Goal: Task Accomplishment & Management: Manage account settings

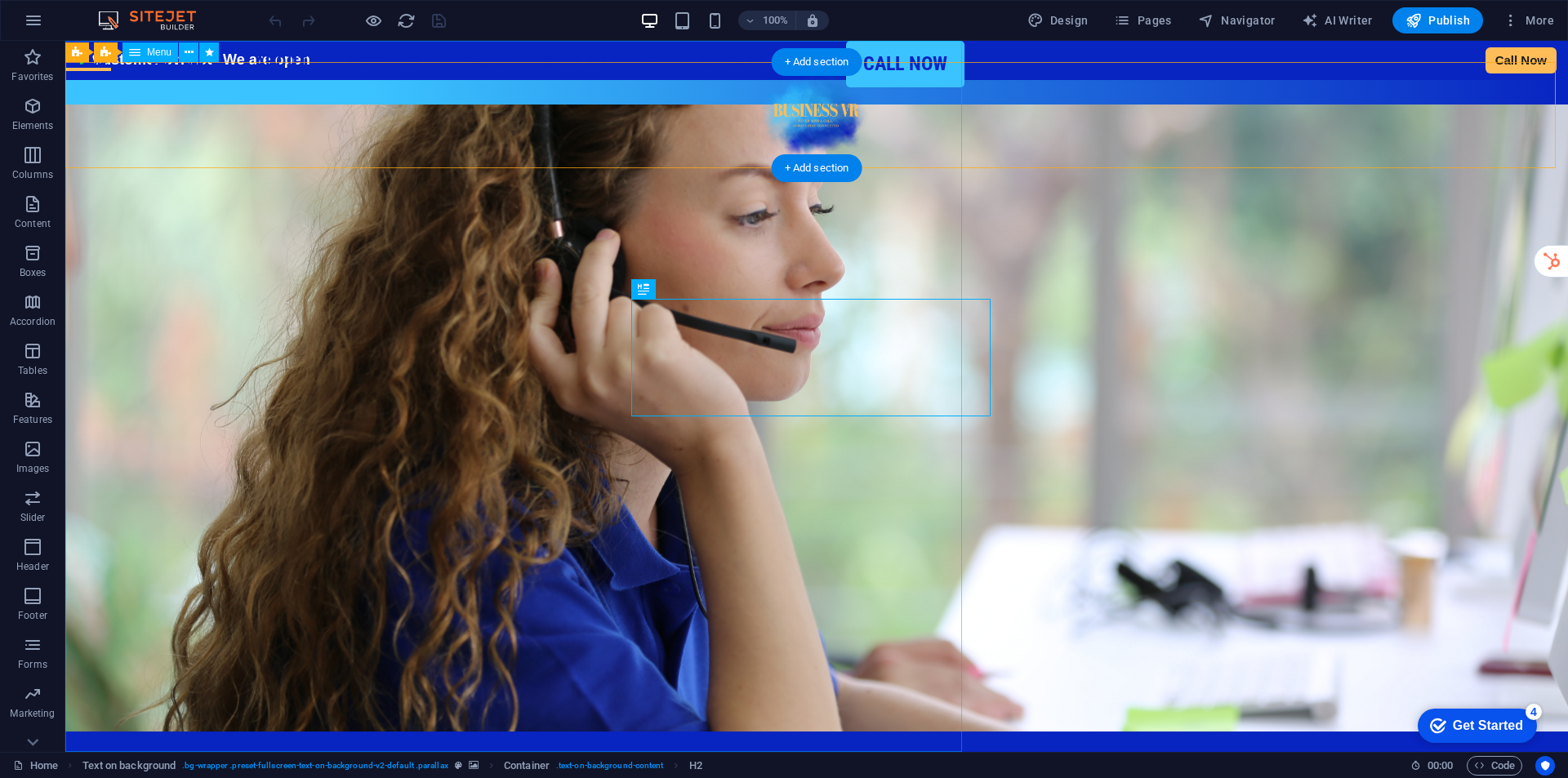
click at [936, 110] on nav "Home Pricing About Services MyReceptionist Call Centre Solutions MessageExpress…" at bounding box center [514, 396] width 899 height 711
select select
select select "14"
select select
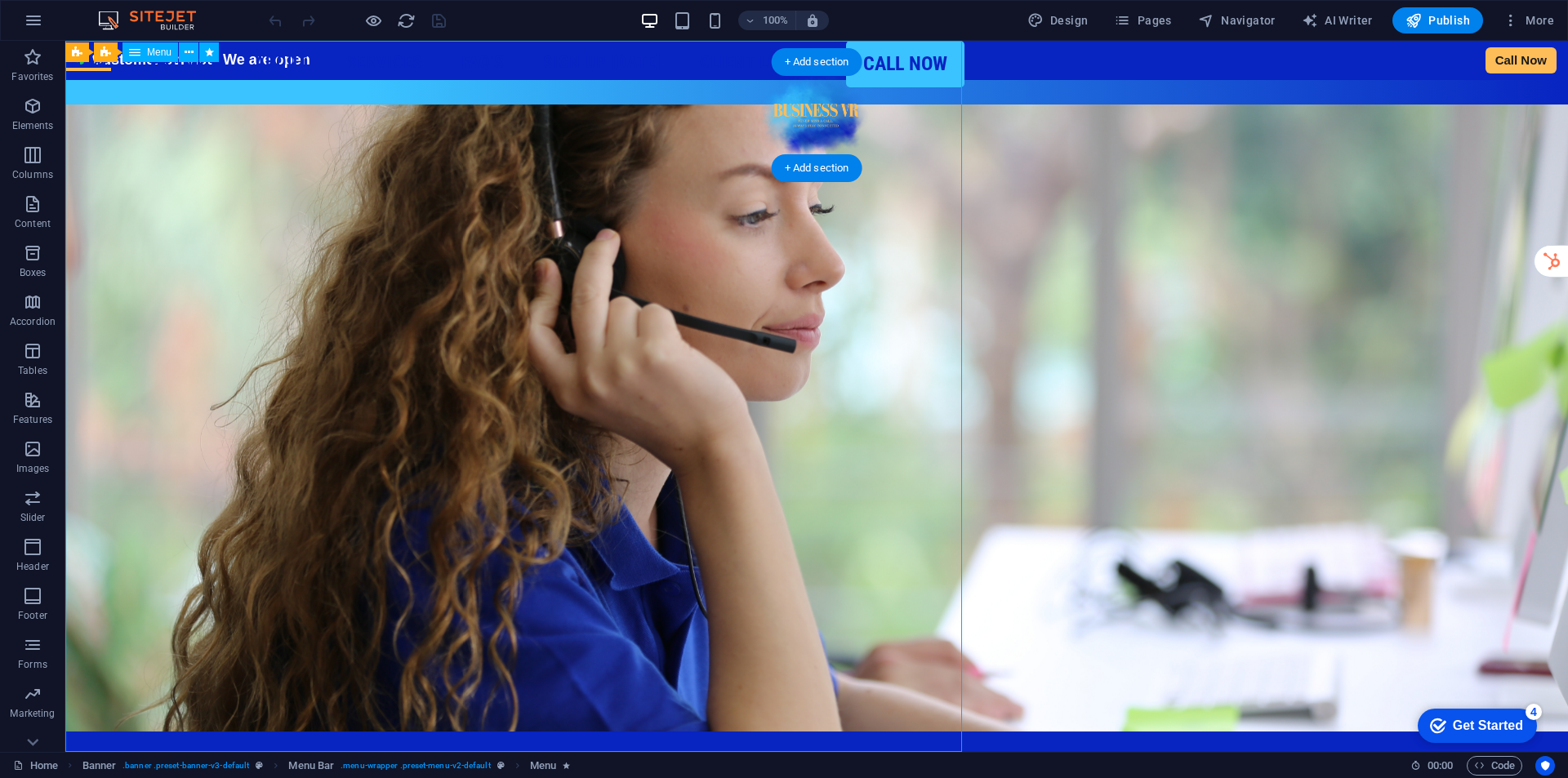
select select "1"
select select
select select "2"
select select
select select "3"
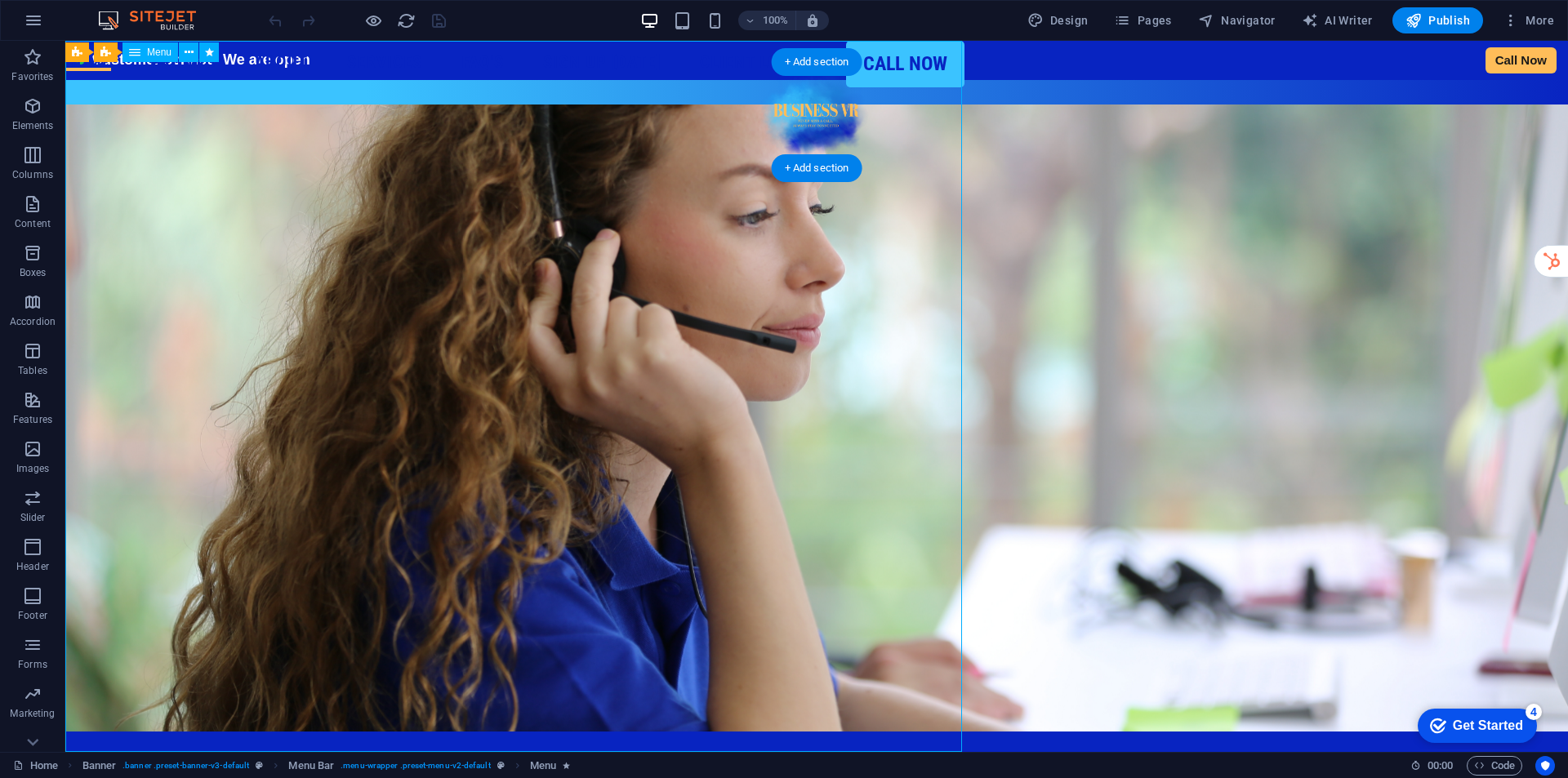
select select
select select "4"
select select
select select "11"
select select
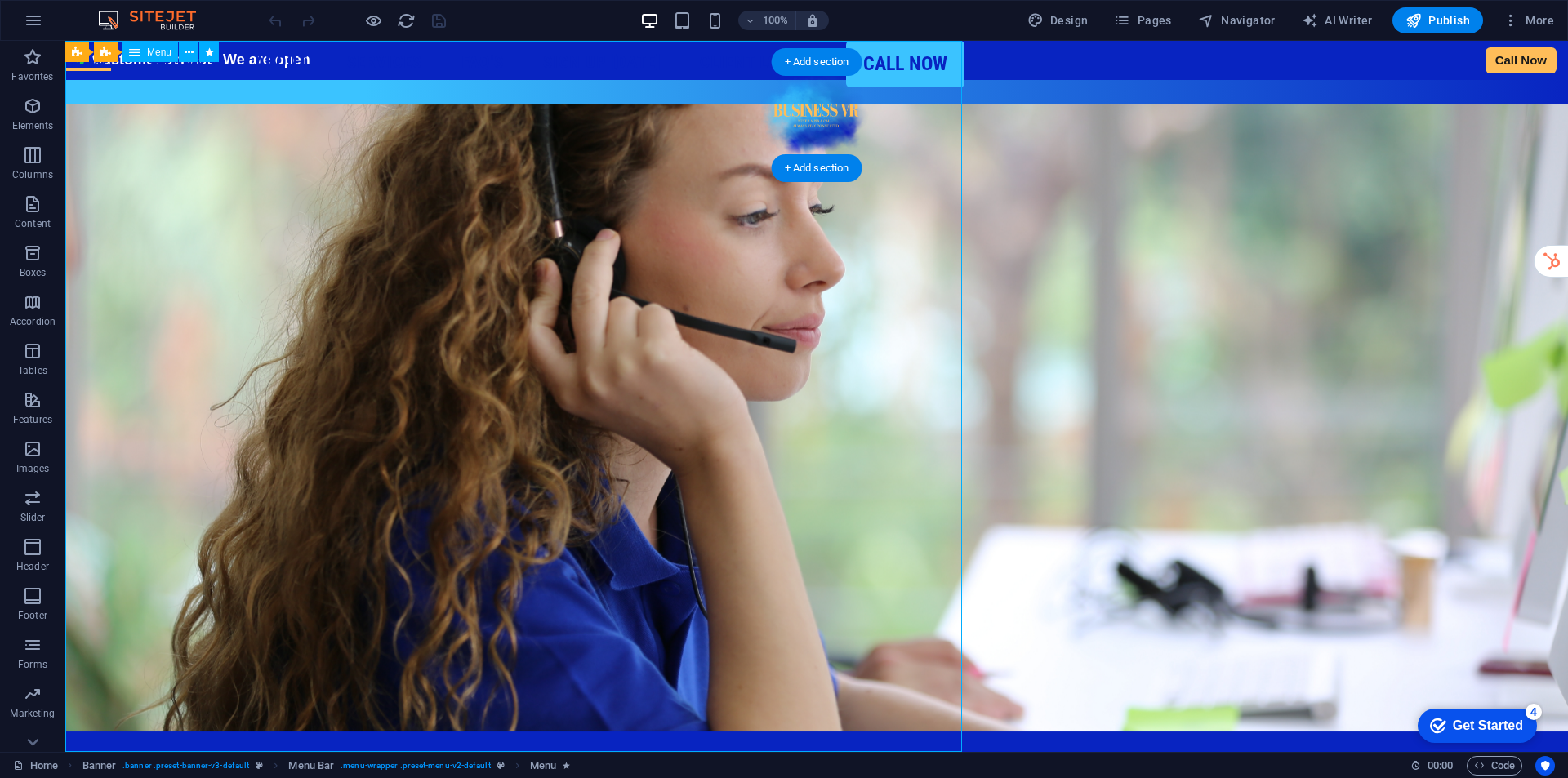
select select "8"
select select
select select "9"
select select
select select "10"
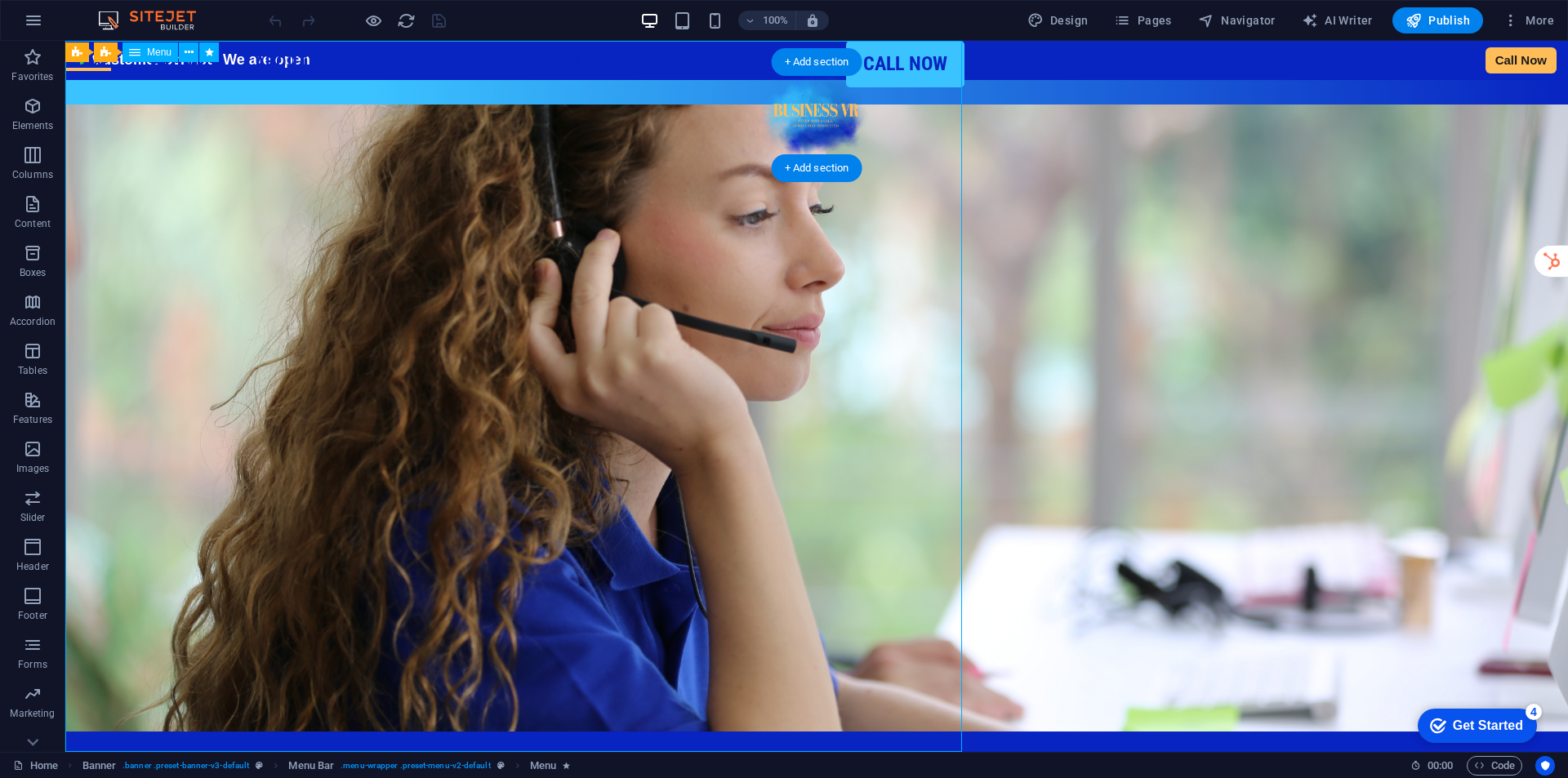
select select
select select "17"
select select
select select "default"
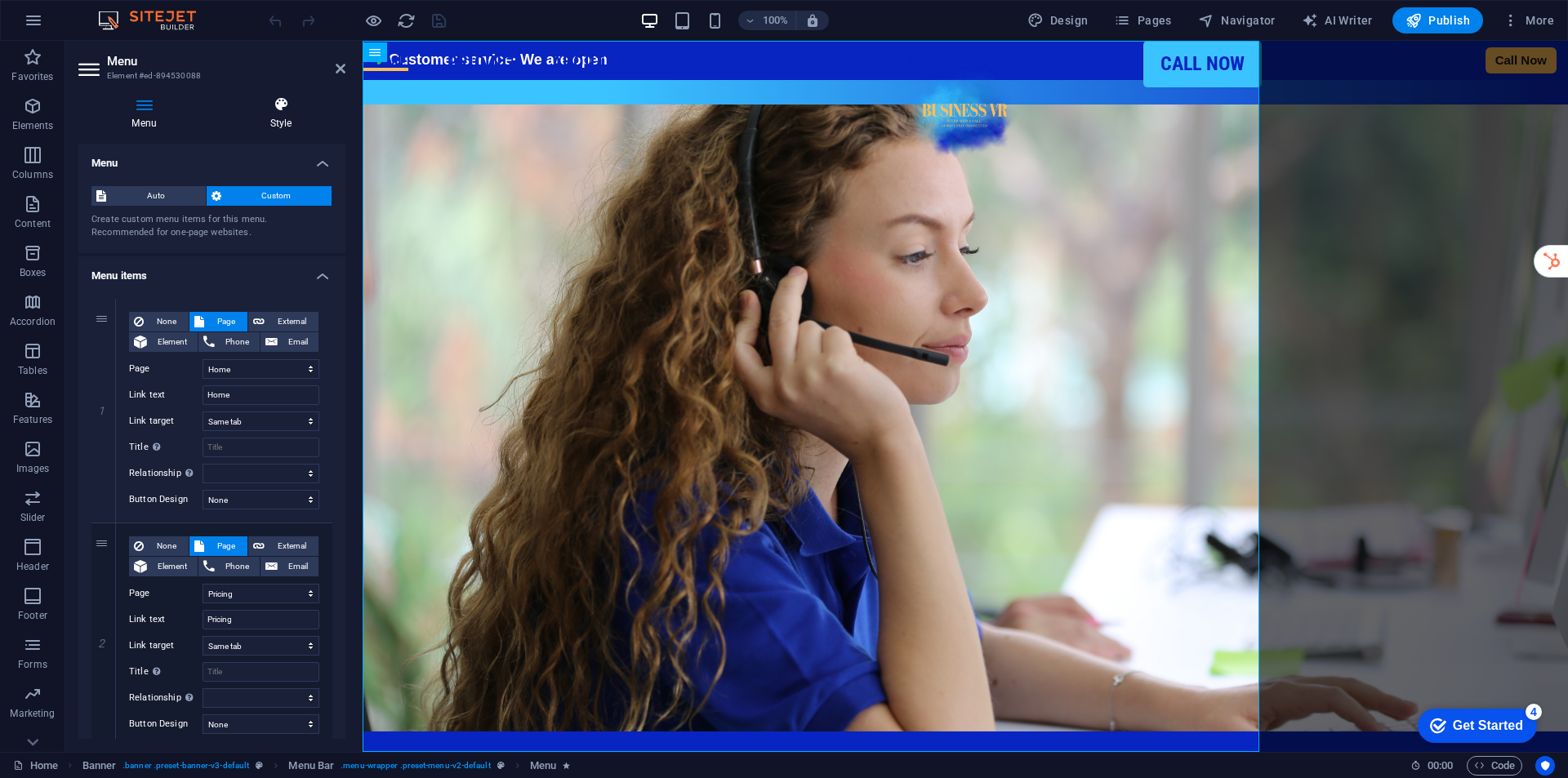
click at [289, 108] on icon at bounding box center [281, 104] width 129 height 16
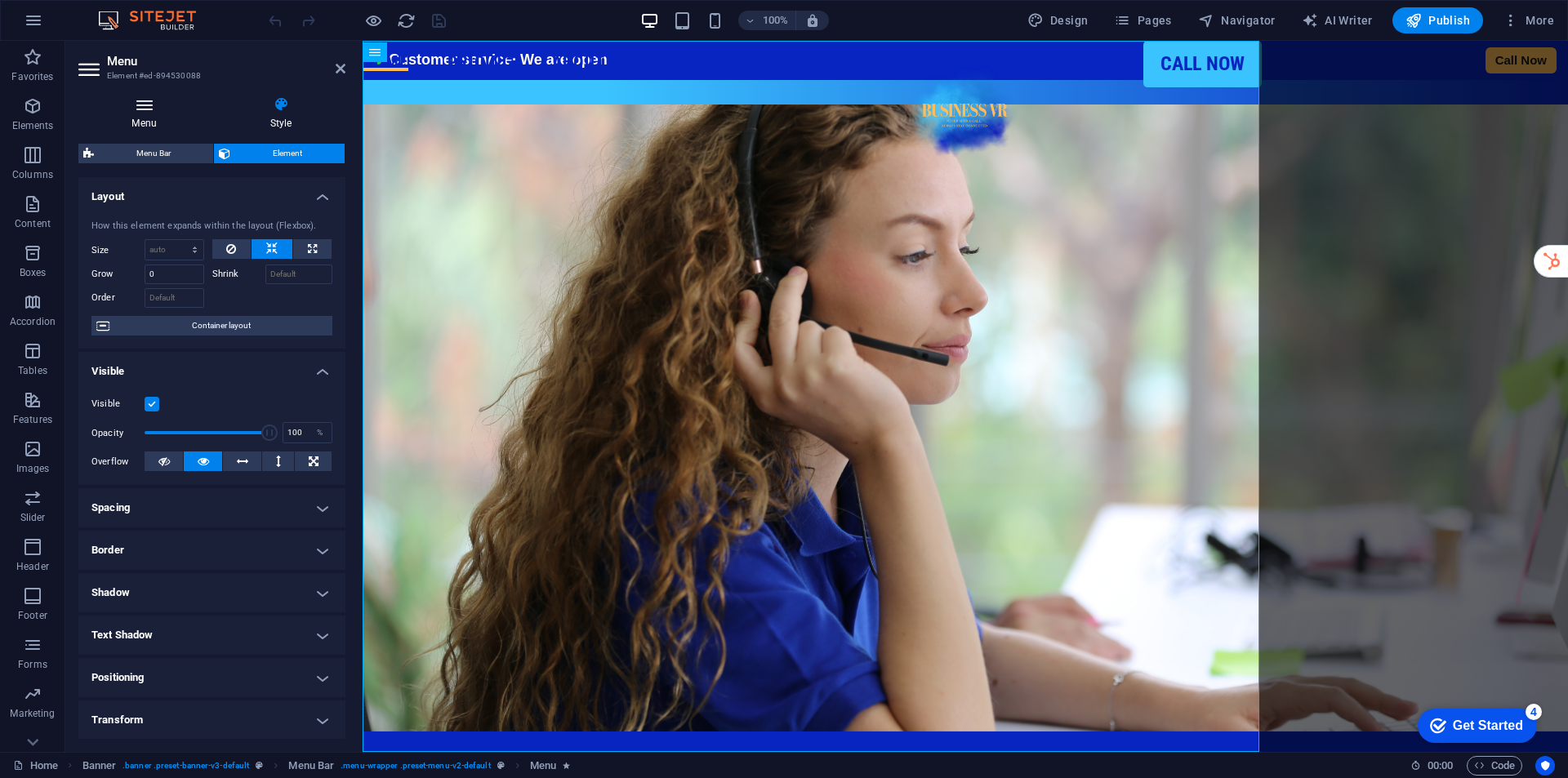
click at [93, 115] on h4 "Menu" at bounding box center [147, 113] width 138 height 34
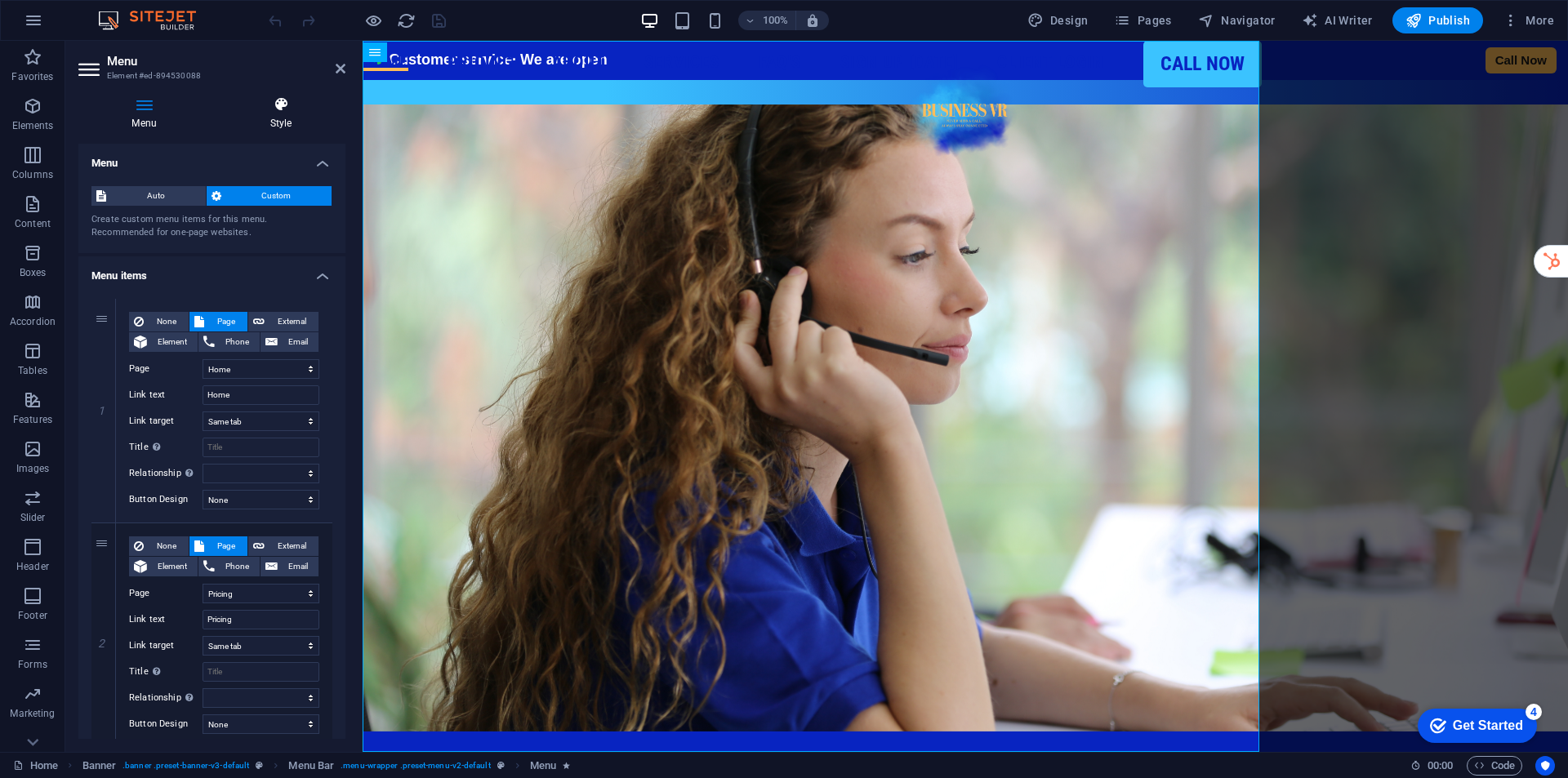
click at [297, 115] on h4 "Style" at bounding box center [281, 113] width 129 height 34
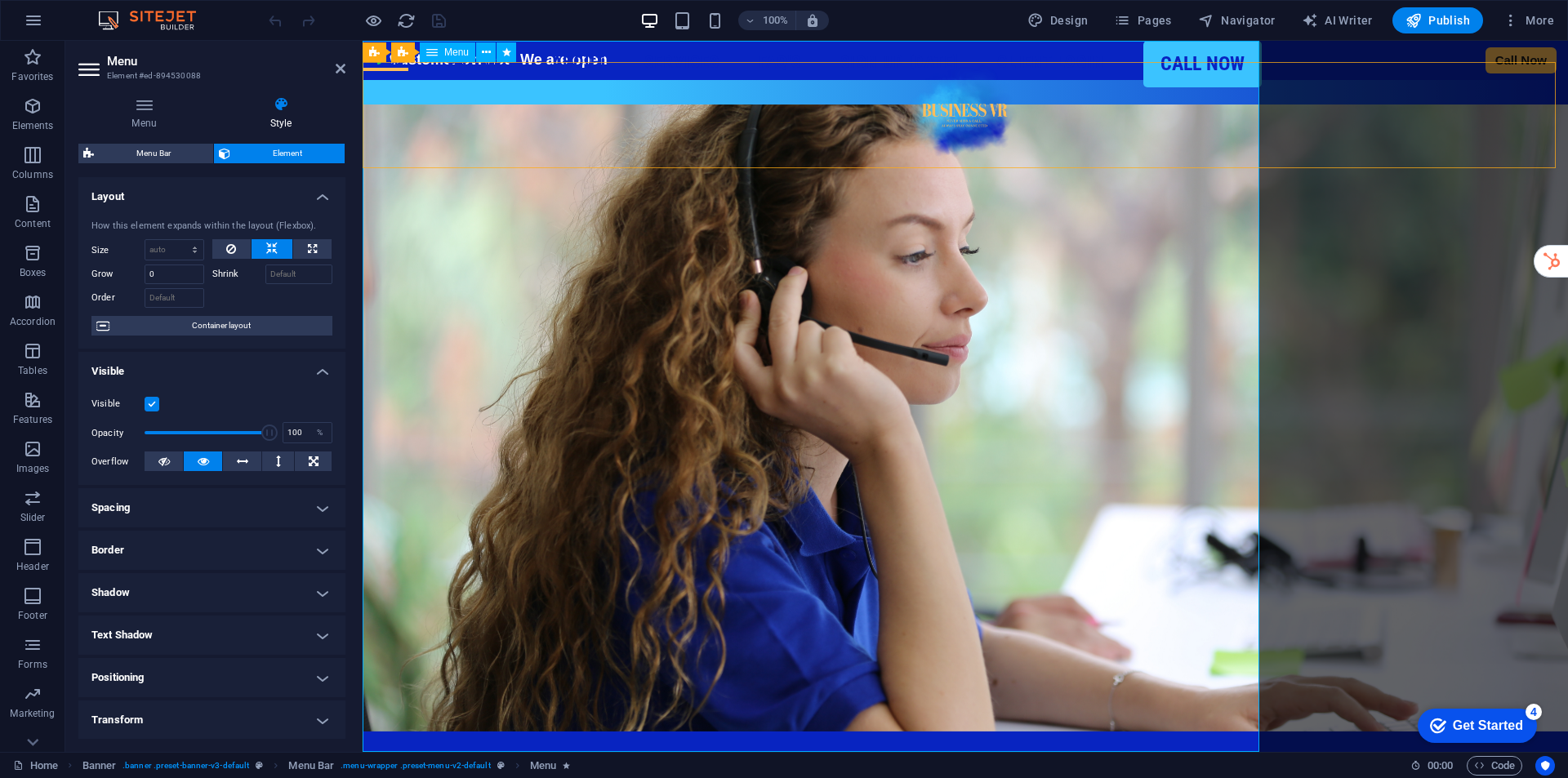
click at [459, 54] on span "Menu" at bounding box center [456, 52] width 24 height 10
click at [483, 52] on icon at bounding box center [486, 53] width 9 height 17
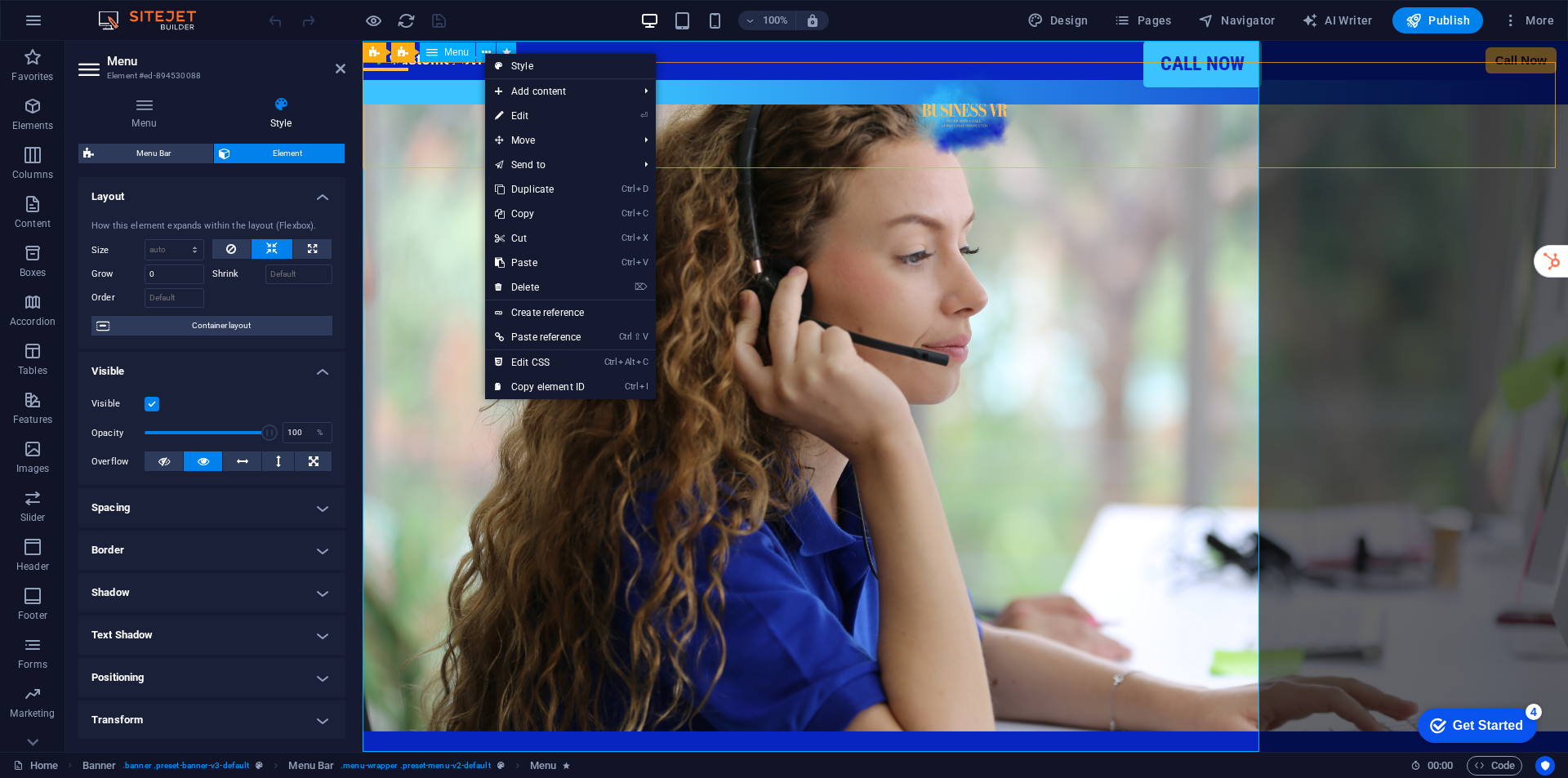
click at [436, 91] on nav "Home Pricing About Services MyReceptionist Call Centre Solutions MessageExpress…" at bounding box center [811, 396] width 899 height 711
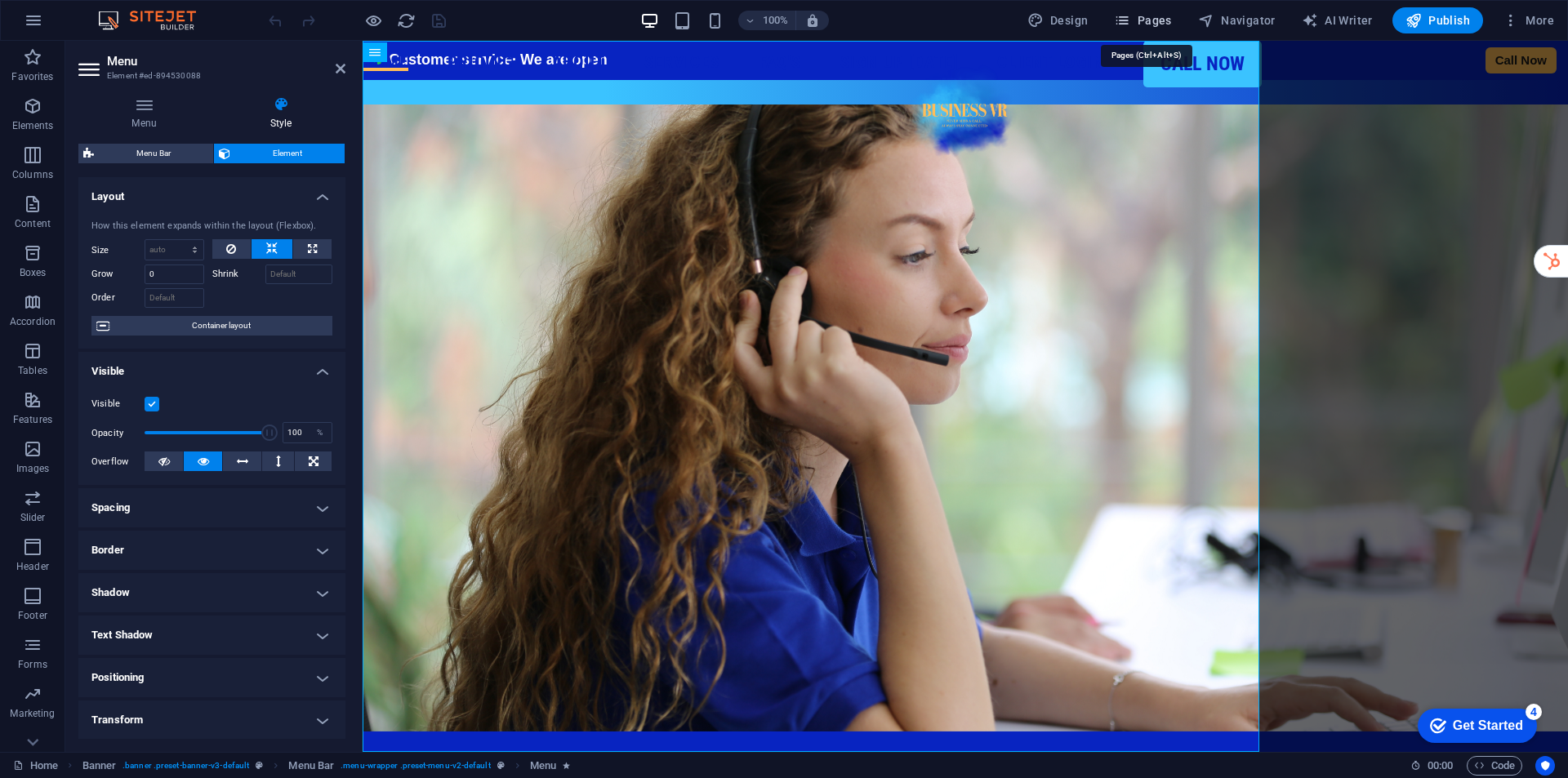
click at [1166, 25] on span "Pages" at bounding box center [1142, 20] width 57 height 16
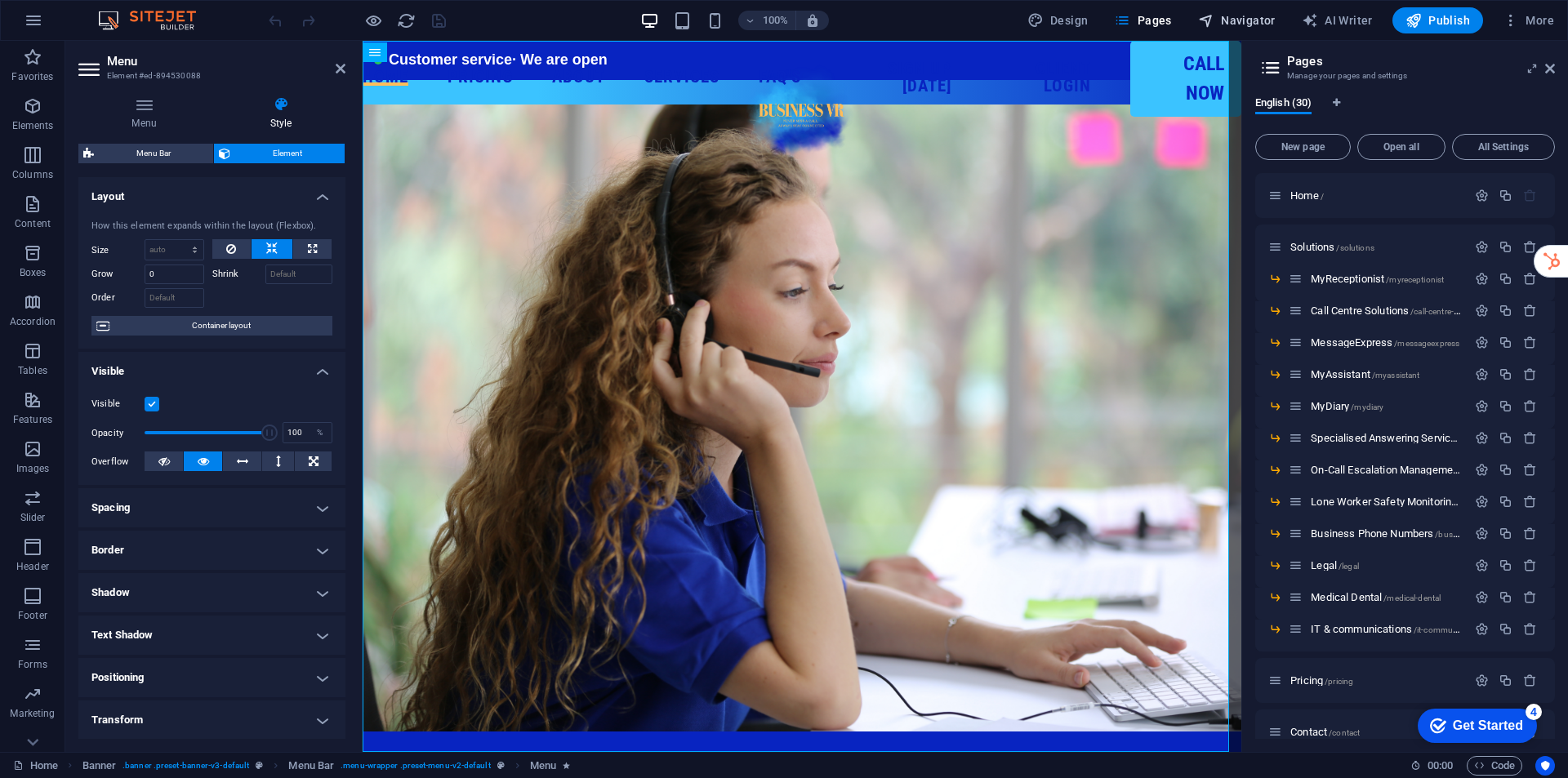
click at [1235, 22] on span "Navigator" at bounding box center [1236, 20] width 77 height 16
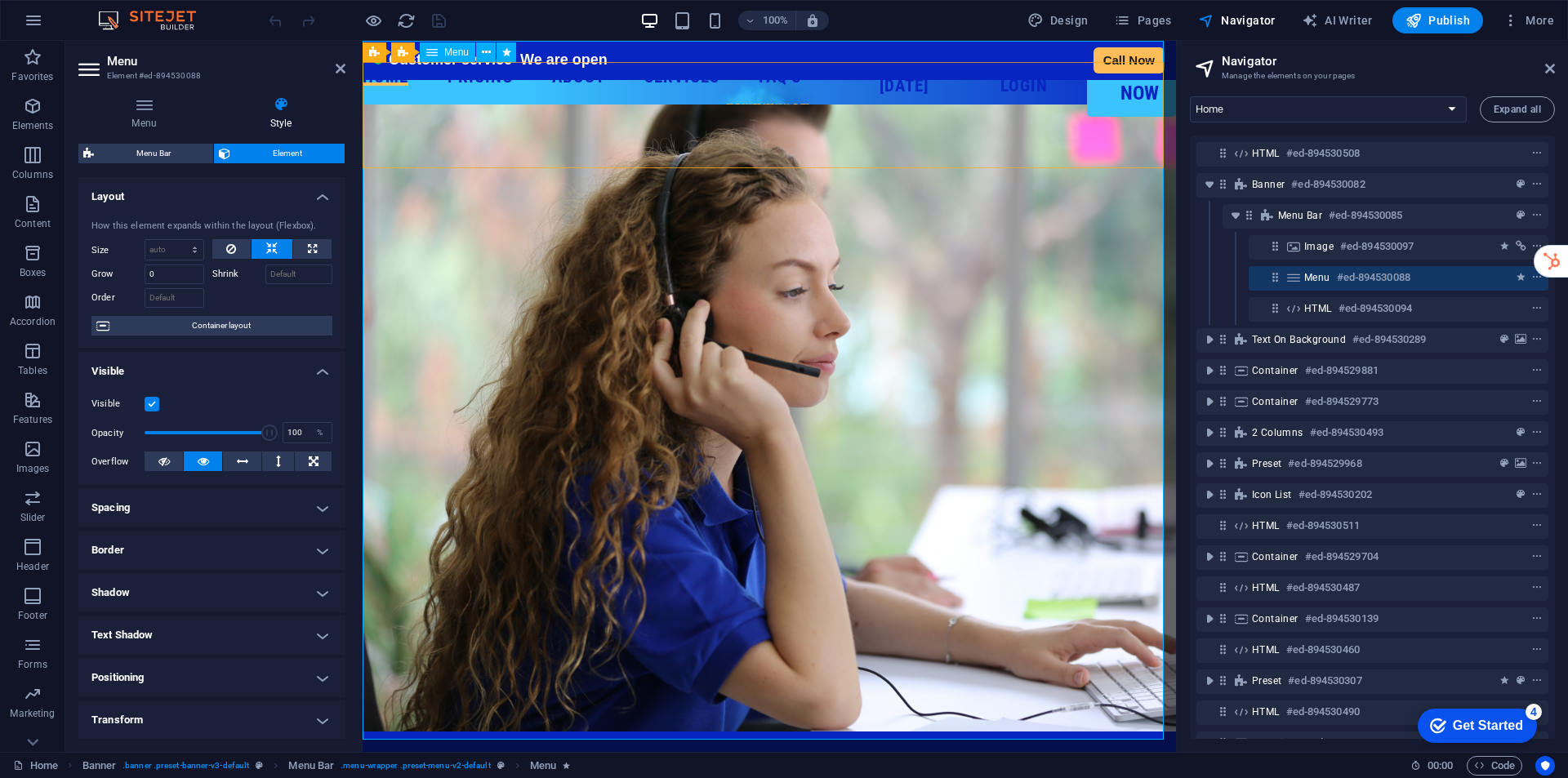
click at [1026, 86] on nav "Home Pricing About Services MyReceptionist Call Centre Solutions MessageExpress…" at bounding box center [769, 396] width 813 height 711
click at [237, 247] on button at bounding box center [231, 248] width 39 height 20
click at [308, 247] on icon at bounding box center [312, 248] width 9 height 20
type input "100"
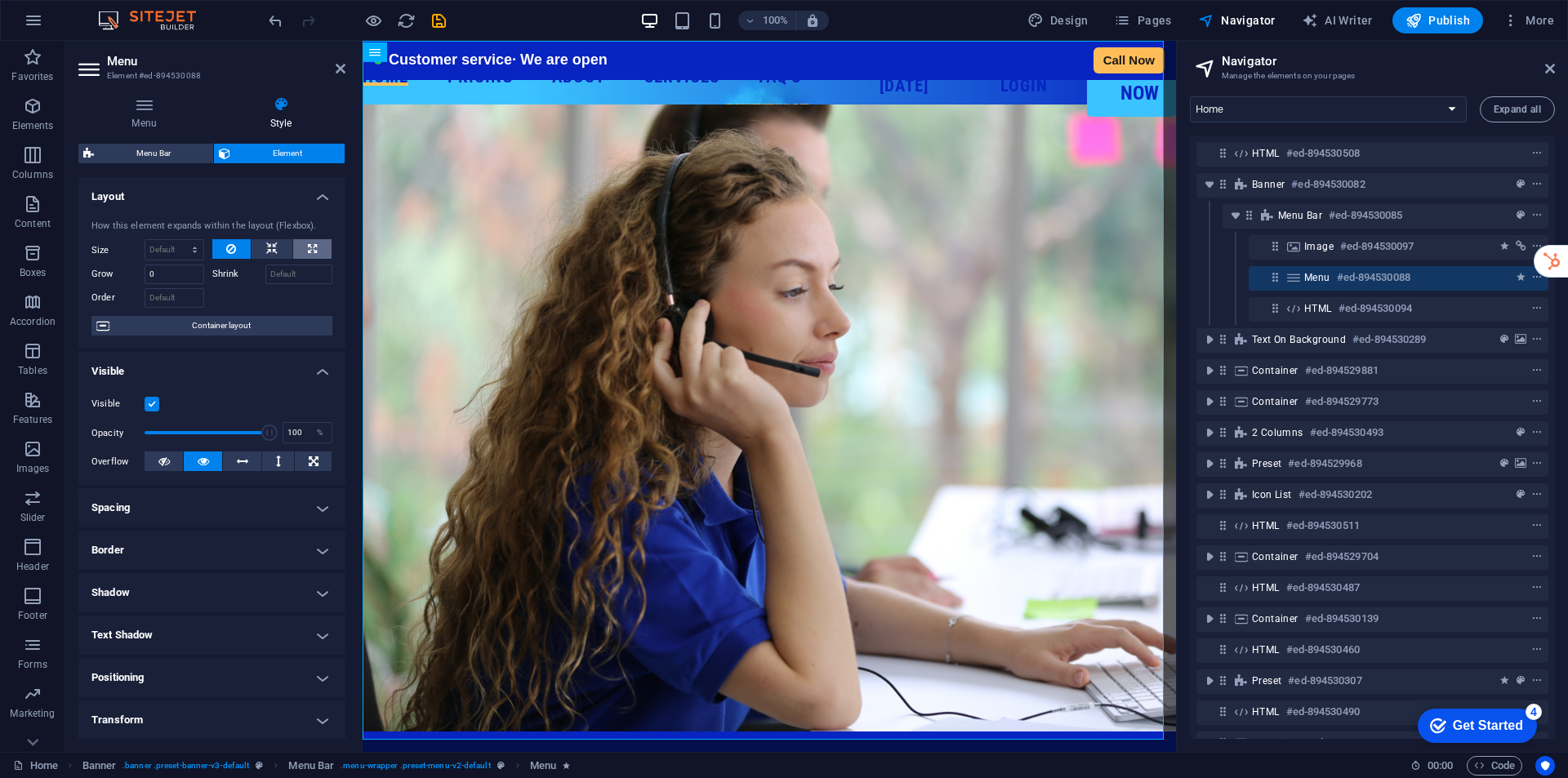
select select "%"
click at [288, 16] on div at bounding box center [356, 20] width 183 height 26
click at [276, 20] on icon "undo" at bounding box center [275, 21] width 19 height 19
select select "DISABLED_OPTION_VALUE"
click at [276, 20] on icon "undo" at bounding box center [275, 21] width 19 height 19
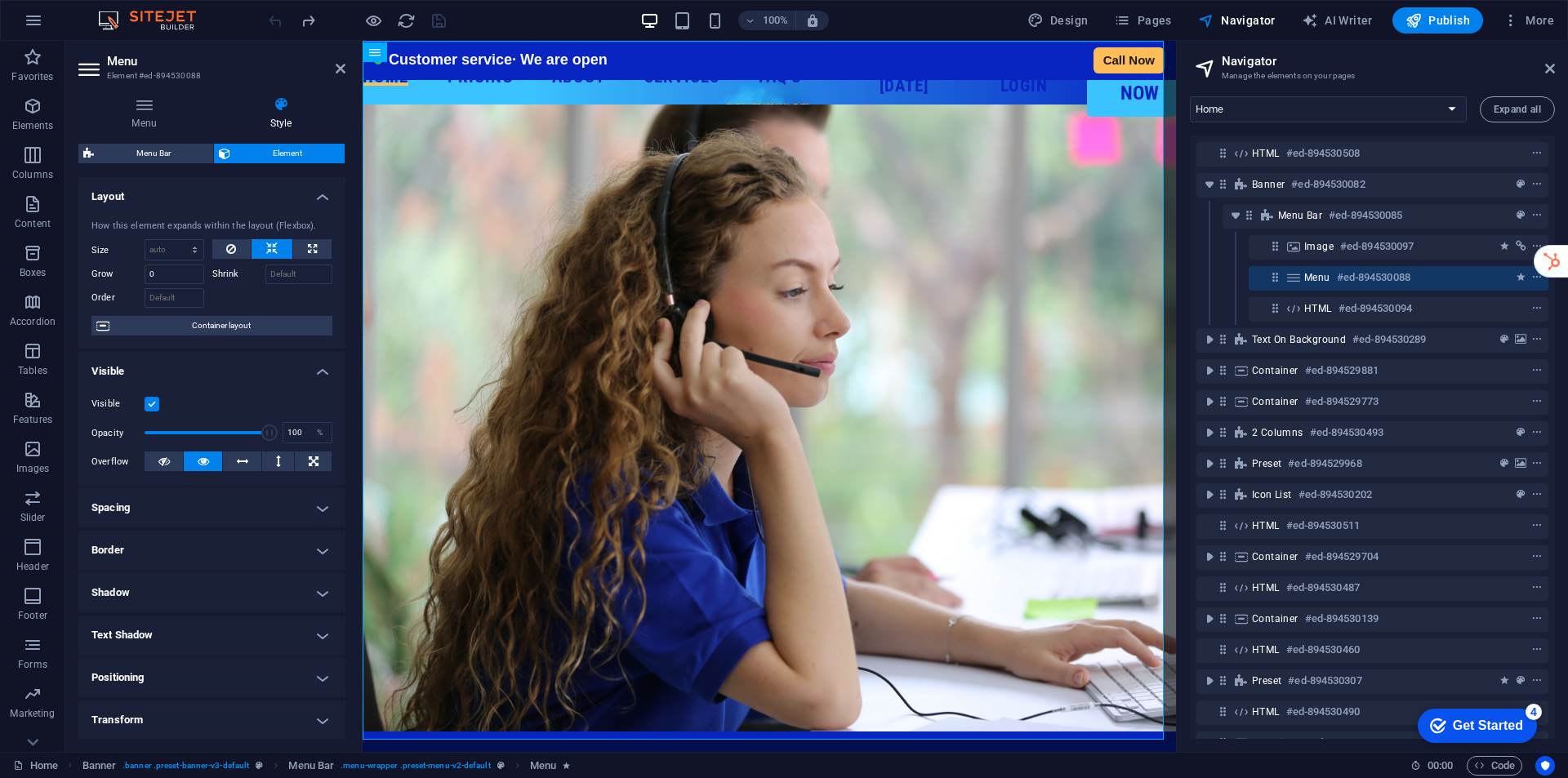
click at [191, 539] on h4 "Border" at bounding box center [211, 550] width 267 height 39
click at [181, 506] on h4 "Spacing" at bounding box center [211, 507] width 267 height 39
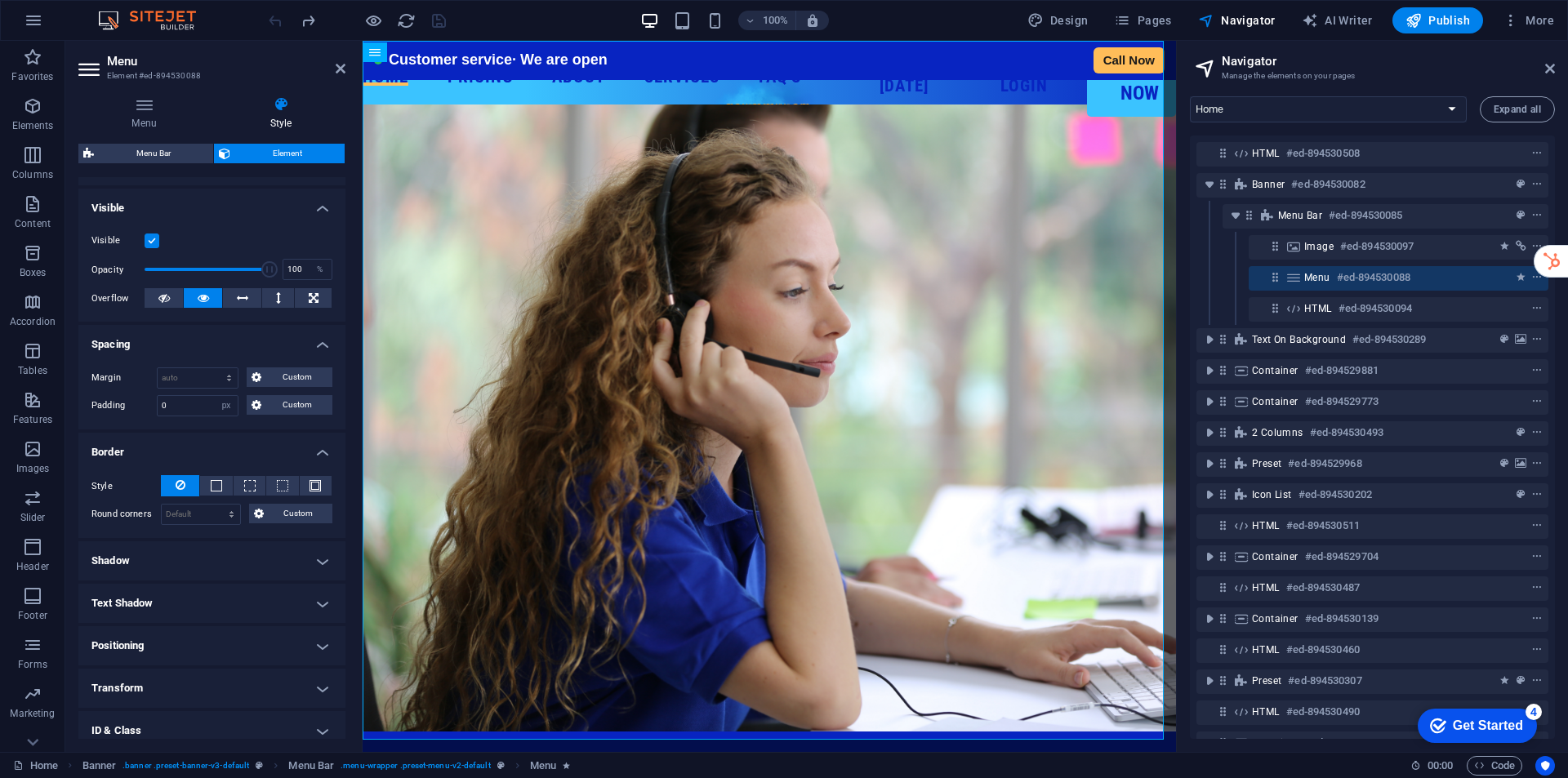
scroll to position [260, 0]
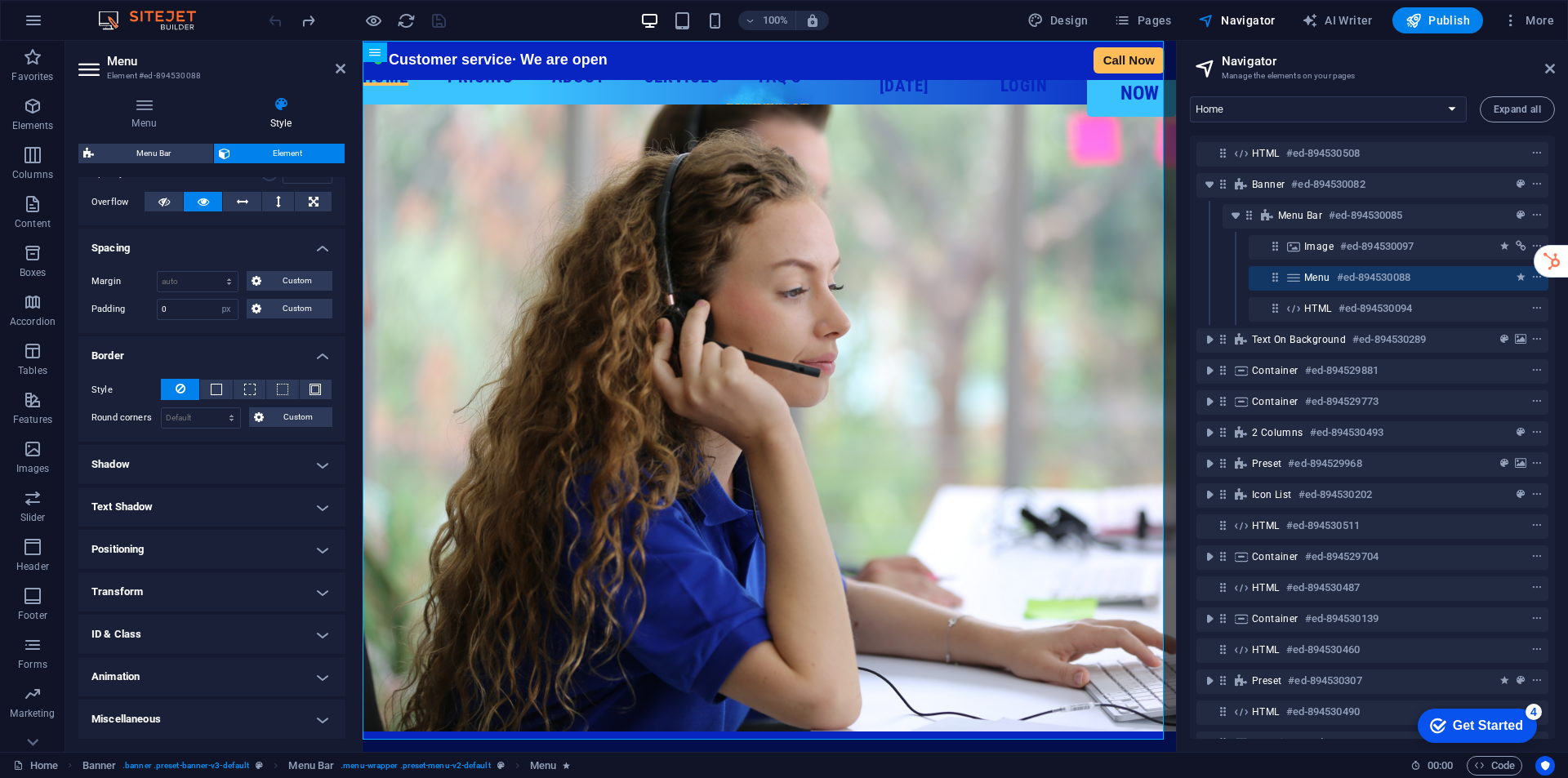
click at [156, 547] on h4 "Positioning" at bounding box center [211, 549] width 267 height 39
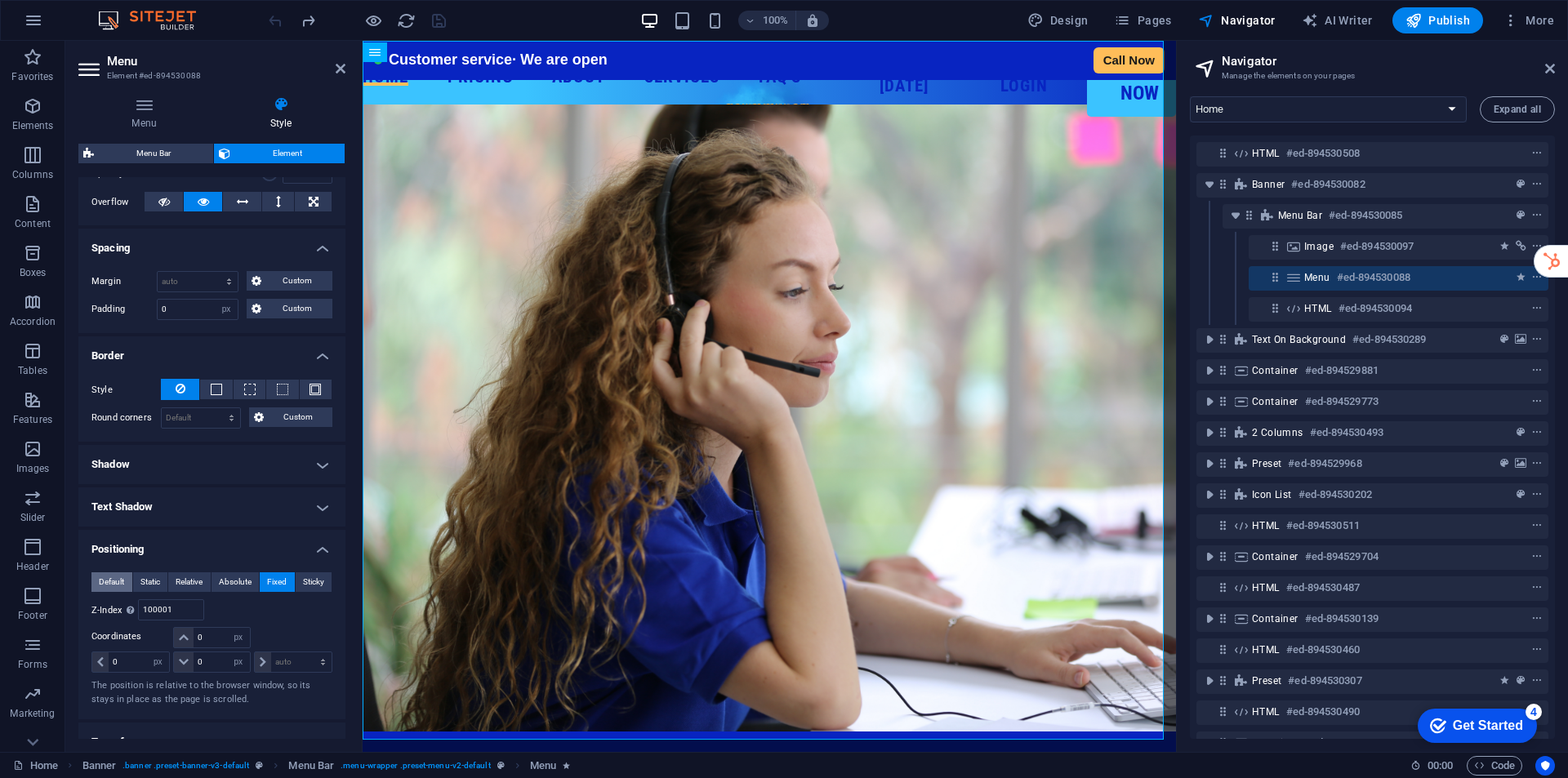
click at [120, 577] on span "Default" at bounding box center [111, 582] width 25 height 20
click at [174, 579] on button "Relative" at bounding box center [189, 582] width 43 height 20
click at [224, 581] on span "Absolute" at bounding box center [235, 582] width 33 height 20
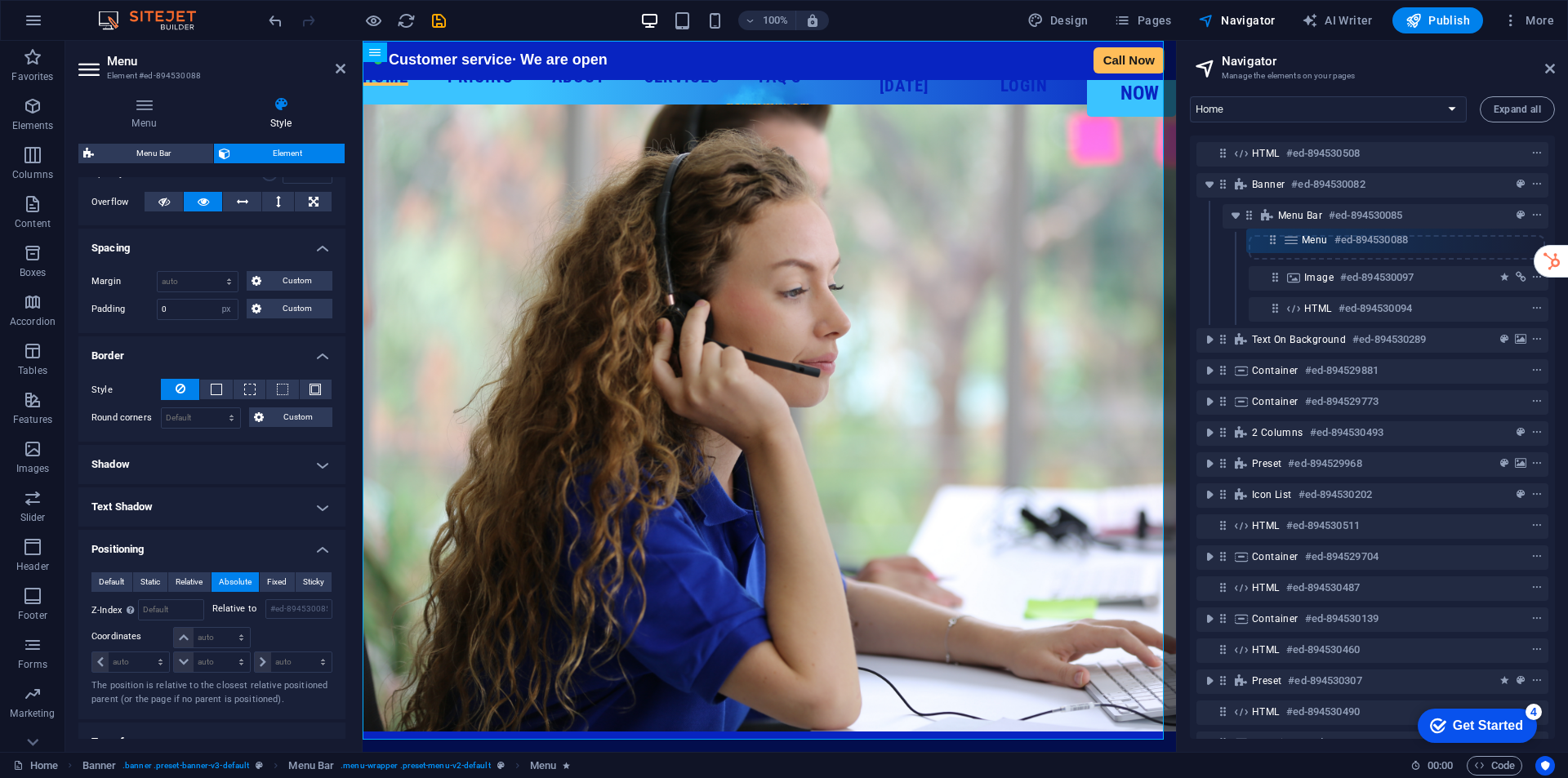
drag, startPoint x: 1273, startPoint y: 279, endPoint x: 1270, endPoint y: 236, distance: 43.1
click at [1270, 236] on div "HTML #ed-894530508 Banner #ed-894530082 Menu Bar #ed-894530085 Image #ed-894530…" at bounding box center [1372, 437] width 365 height 603
drag, startPoint x: 1271, startPoint y: 247, endPoint x: 1275, endPoint y: 325, distance: 78.1
click at [1275, 325] on div "HTML #ed-894530508 Banner #ed-894530082 Menu Bar #ed-894530085 Menu #ed-8945300…" at bounding box center [1372, 437] width 365 height 603
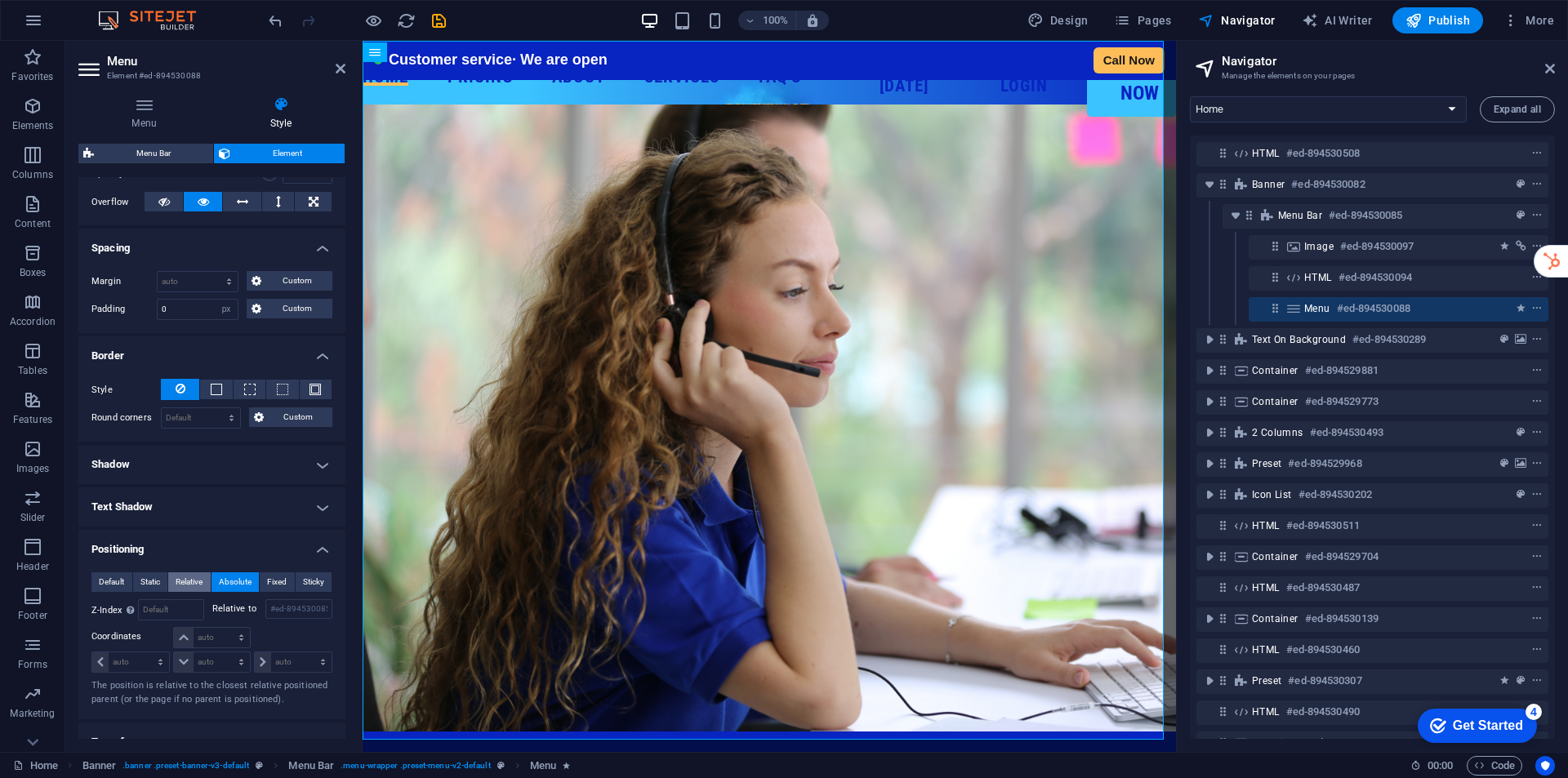
click at [182, 577] on span "Relative" at bounding box center [189, 582] width 27 height 20
click at [112, 584] on span "Default" at bounding box center [111, 582] width 25 height 20
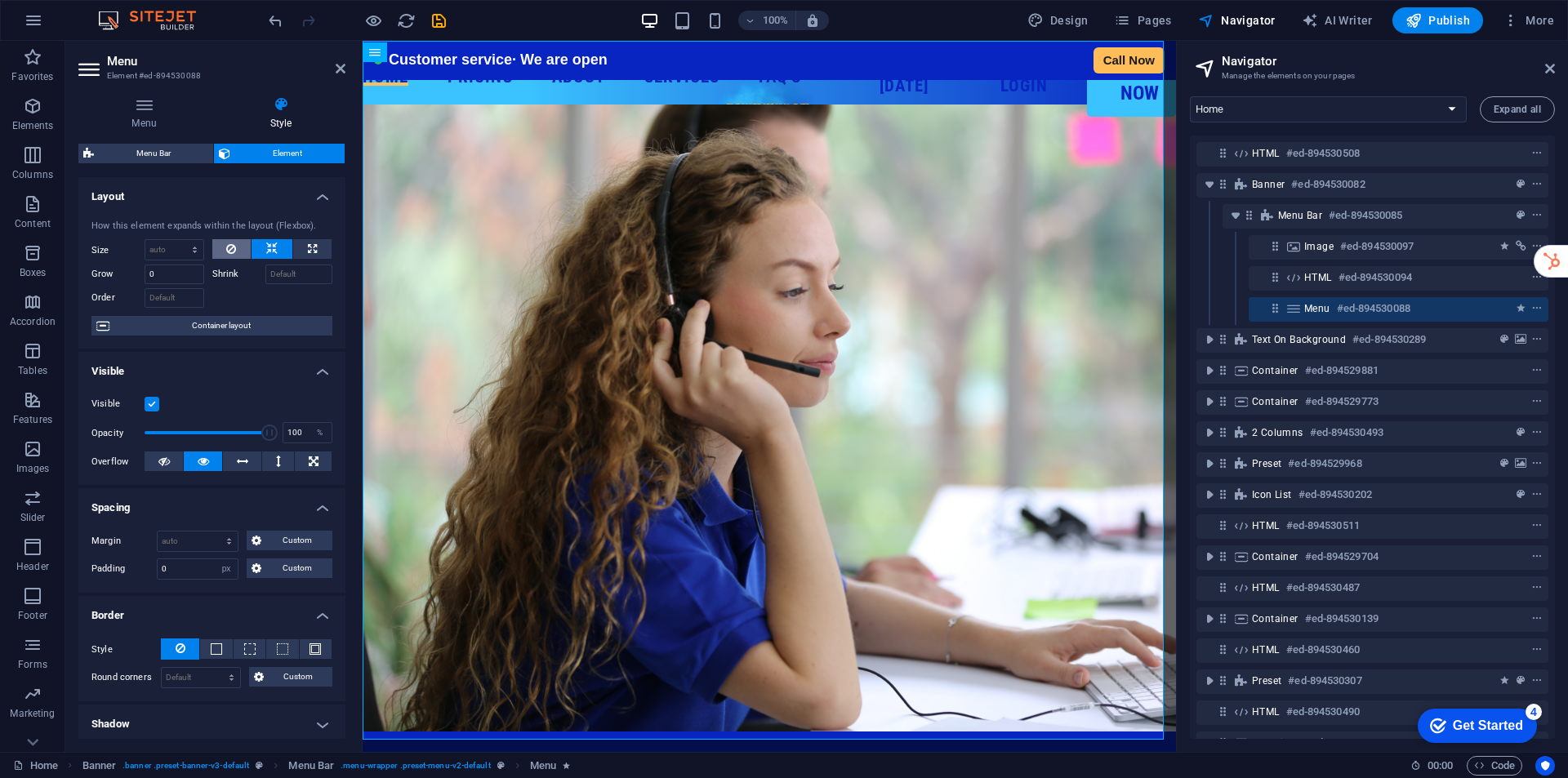
click at [228, 249] on icon at bounding box center [230, 248] width 10 height 20
click at [266, 247] on icon at bounding box center [271, 248] width 11 height 20
click at [300, 253] on button at bounding box center [312, 248] width 38 height 20
type input "100"
select select "%"
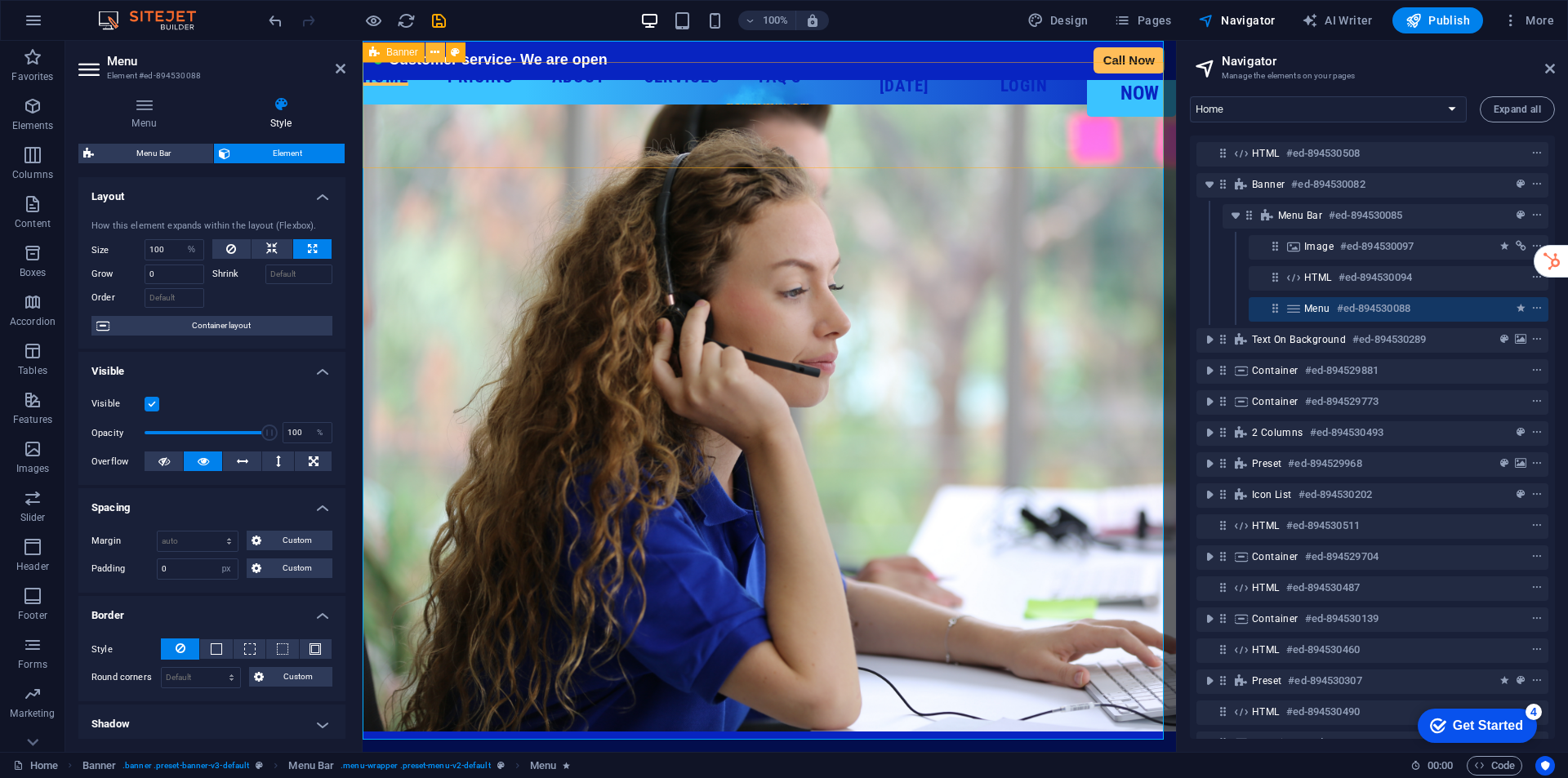
click at [438, 55] on icon at bounding box center [434, 53] width 9 height 17
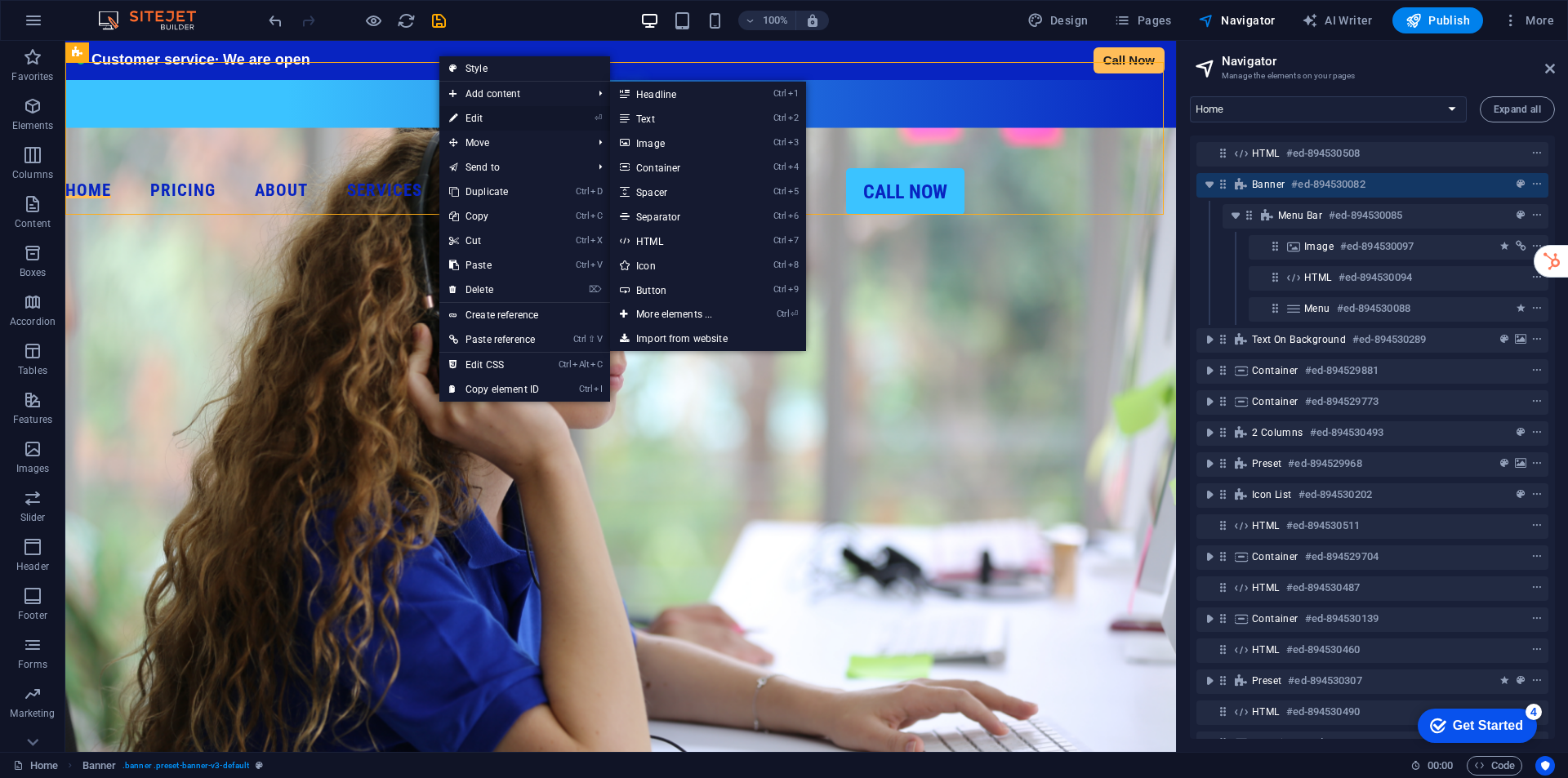
drag, startPoint x: 477, startPoint y: 115, endPoint x: 116, endPoint y: 74, distance: 363.3
click at [477, 115] on link "⏎ Edit" at bounding box center [494, 118] width 109 height 24
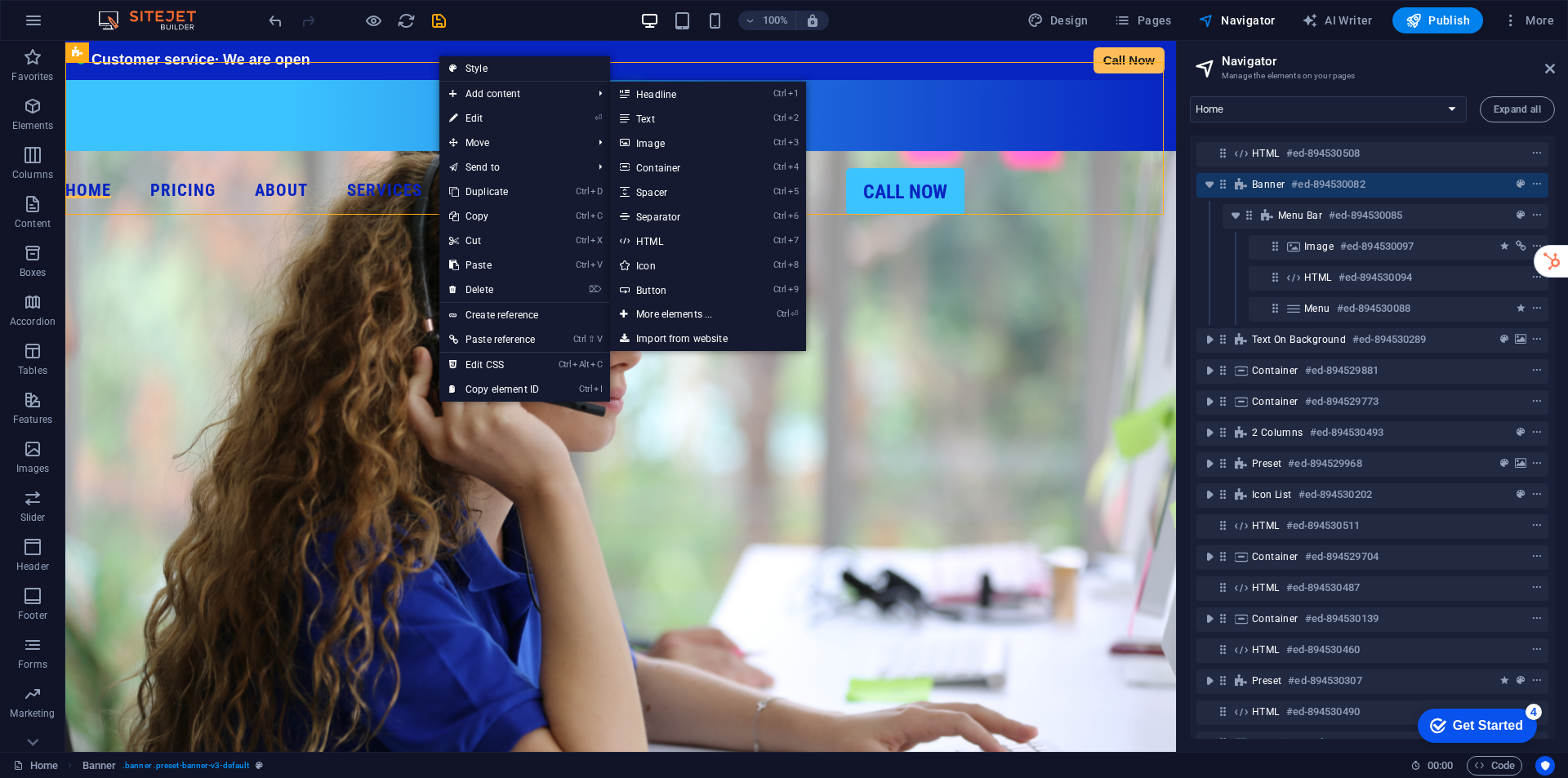
select select "px"
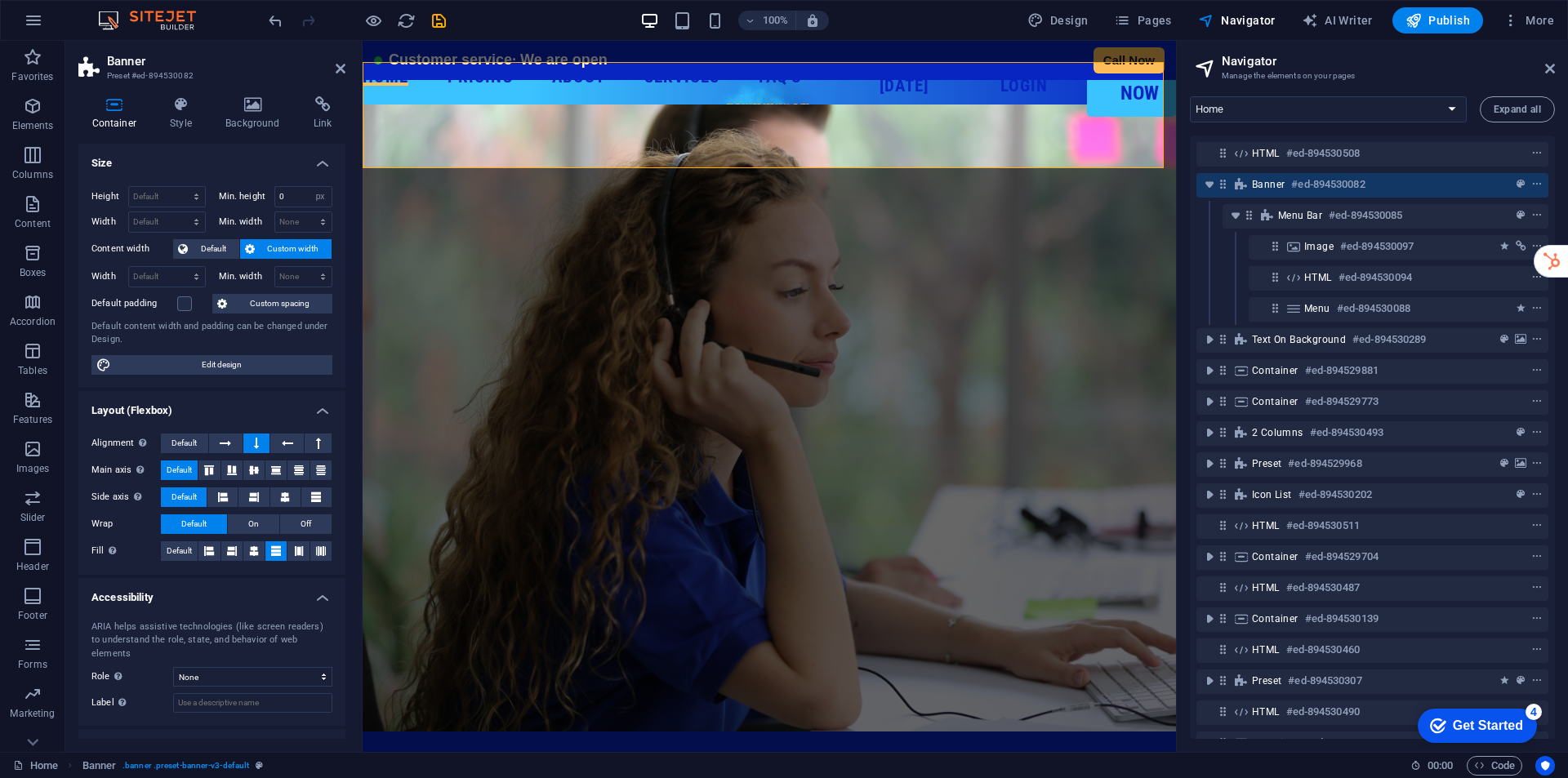
click at [1556, 63] on aside "Navigator Manage the elements on your pages Home Solutions Pricing Contact Land…" at bounding box center [1371, 396] width 392 height 711
drag, startPoint x: 334, startPoint y: 68, endPoint x: 948, endPoint y: 58, distance: 614.1
click at [335, 68] on icon at bounding box center [340, 68] width 10 height 13
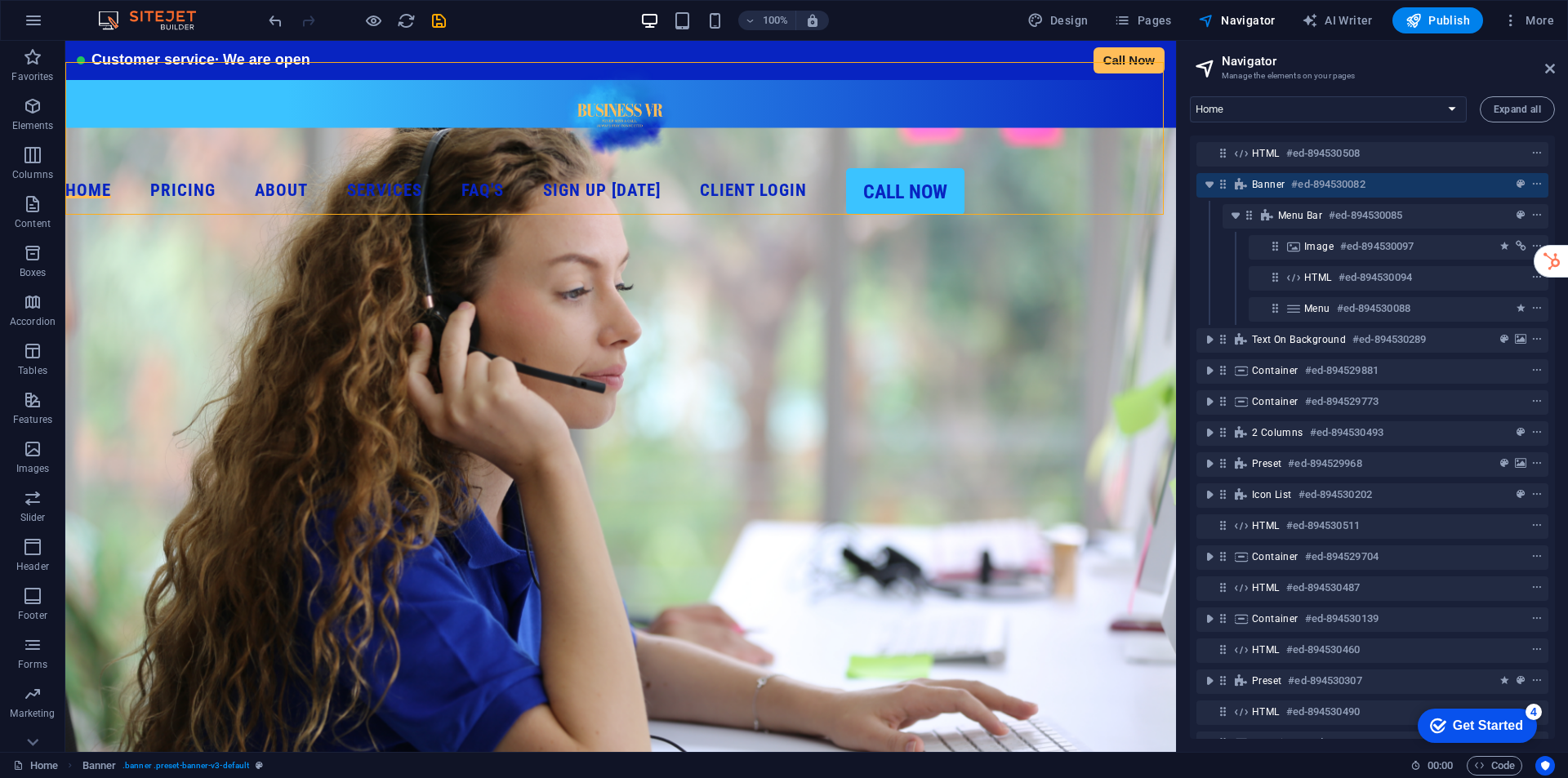
click at [1540, 68] on h2 "Navigator" at bounding box center [1387, 61] width 333 height 15
click at [1552, 65] on icon at bounding box center [1549, 68] width 10 height 13
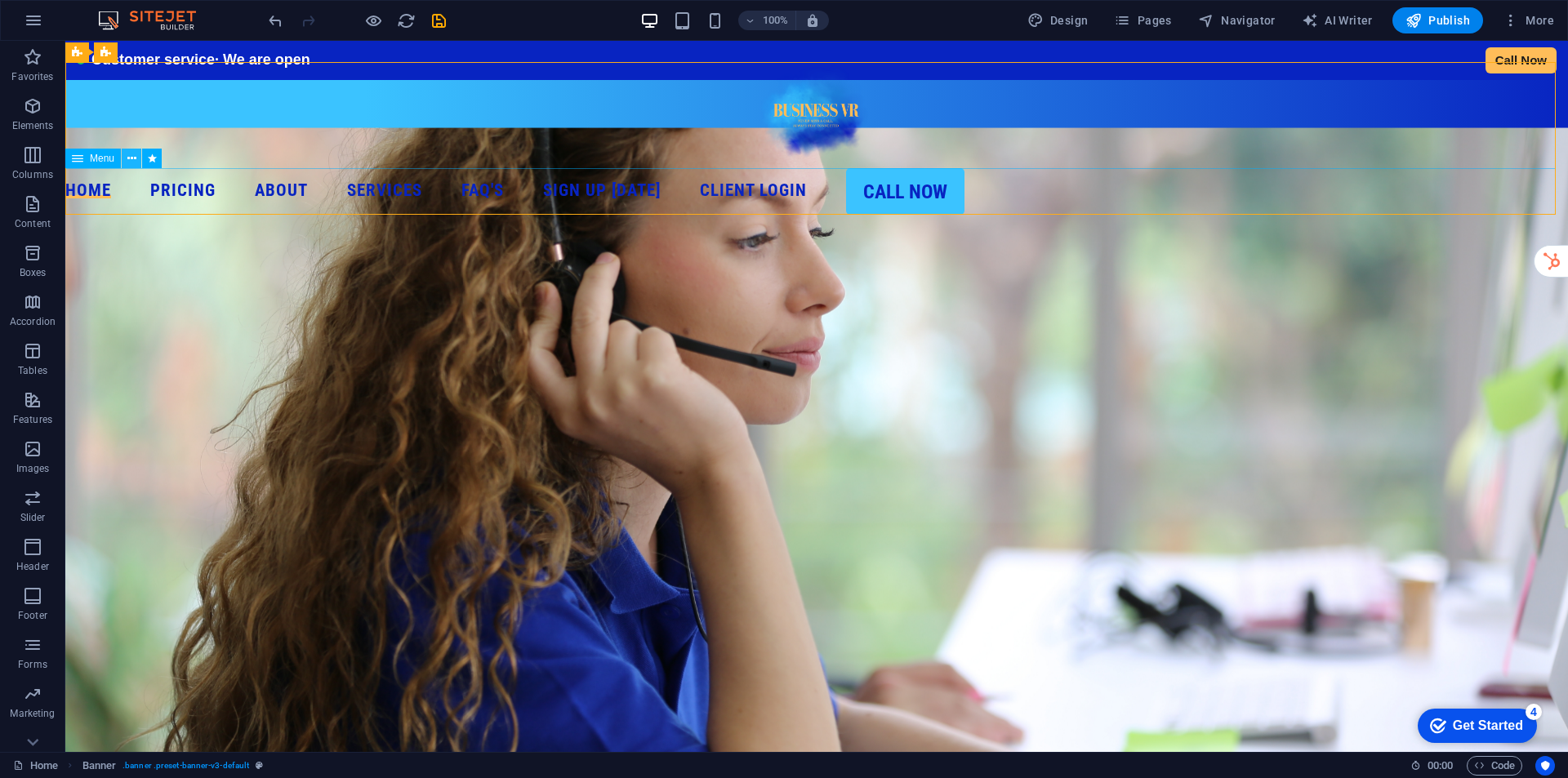
click at [130, 156] on icon at bounding box center [132, 159] width 9 height 17
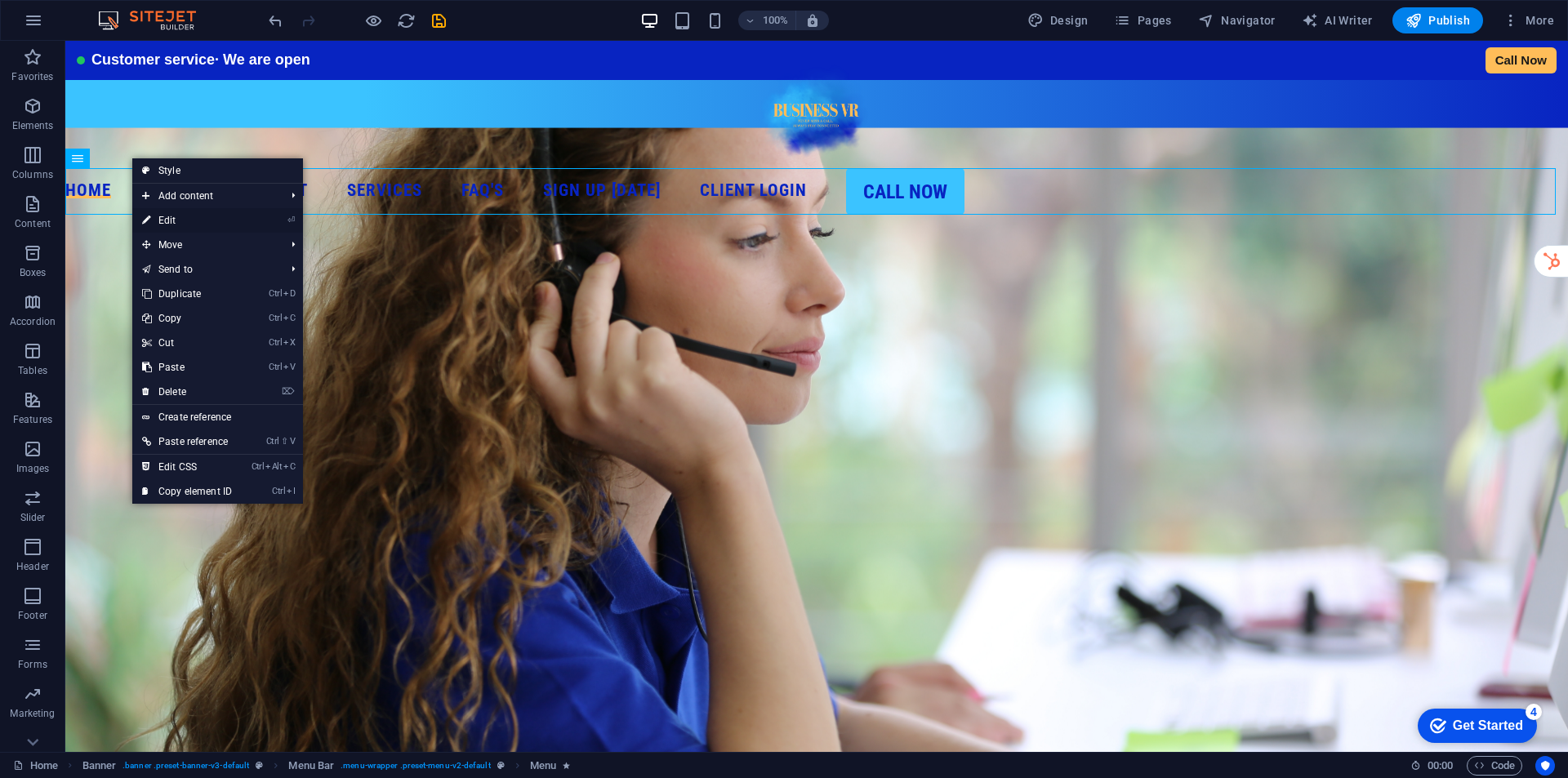
click at [181, 219] on link "⏎ Edit" at bounding box center [187, 221] width 109 height 24
select select "%"
select select "px"
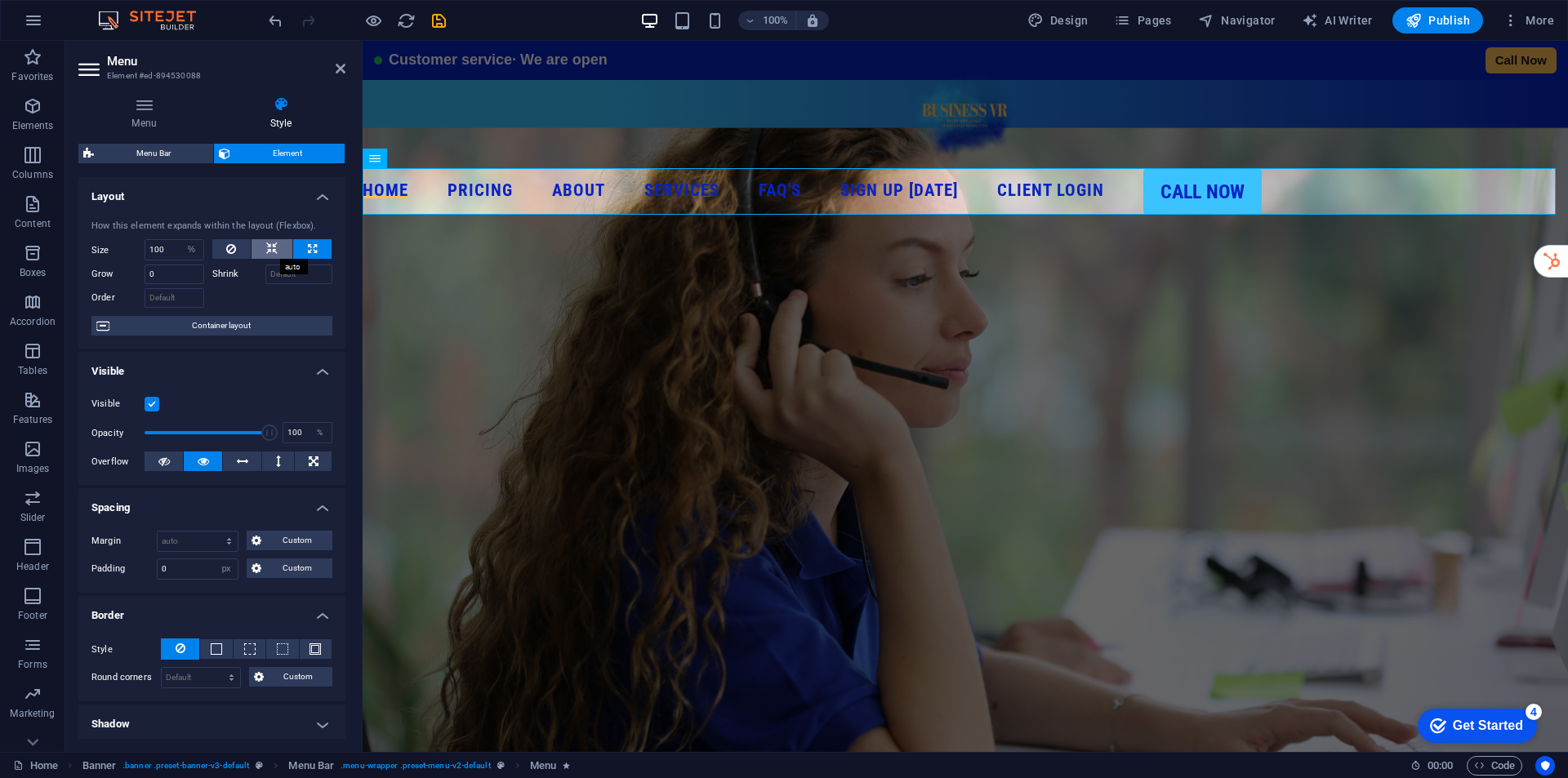
click at [272, 247] on icon at bounding box center [271, 248] width 11 height 20
select select "DISABLED_OPTION_VALUE"
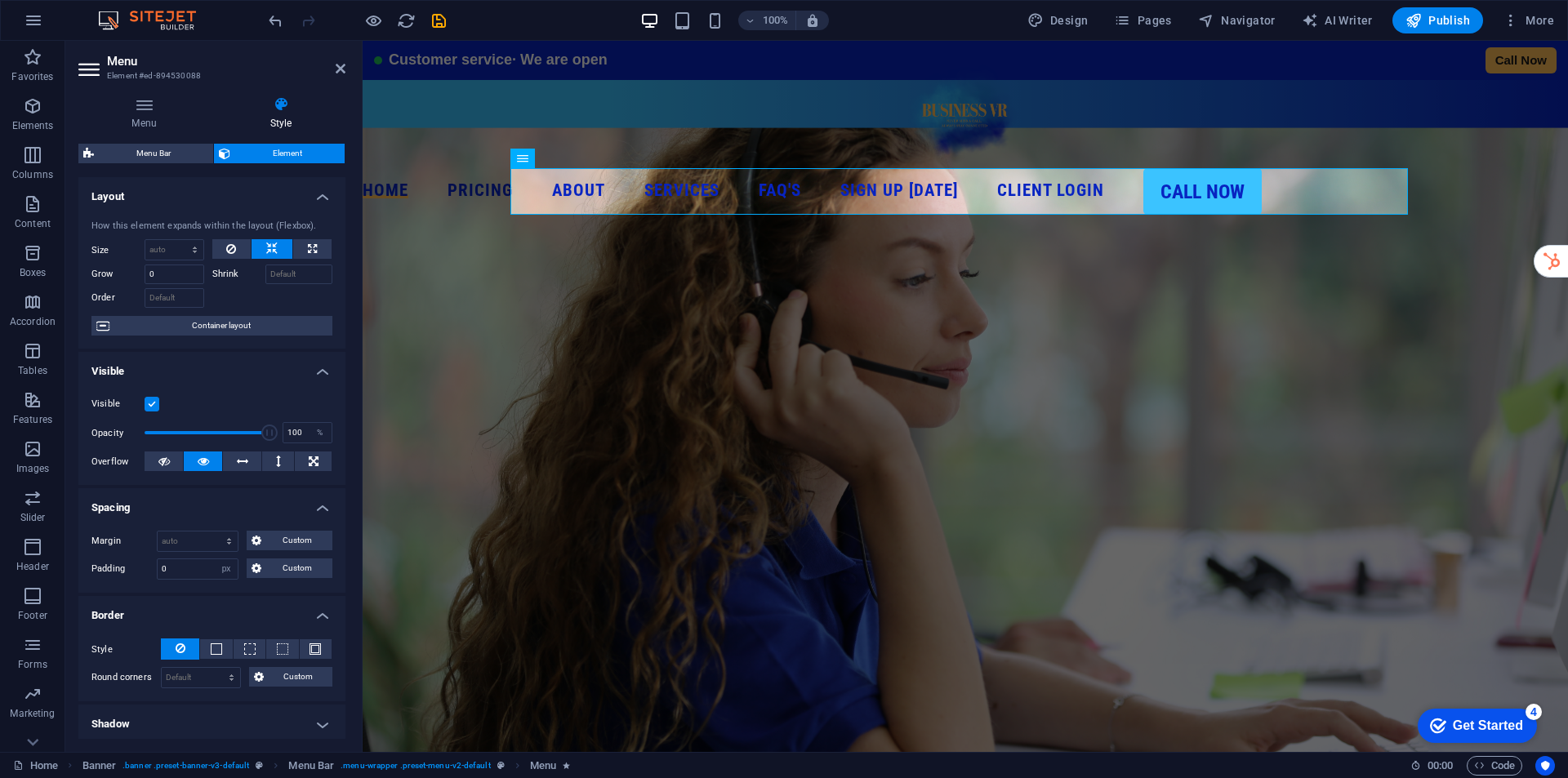
click at [649, 333] on figure at bounding box center [964, 441] width 1205 height 627
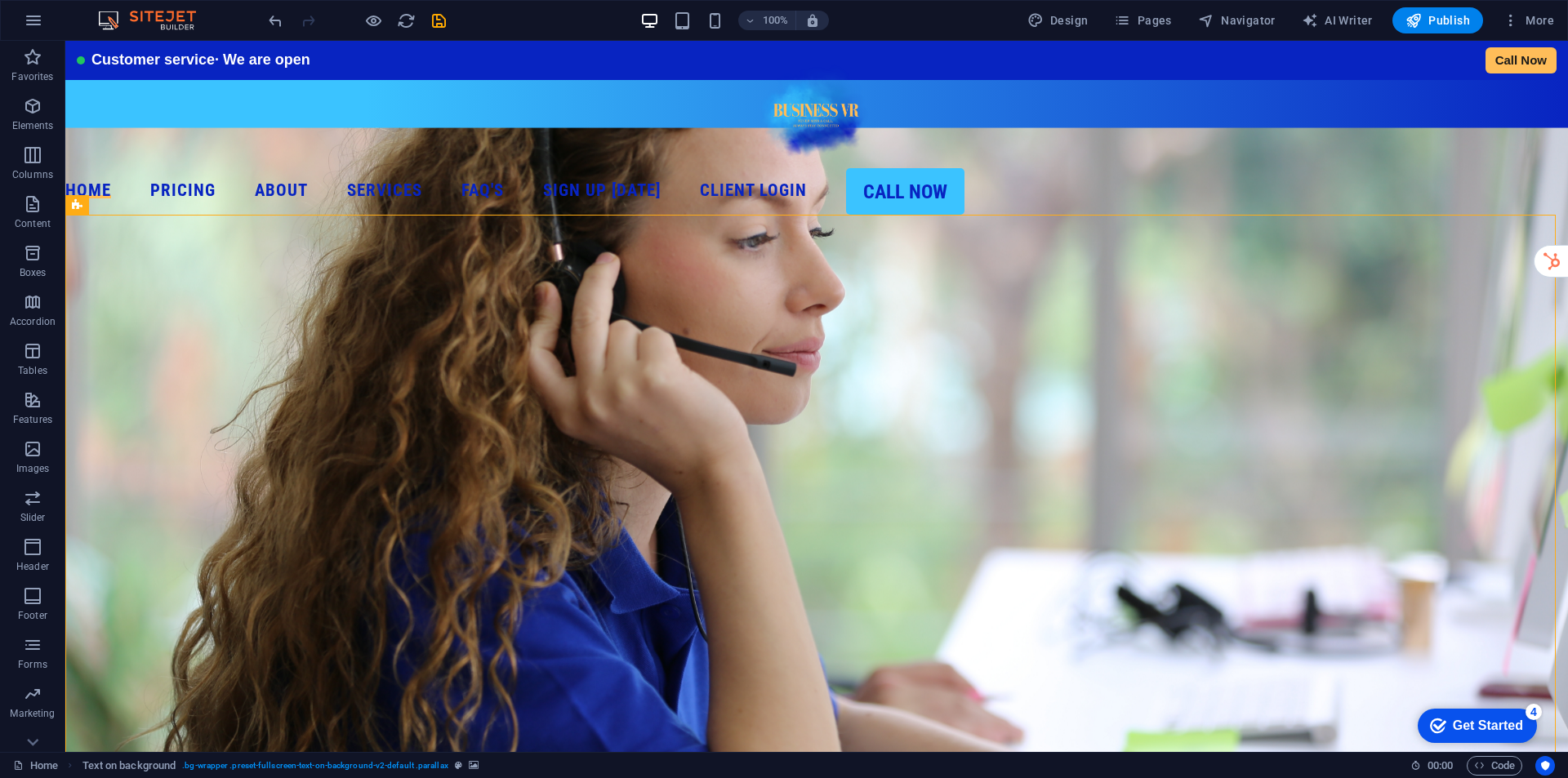
click at [450, 13] on div "100% Design Pages Navigator AI Writer Publish More" at bounding box center [912, 20] width 1295 height 26
click at [444, 16] on icon "save" at bounding box center [439, 21] width 19 height 19
click at [1430, 27] on span "Publish" at bounding box center [1438, 20] width 64 height 16
click at [1439, 21] on span "Publish" at bounding box center [1438, 20] width 64 height 16
click at [1423, 21] on span "Publish" at bounding box center [1438, 20] width 64 height 16
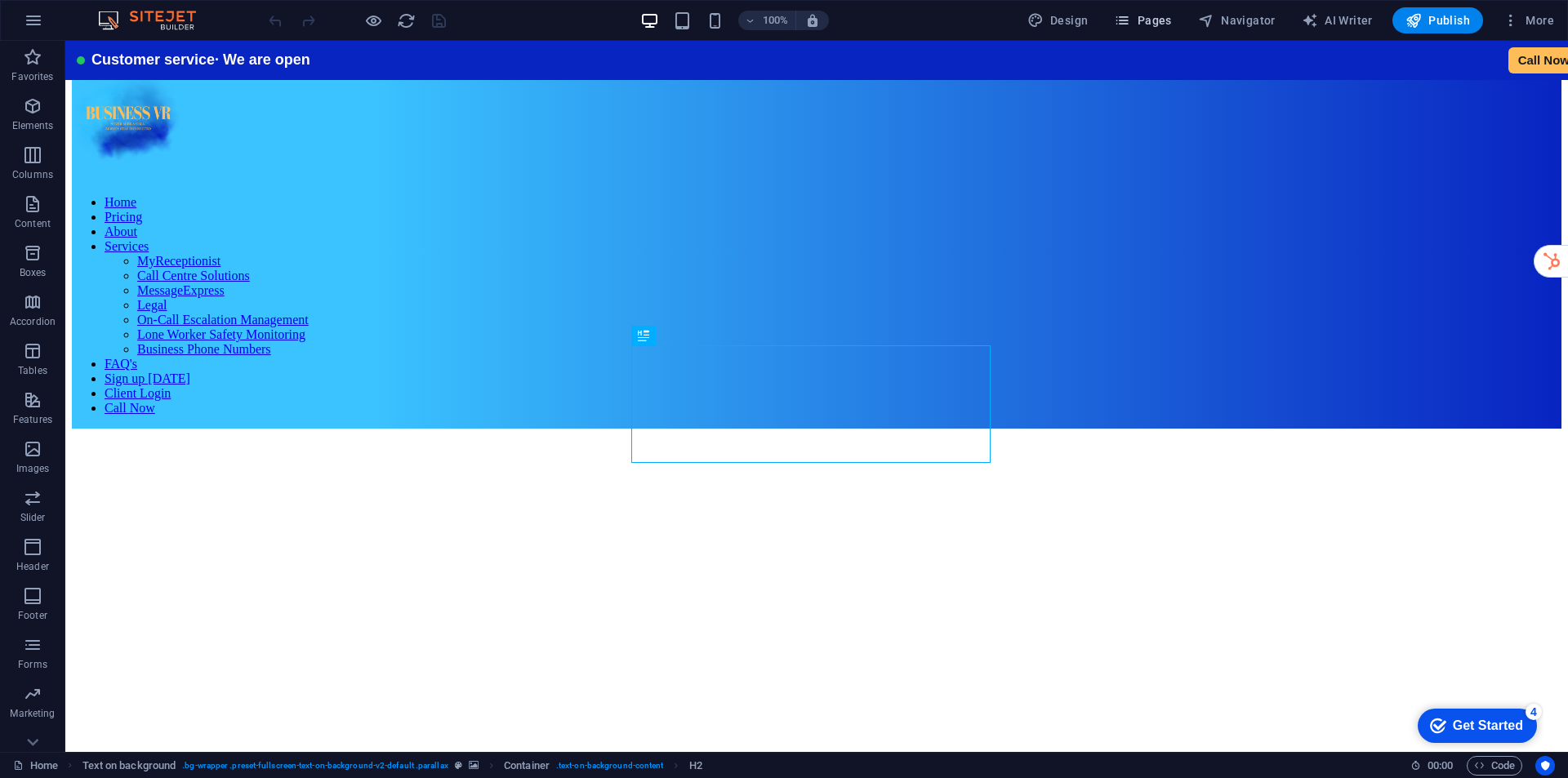
click at [1128, 18] on icon "button" at bounding box center [1121, 20] width 17 height 16
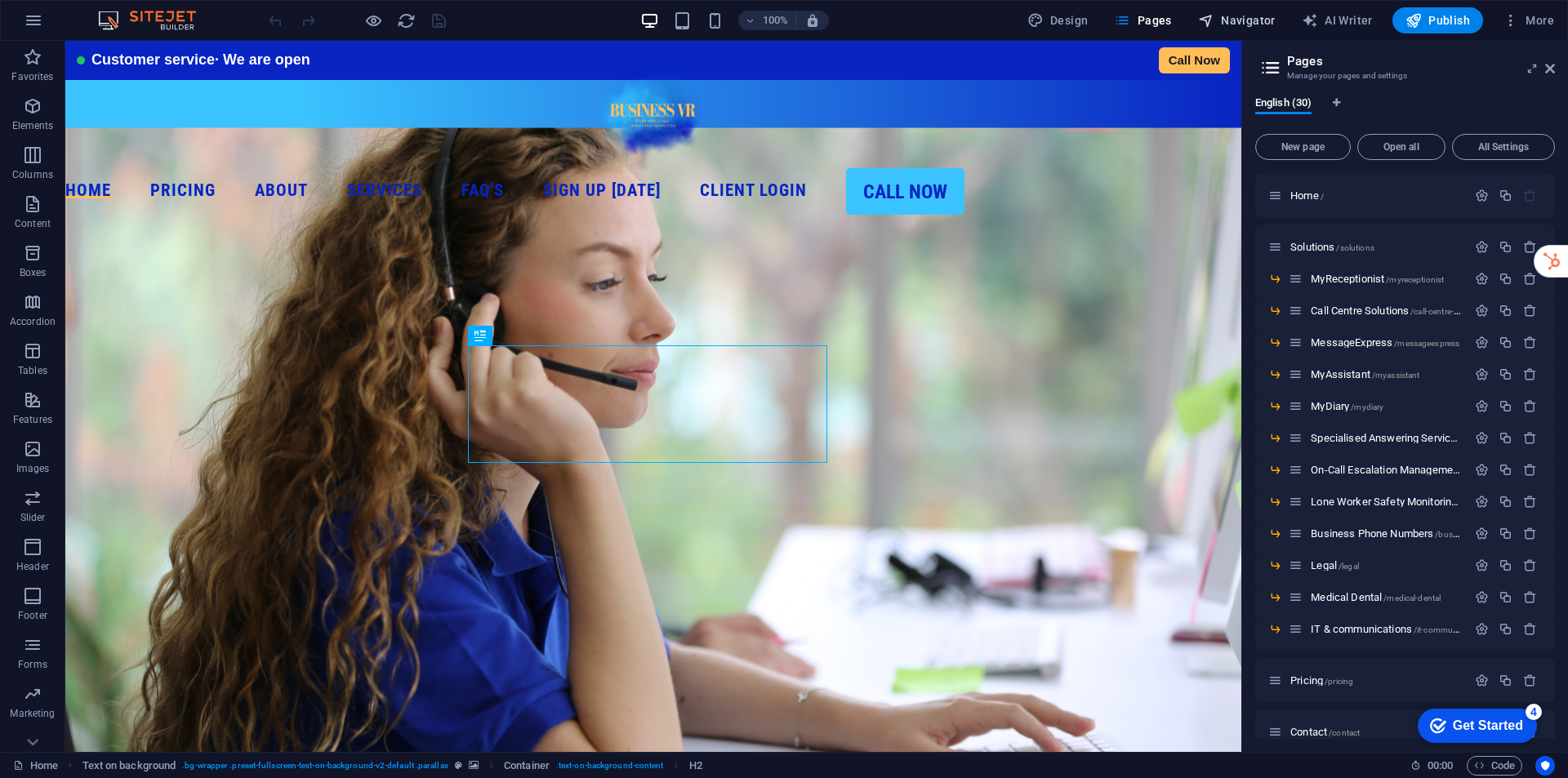
click at [1253, 17] on span "Navigator" at bounding box center [1236, 20] width 77 height 16
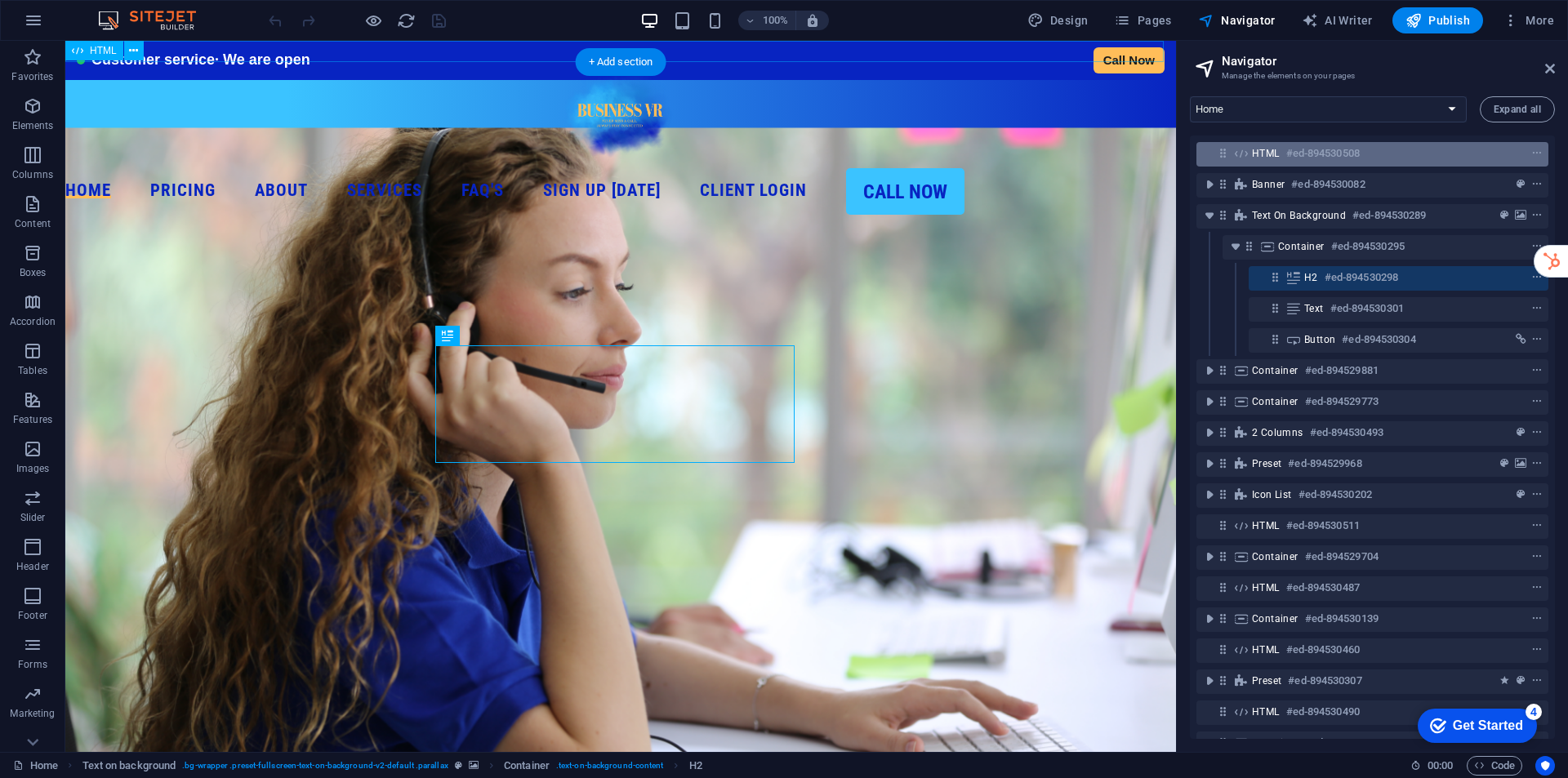
click at [1293, 162] on h6 "#ed-894530508" at bounding box center [1322, 153] width 74 height 20
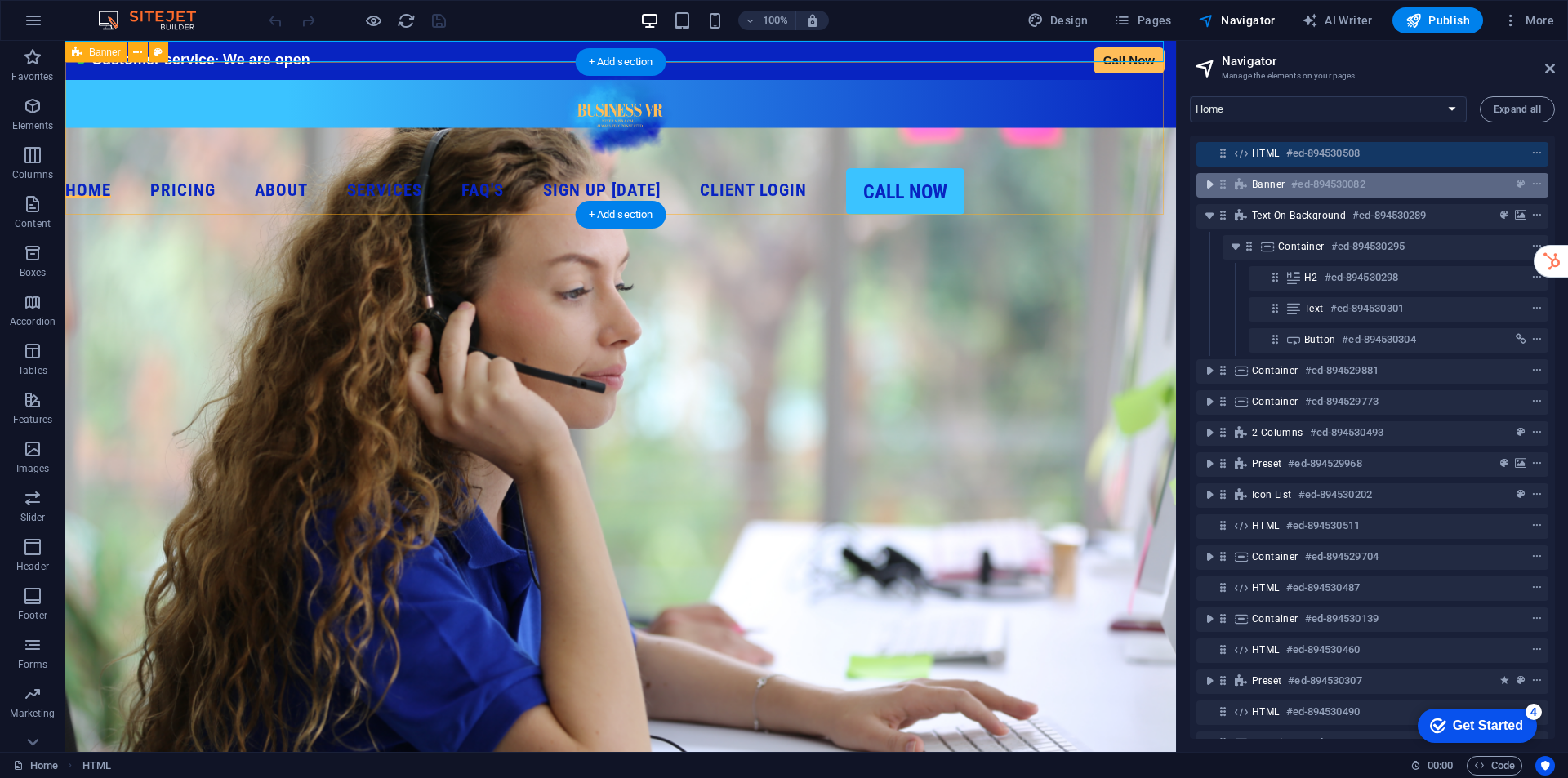
click at [1206, 189] on icon "toggle-expand" at bounding box center [1209, 184] width 17 height 16
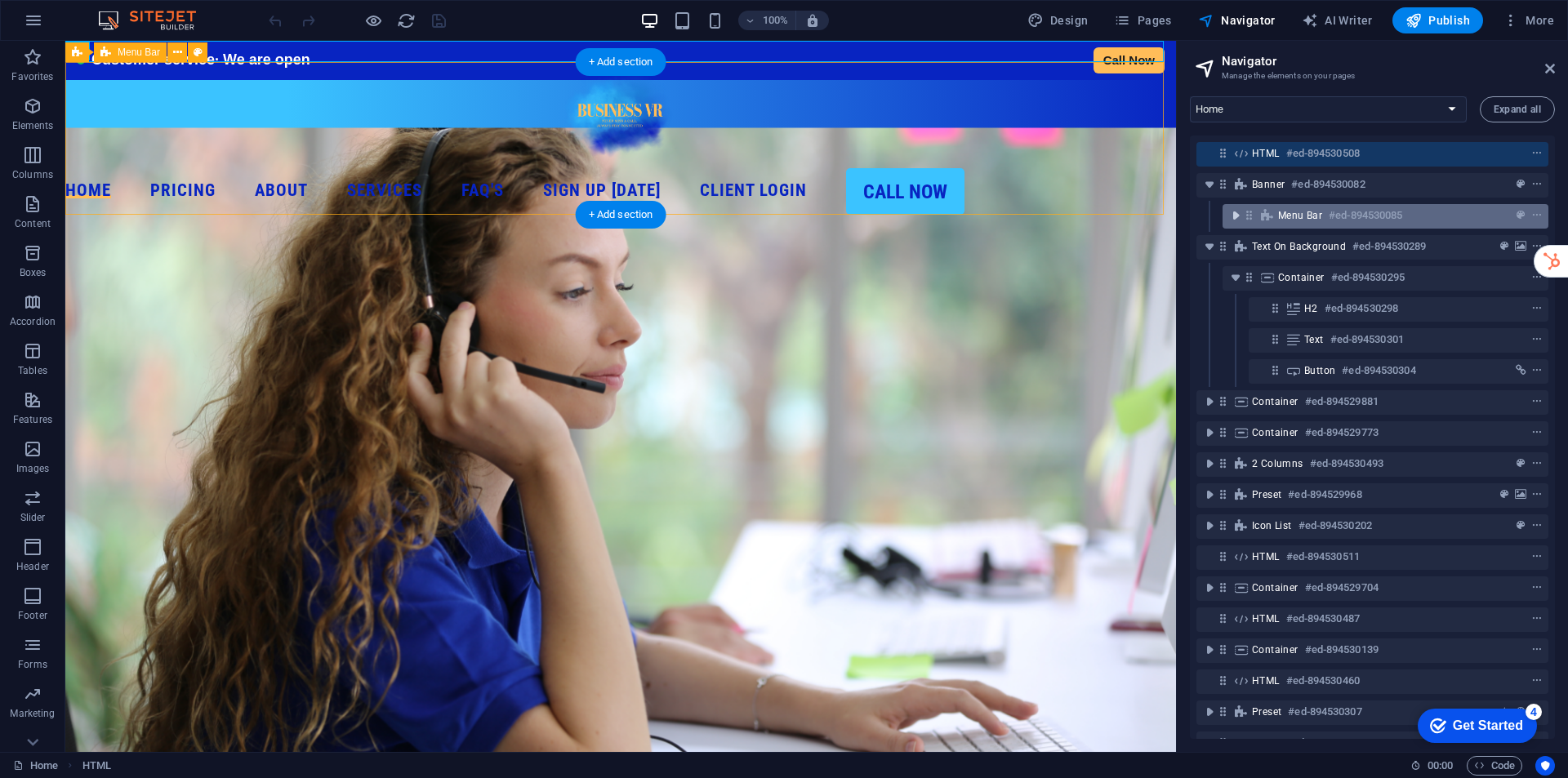
click at [1234, 219] on icon "toggle-expand" at bounding box center [1235, 215] width 17 height 16
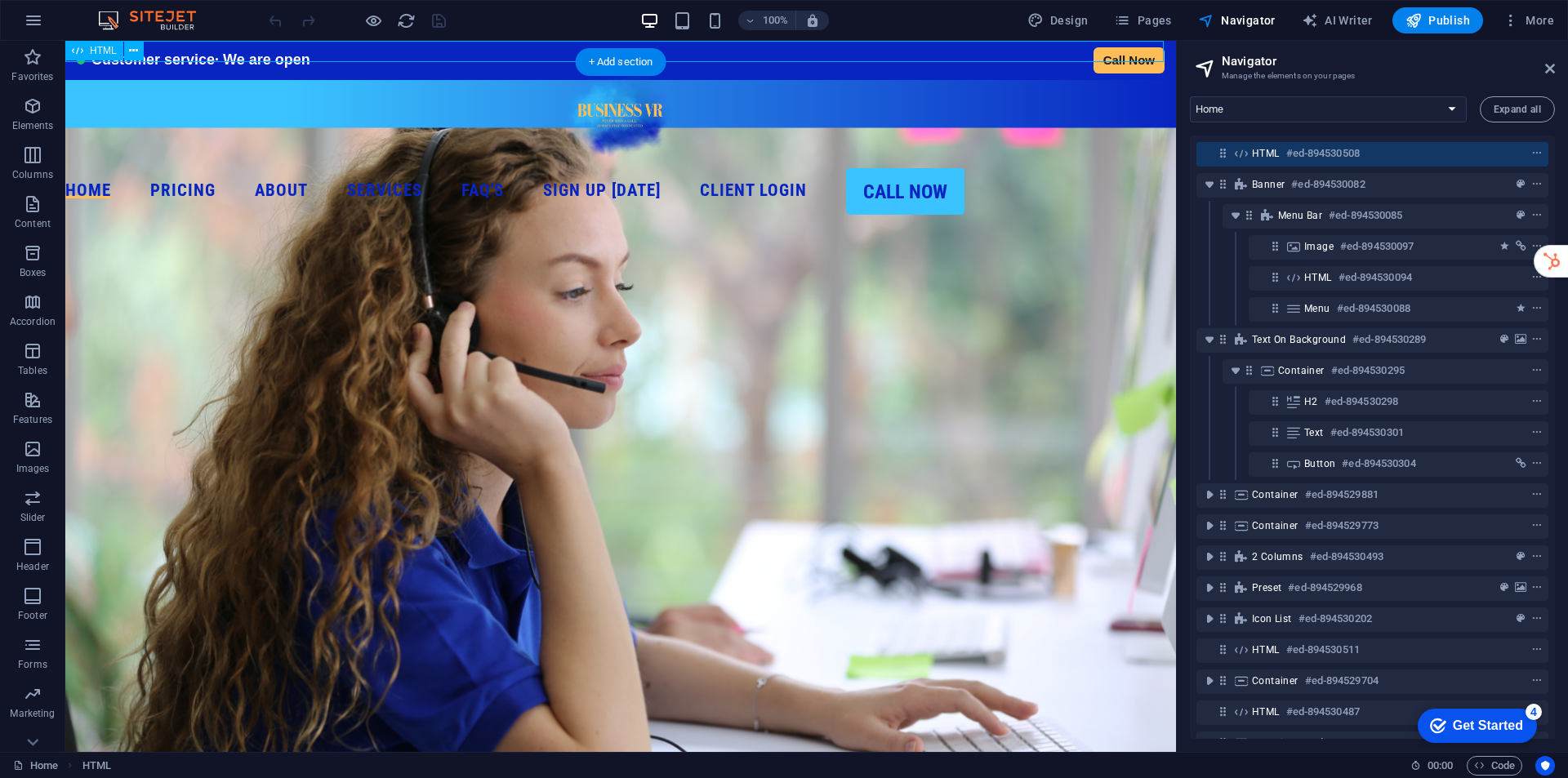
click at [1288, 156] on h6 "#ed-894530508" at bounding box center [1322, 153] width 74 height 20
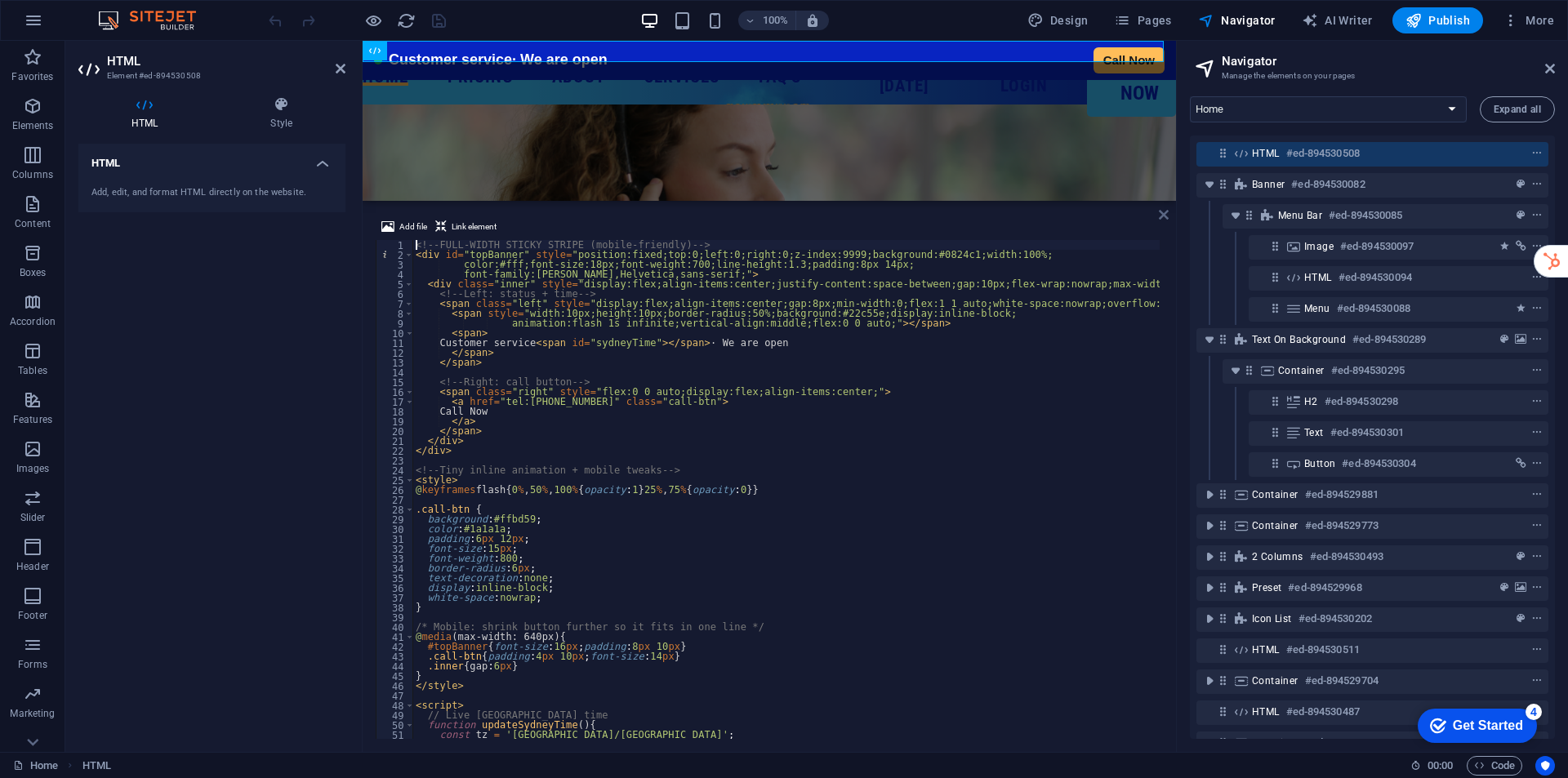
drag, startPoint x: 1163, startPoint y: 219, endPoint x: 1106, endPoint y: 176, distance: 71.4
click at [1163, 219] on icon at bounding box center [1163, 214] width 10 height 13
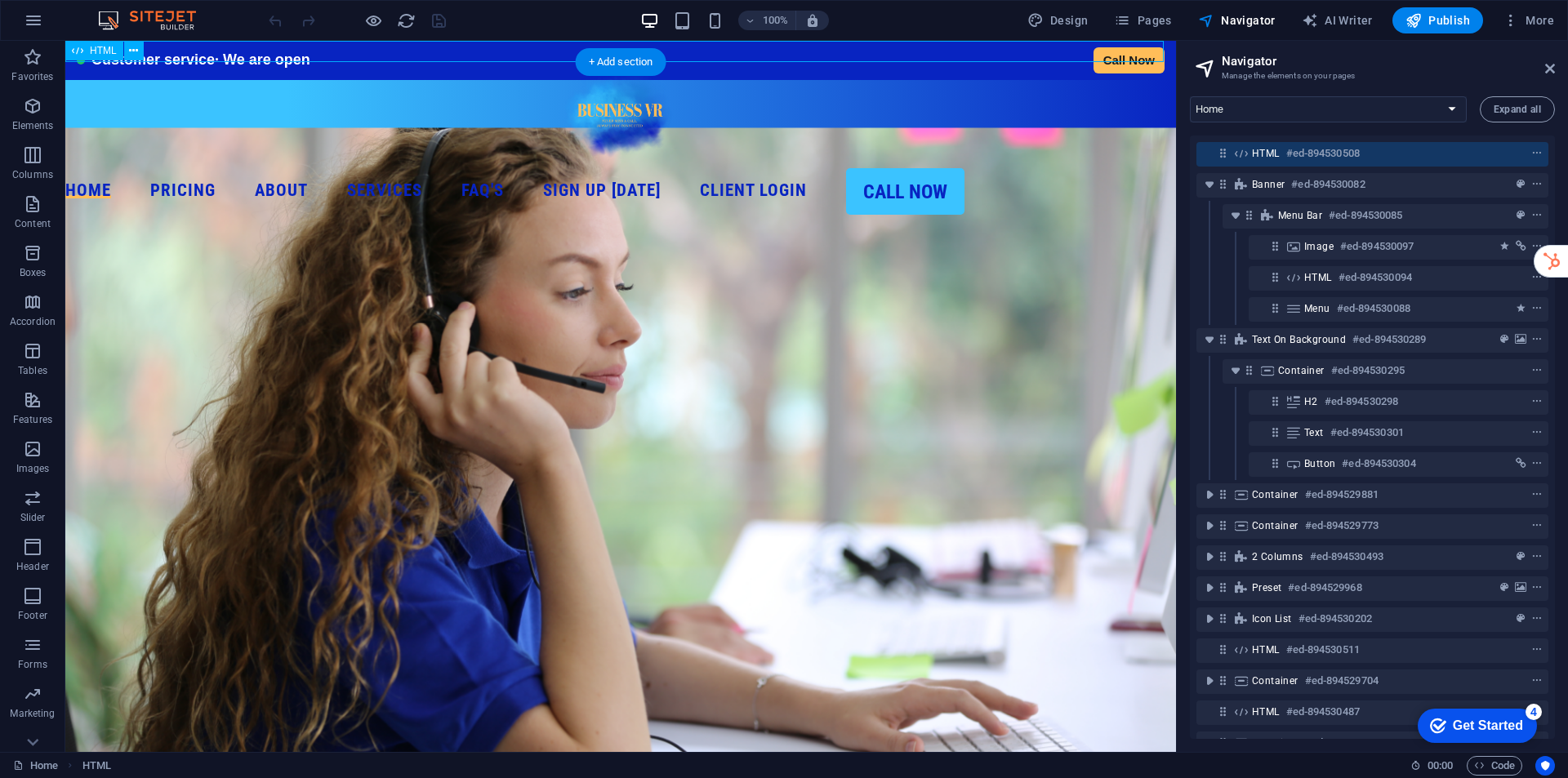
click at [208, 47] on div "Customer service · We are open Call Now" at bounding box center [620, 51] width 1110 height 21
click at [136, 51] on icon at bounding box center [134, 51] width 9 height 17
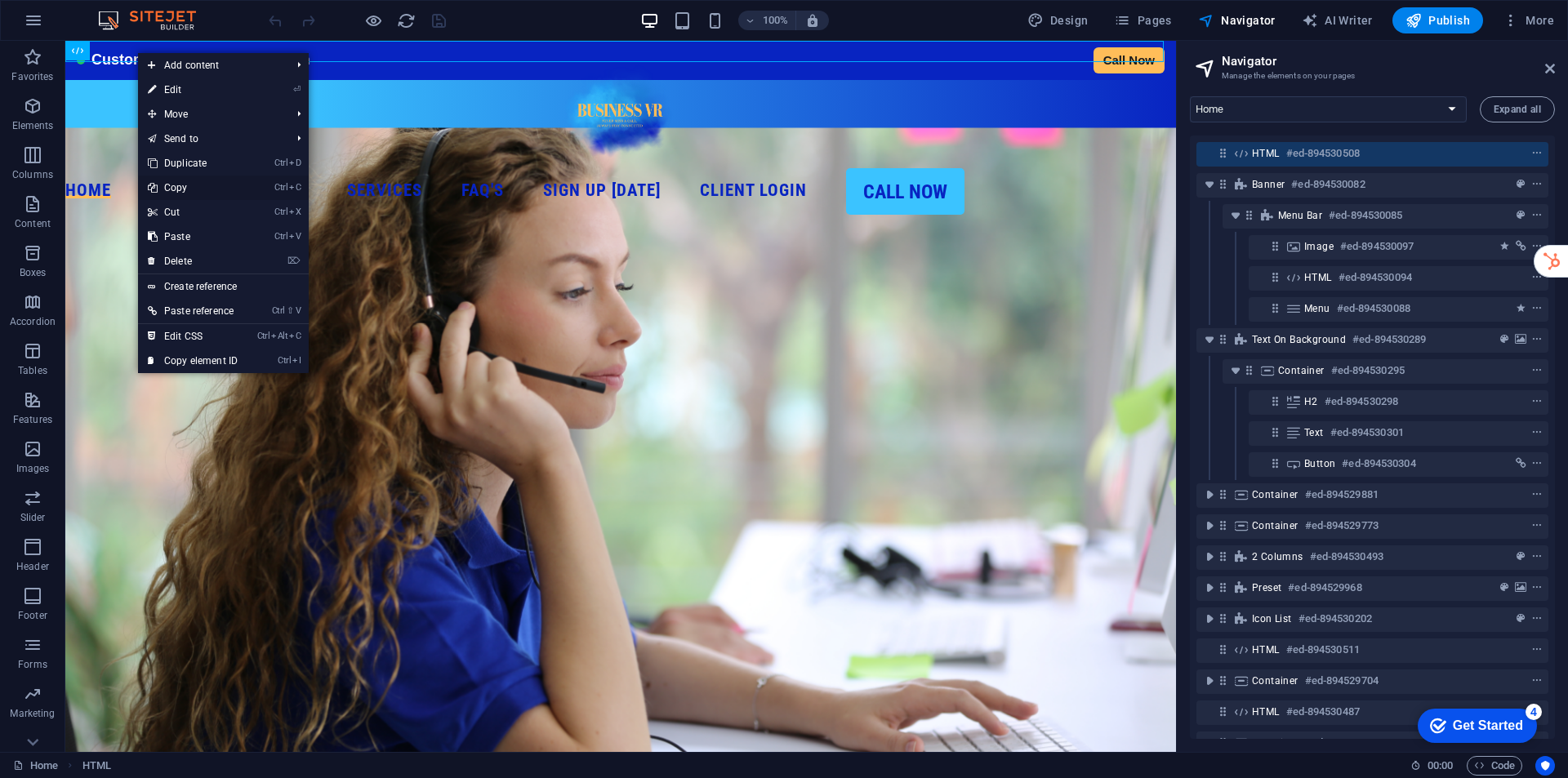
click at [186, 184] on link "Ctrl C Copy" at bounding box center [193, 188] width 109 height 24
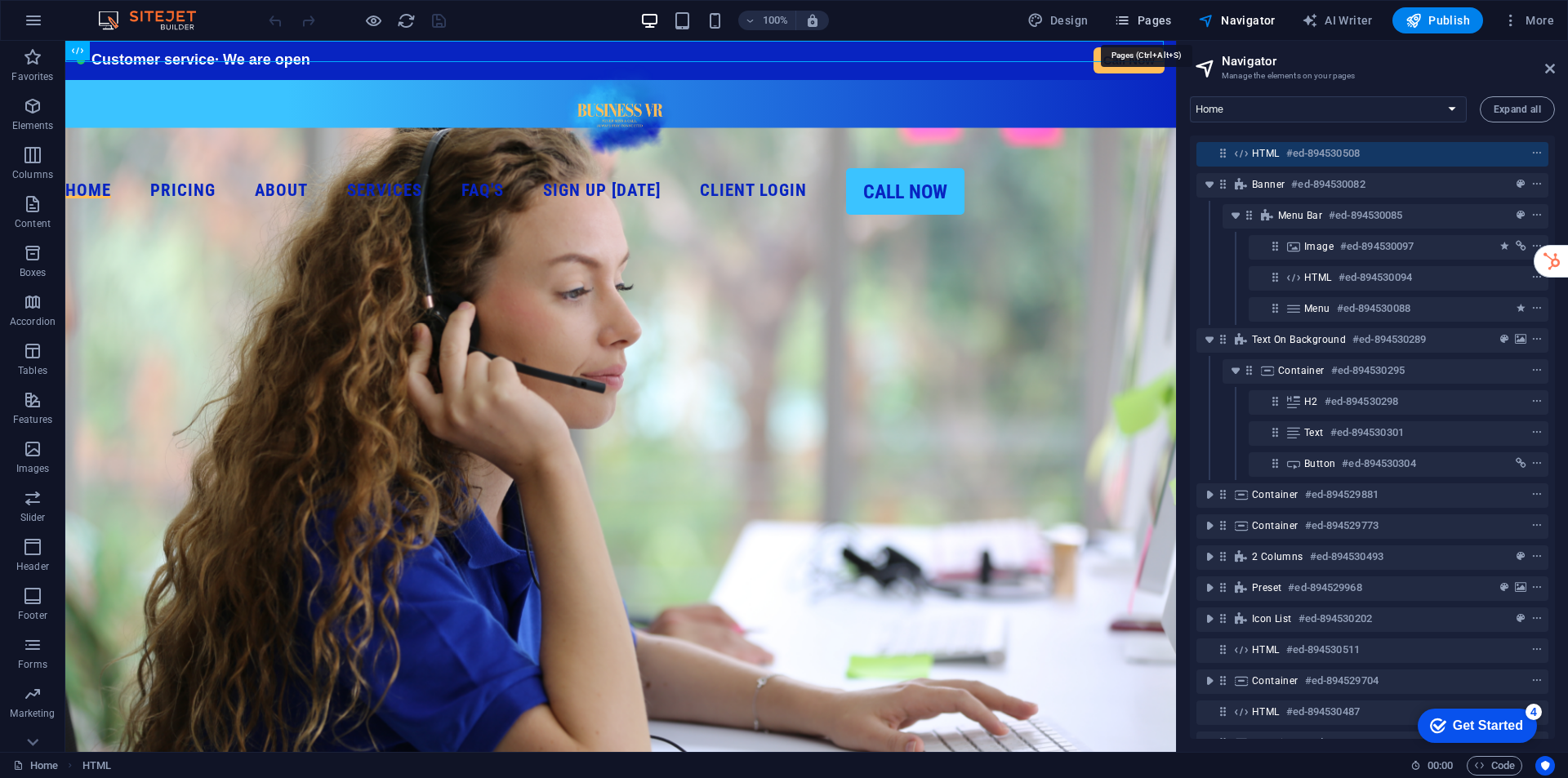
click at [1148, 16] on span "Pages" at bounding box center [1142, 20] width 57 height 16
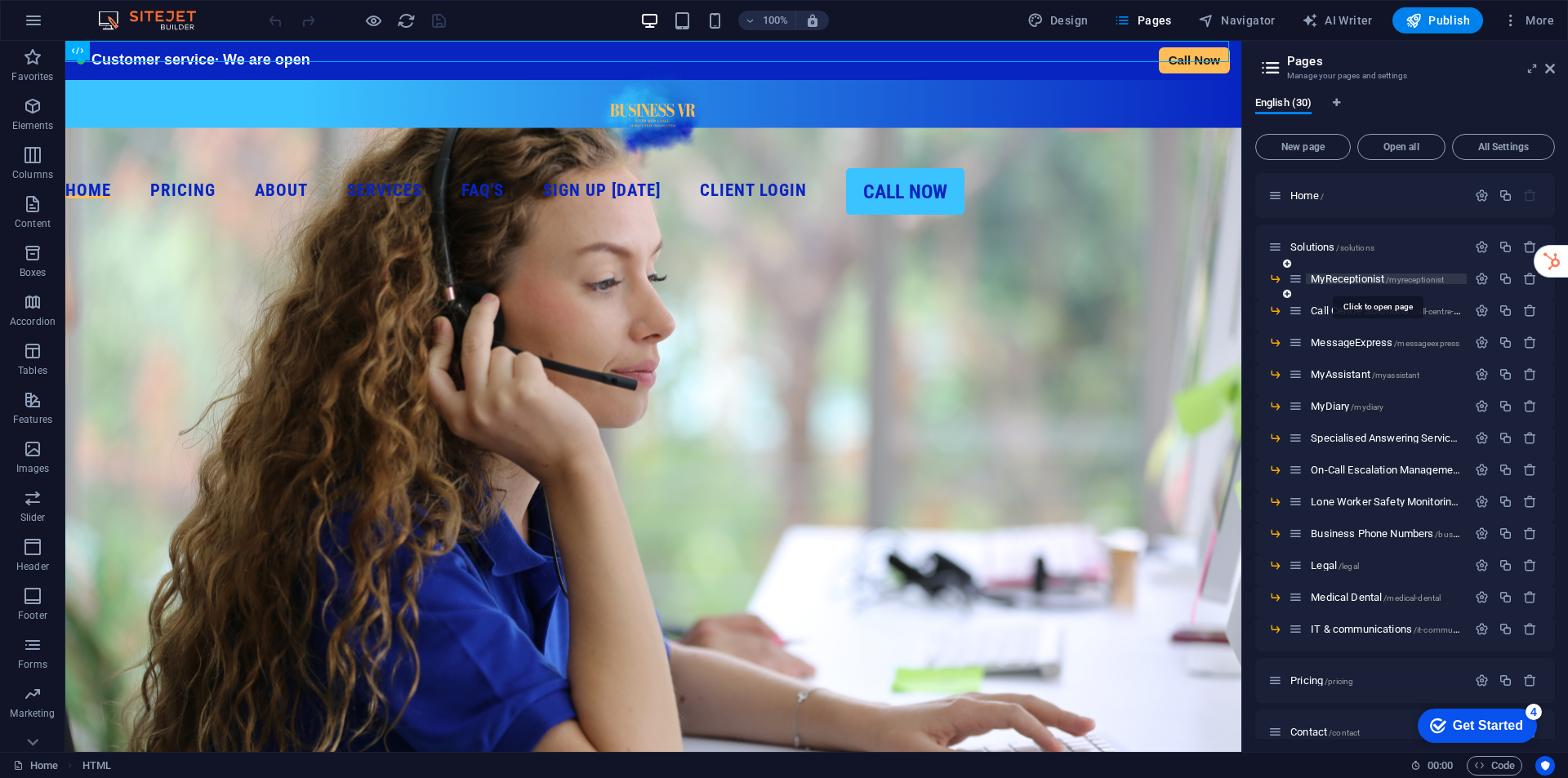
click at [1352, 277] on span "MyReceptionist /myreceptionist" at bounding box center [1377, 279] width 133 height 12
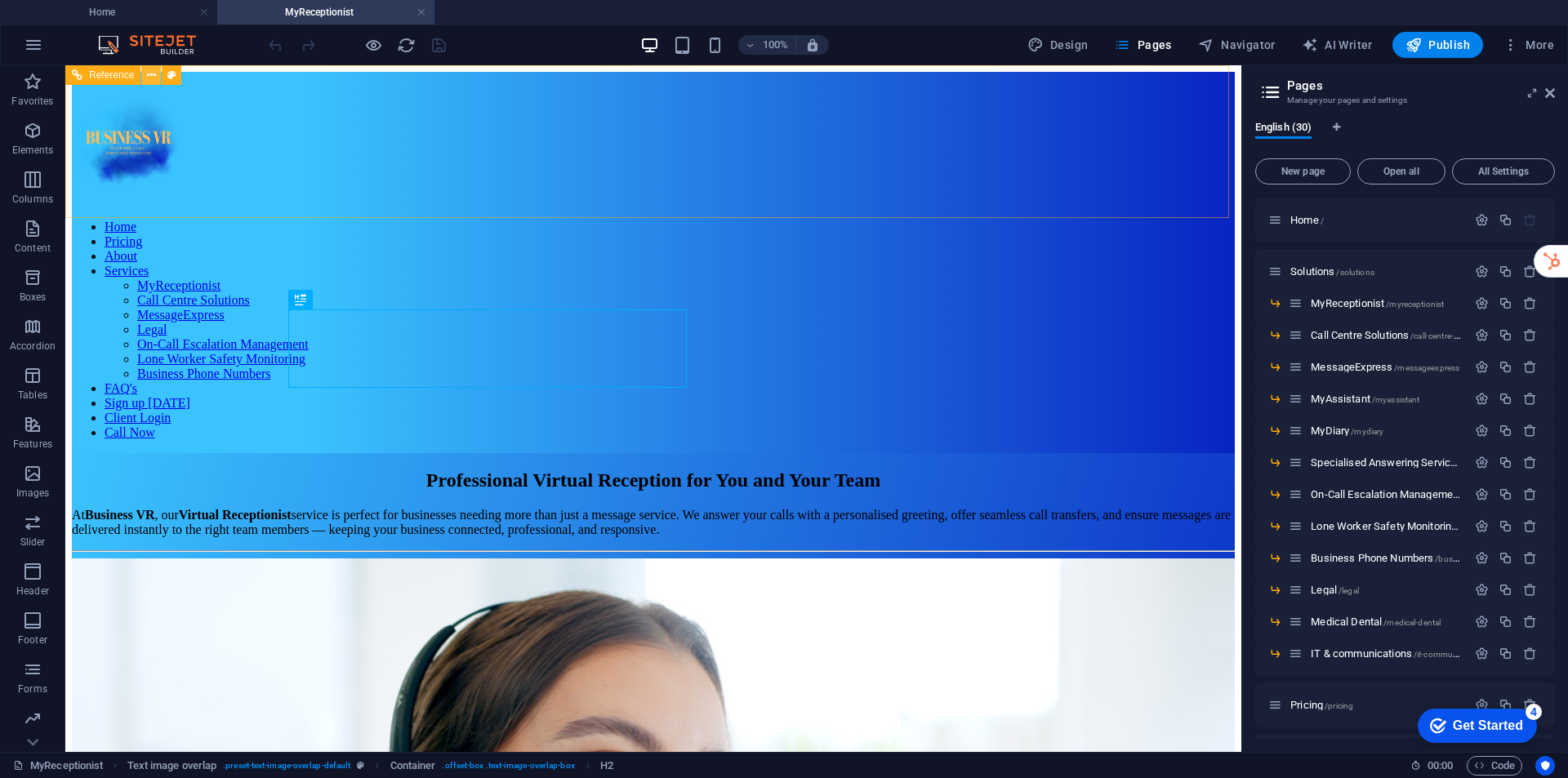
click at [147, 75] on icon at bounding box center [151, 76] width 9 height 17
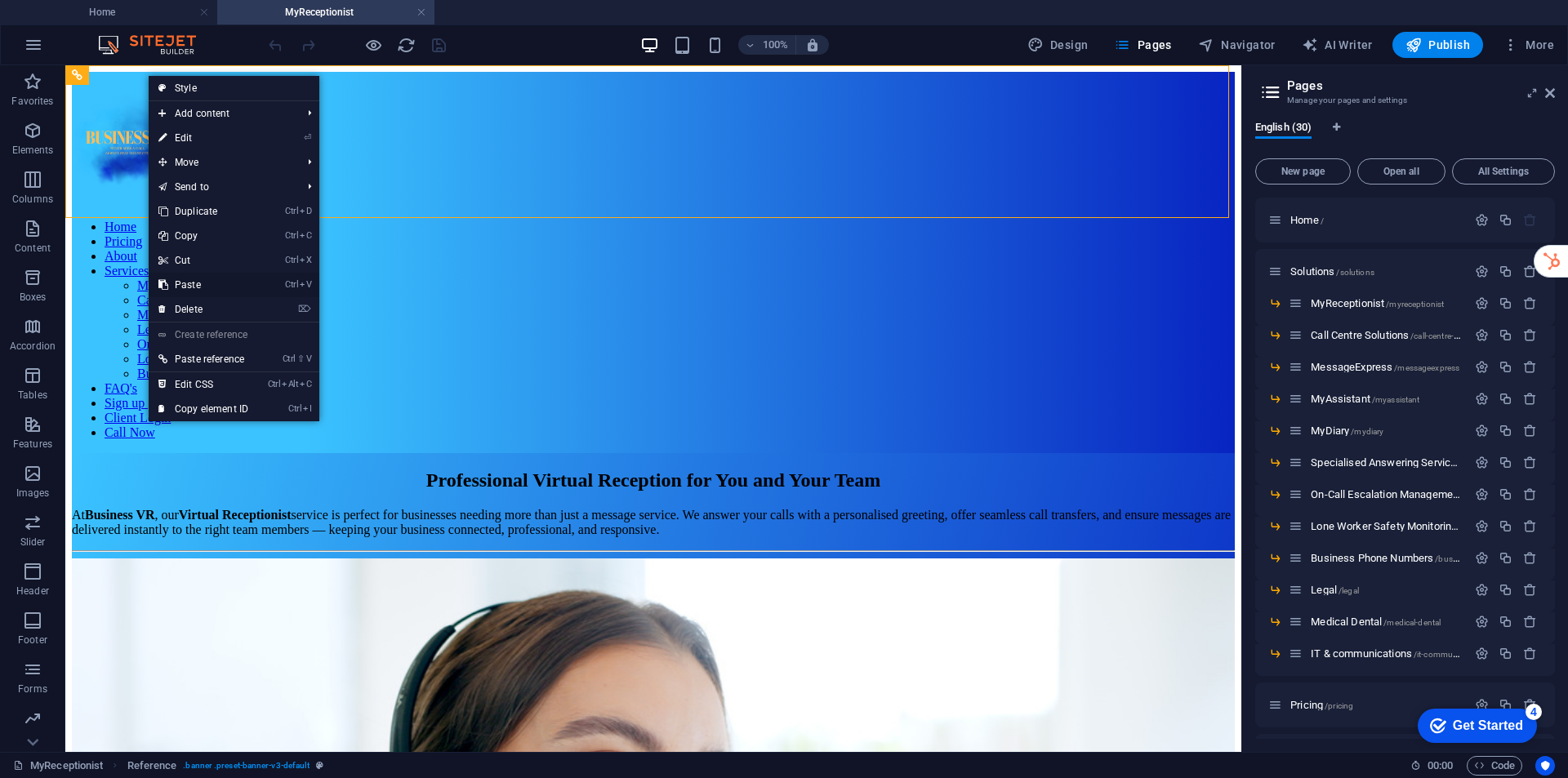
click at [196, 282] on link "Ctrl V Paste" at bounding box center [203, 285] width 109 height 24
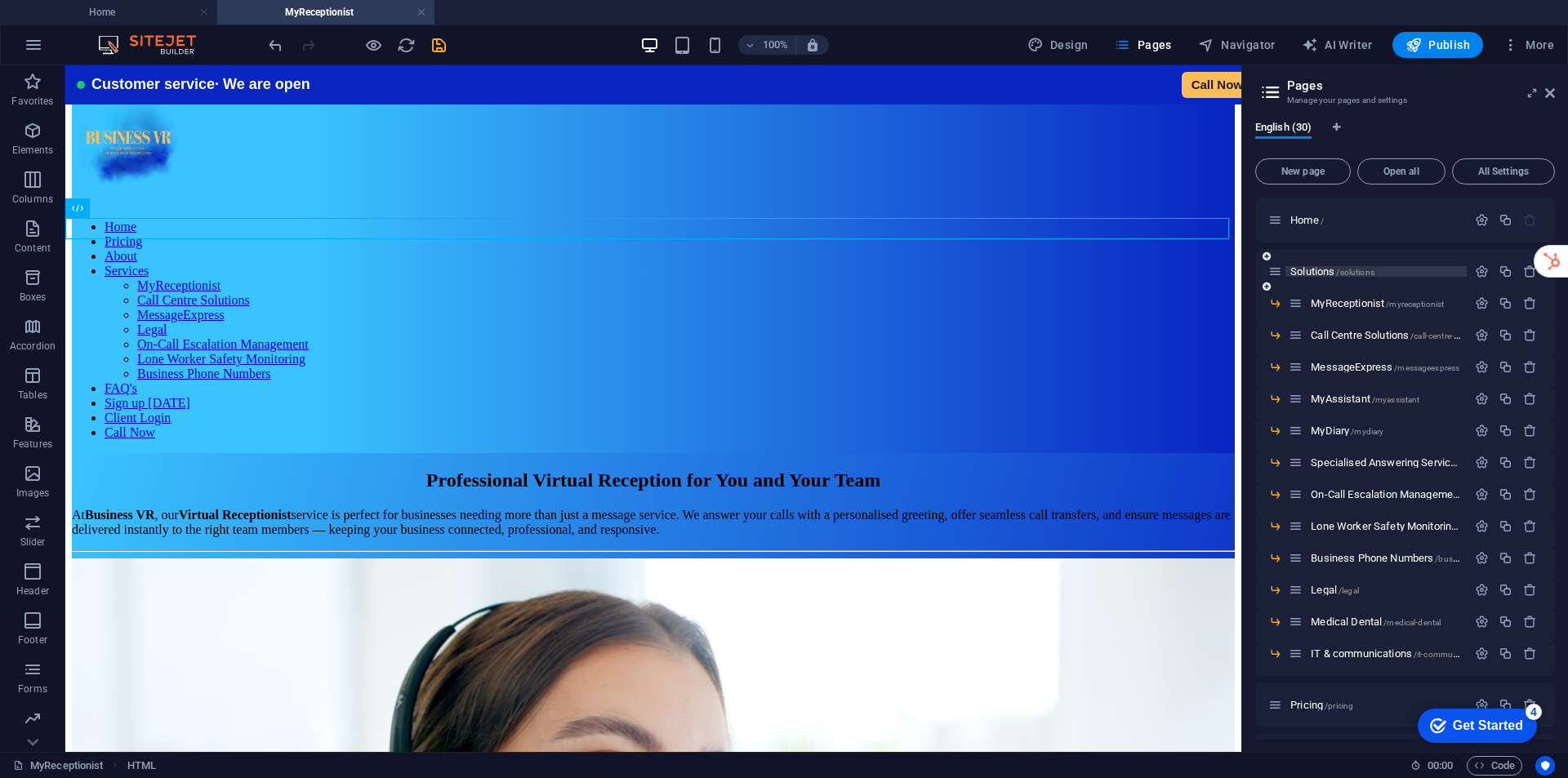
click at [1334, 270] on span "Solutions /solutions" at bounding box center [1332, 271] width 84 height 12
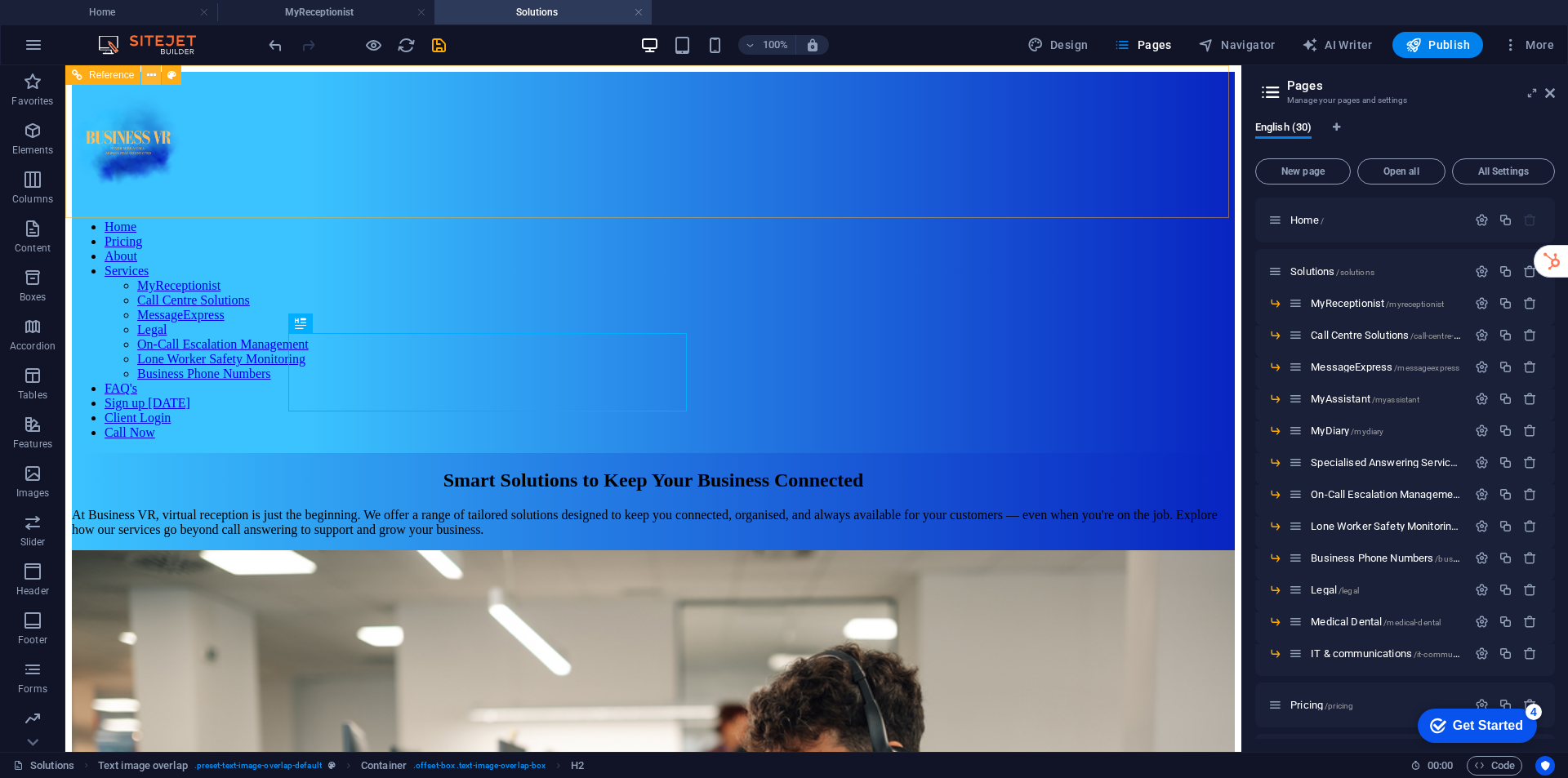
click at [142, 73] on button at bounding box center [151, 75] width 20 height 20
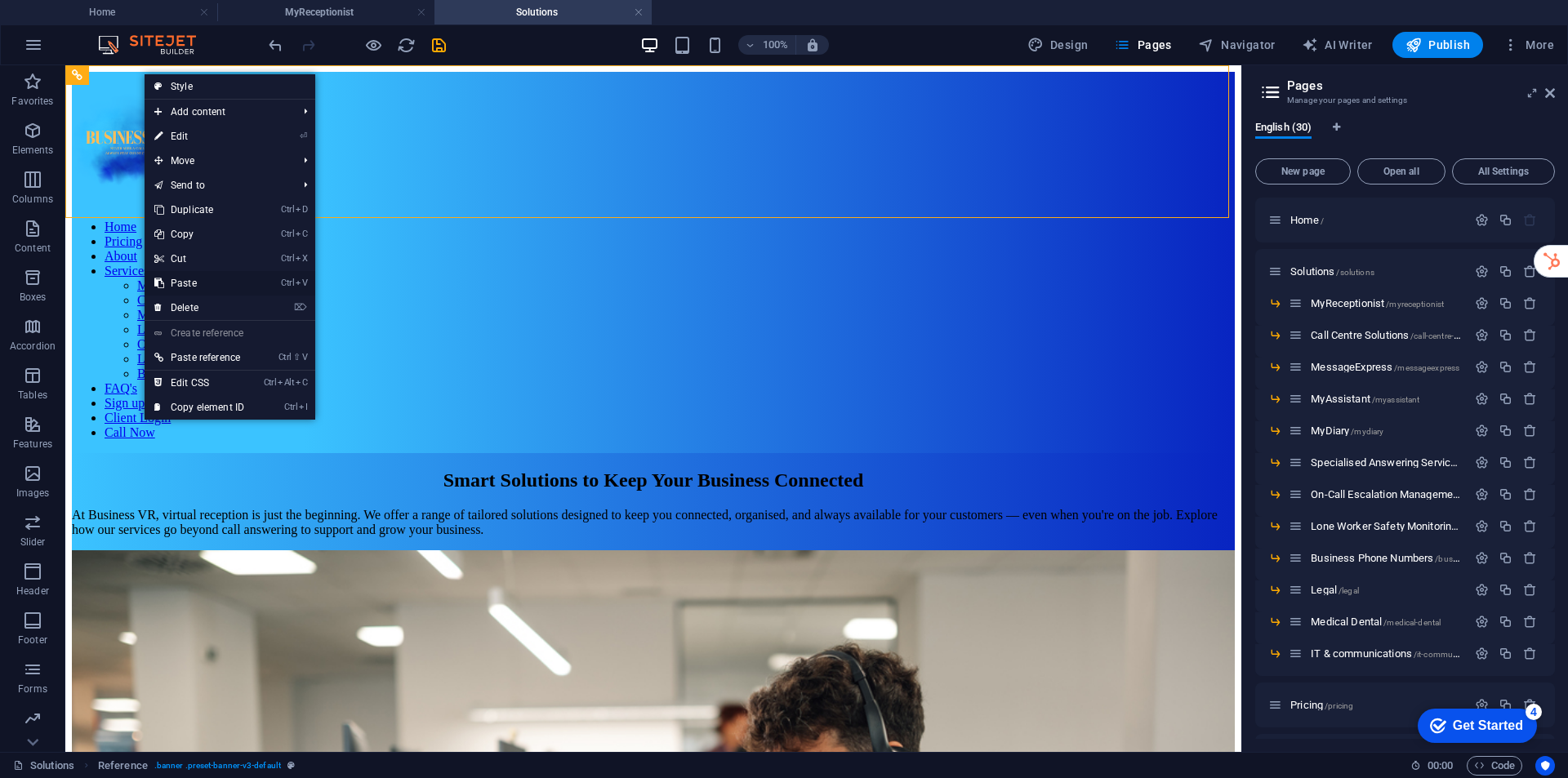
drag, startPoint x: 134, startPoint y: 221, endPoint x: 200, endPoint y: 284, distance: 91.2
click at [200, 284] on link "Ctrl V Paste" at bounding box center [199, 283] width 109 height 24
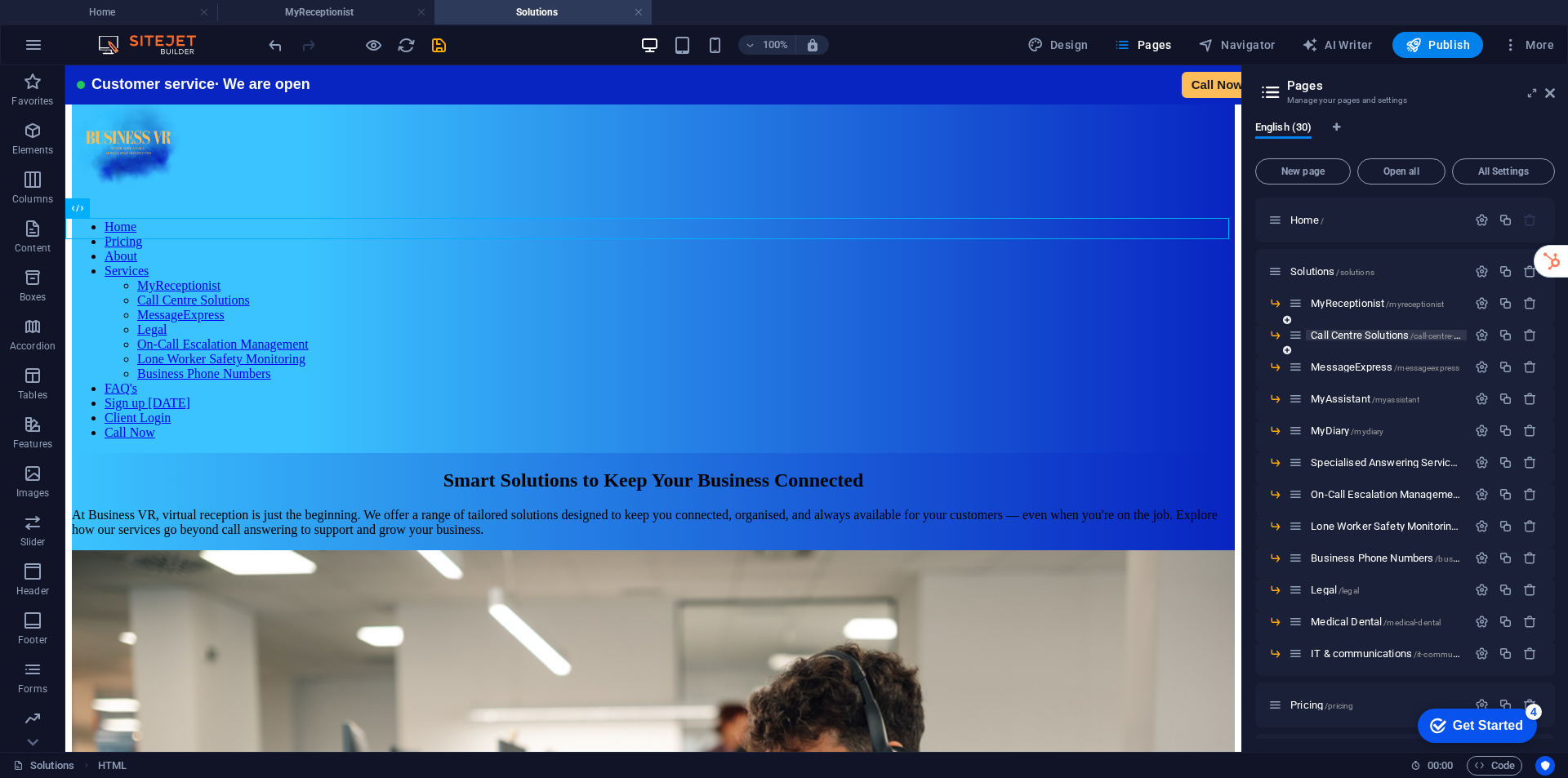
click at [1341, 336] on span "Call Centre Solutions /call-centre-solutions" at bounding box center [1399, 335] width 177 height 12
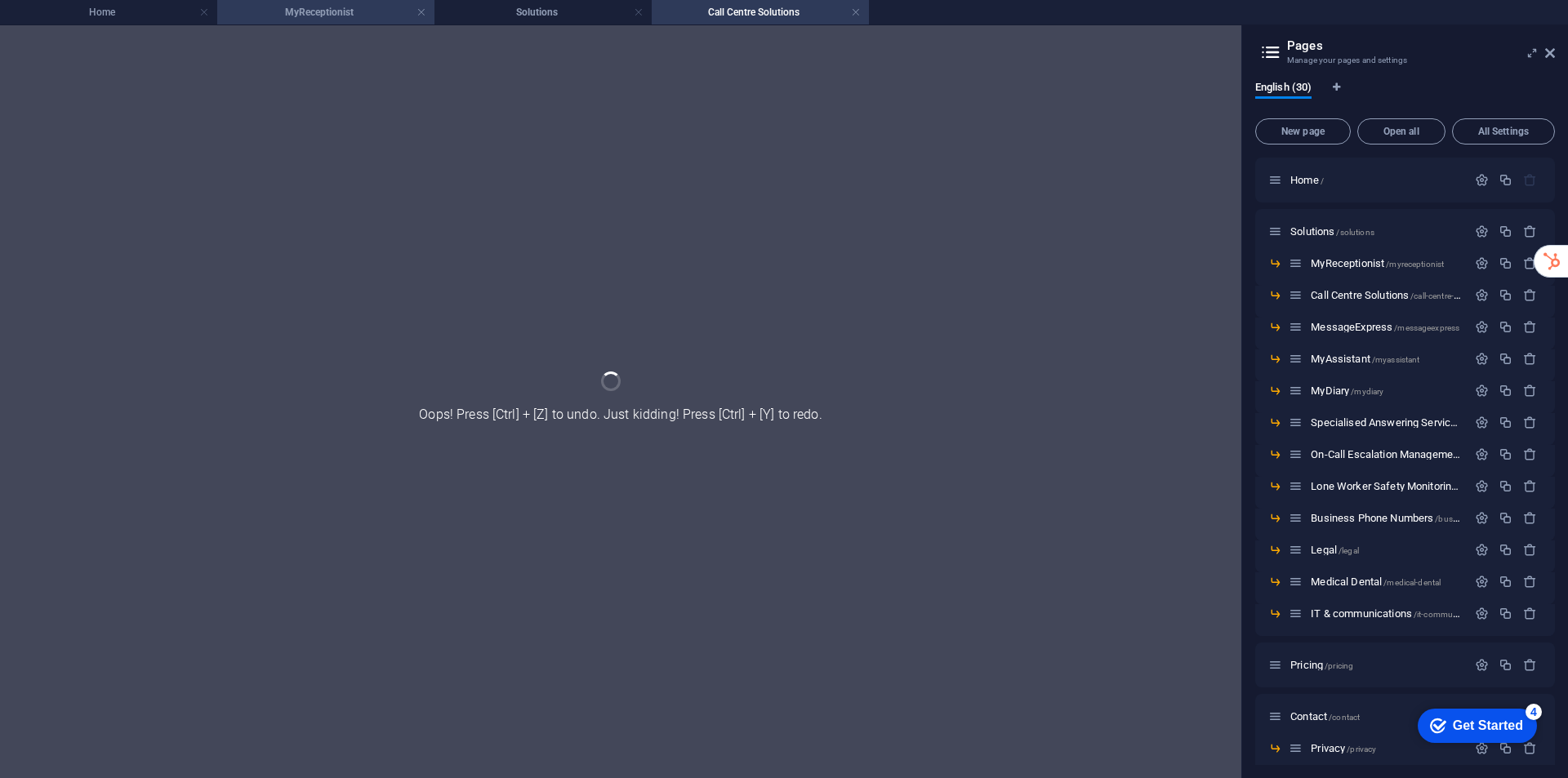
click at [357, 21] on li "MyReceptionist" at bounding box center [326, 12] width 217 height 24
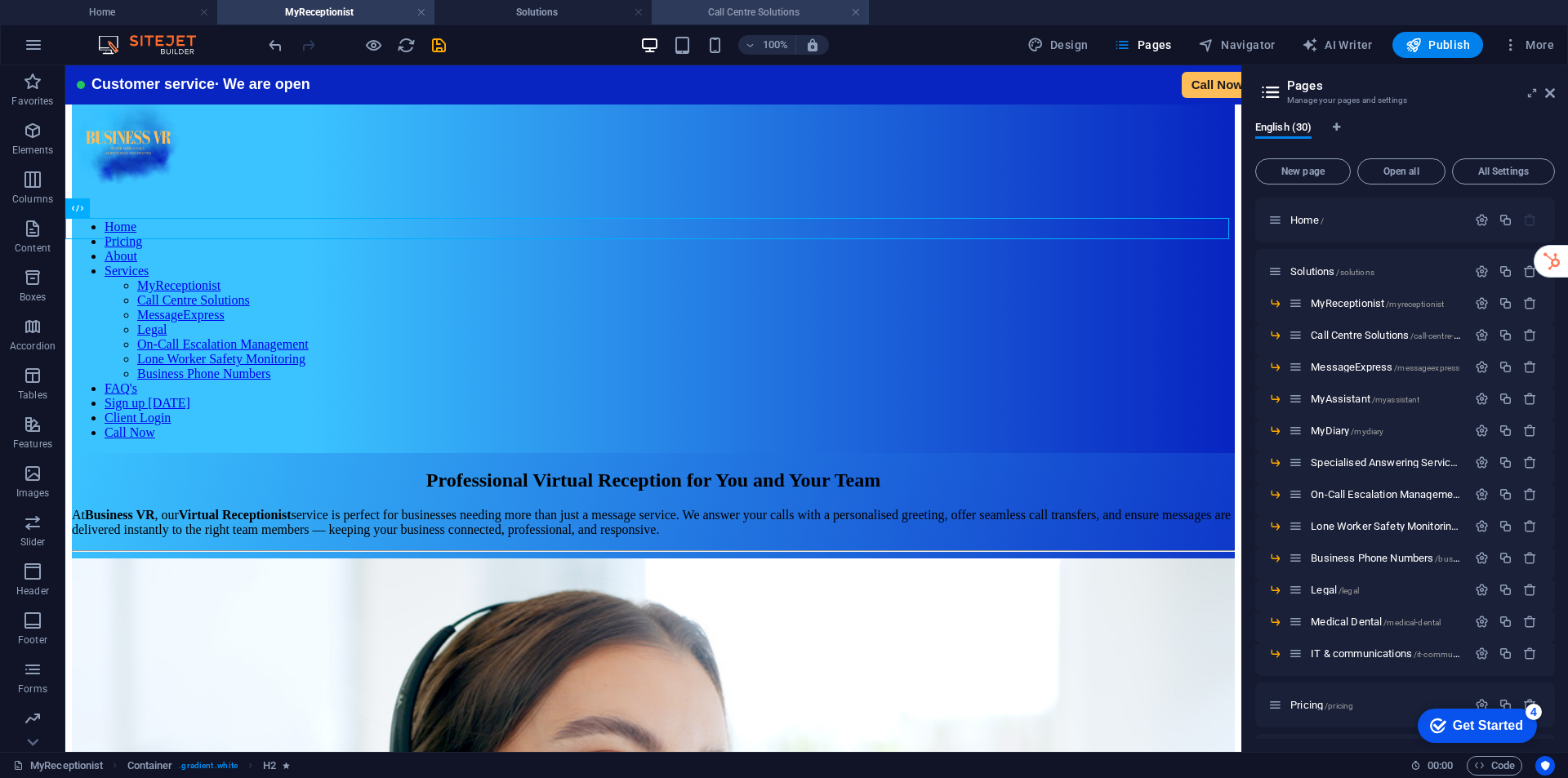
click at [740, 12] on h4 "Call Centre Solutions" at bounding box center [760, 12] width 217 height 18
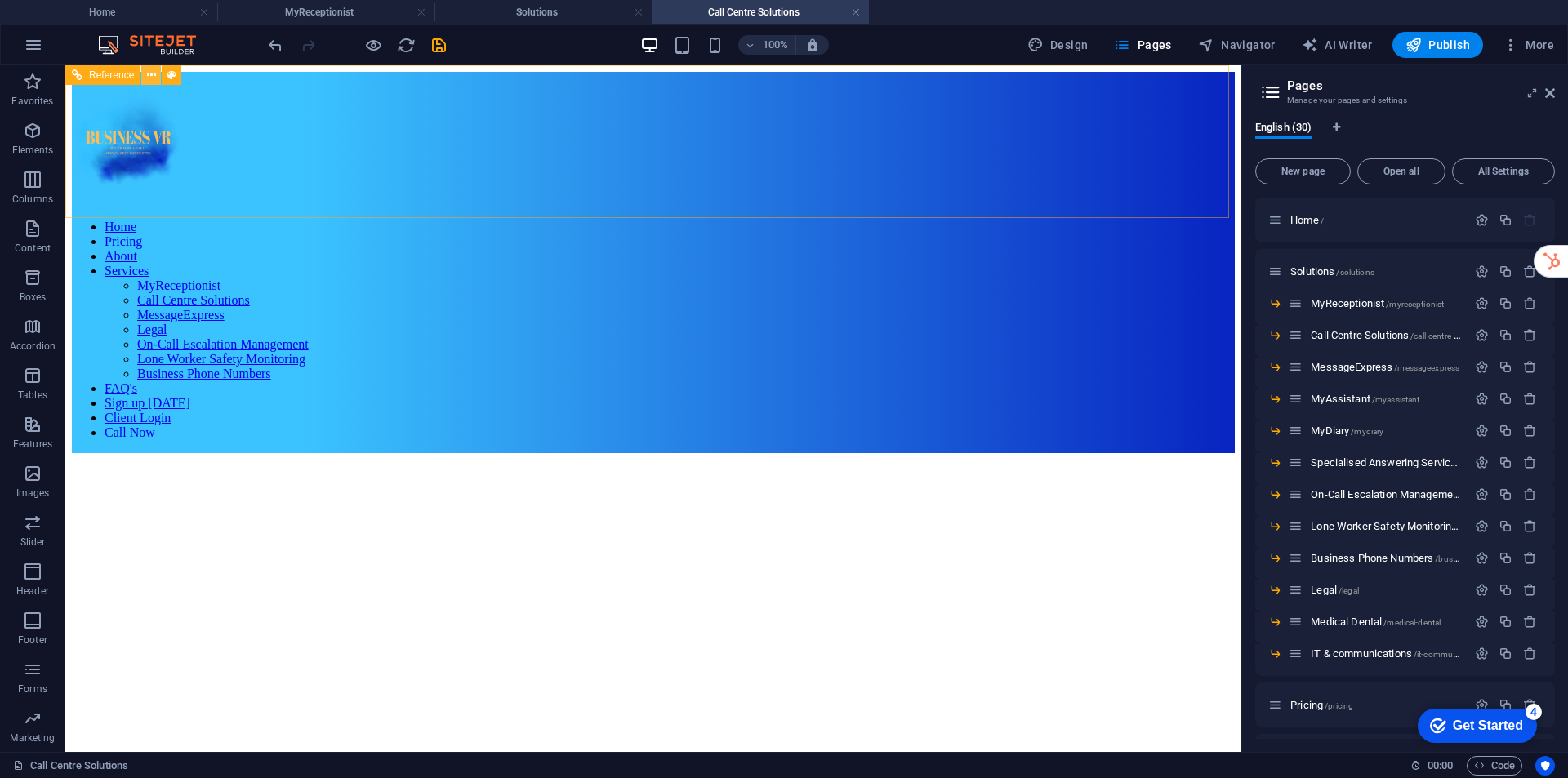
click at [149, 76] on icon at bounding box center [151, 76] width 9 height 17
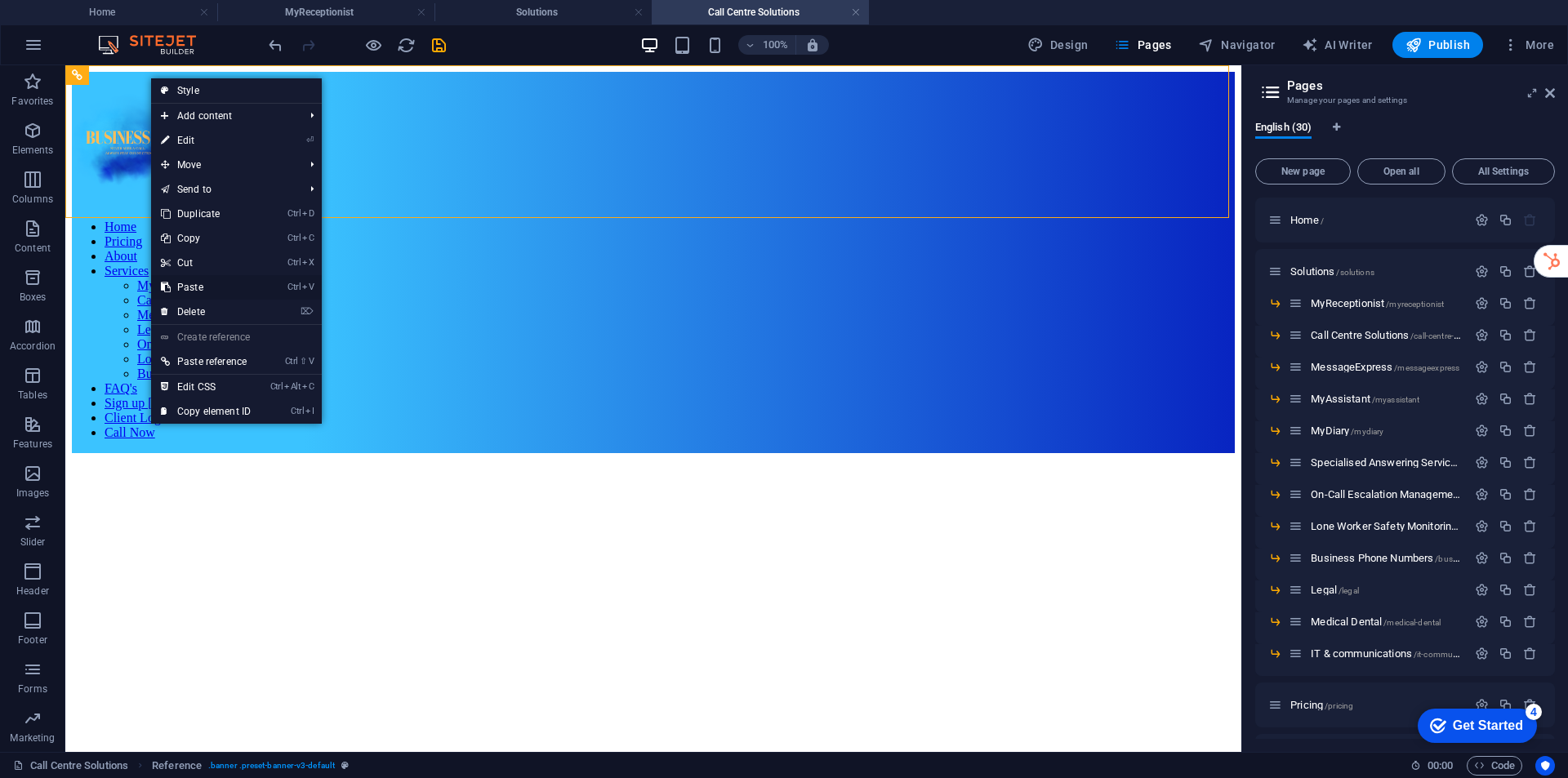
click at [222, 284] on link "Ctrl V Paste" at bounding box center [206, 287] width 109 height 24
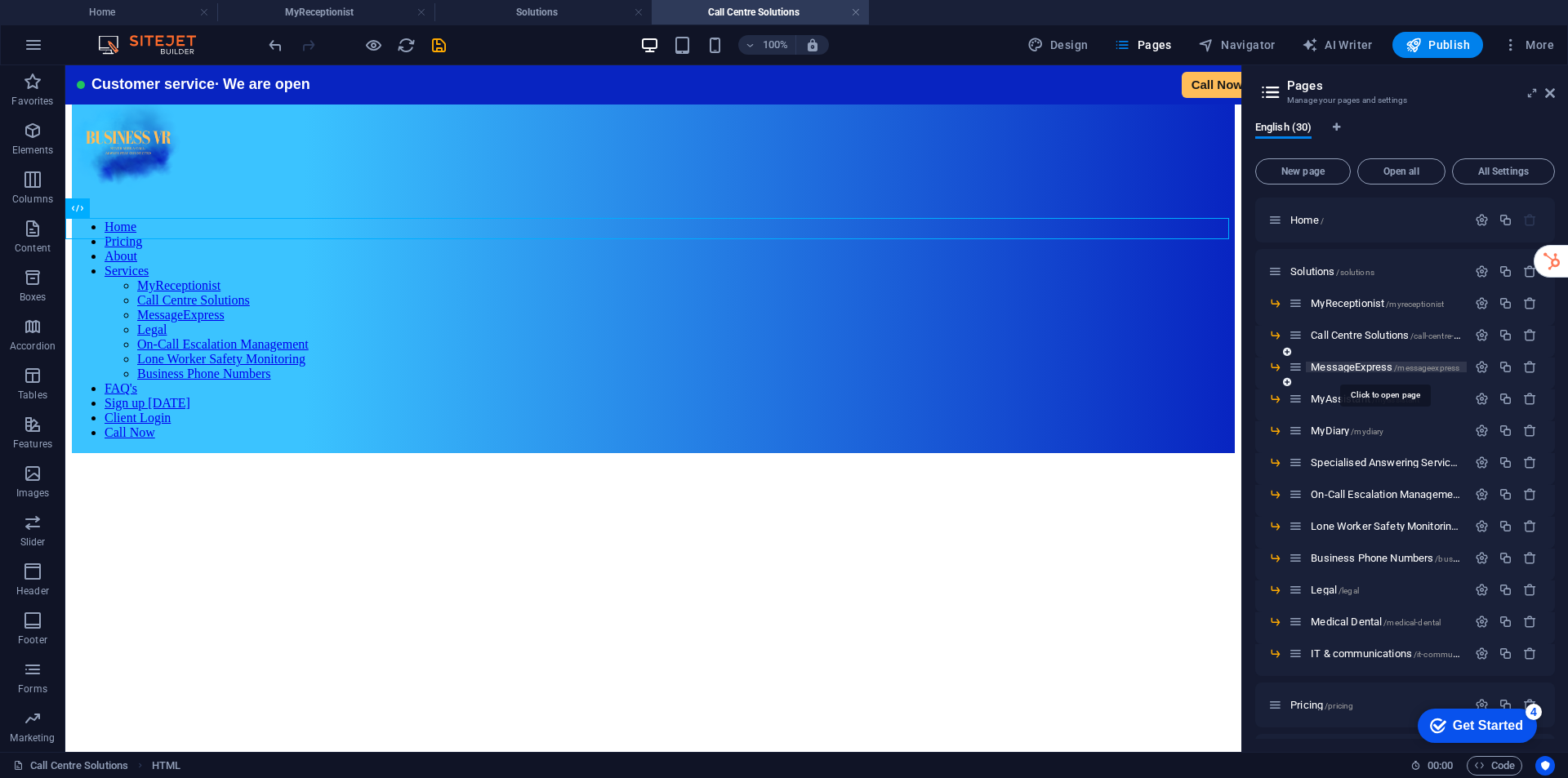
click at [1353, 370] on span "MessageExpress /messageexpress" at bounding box center [1385, 366] width 149 height 12
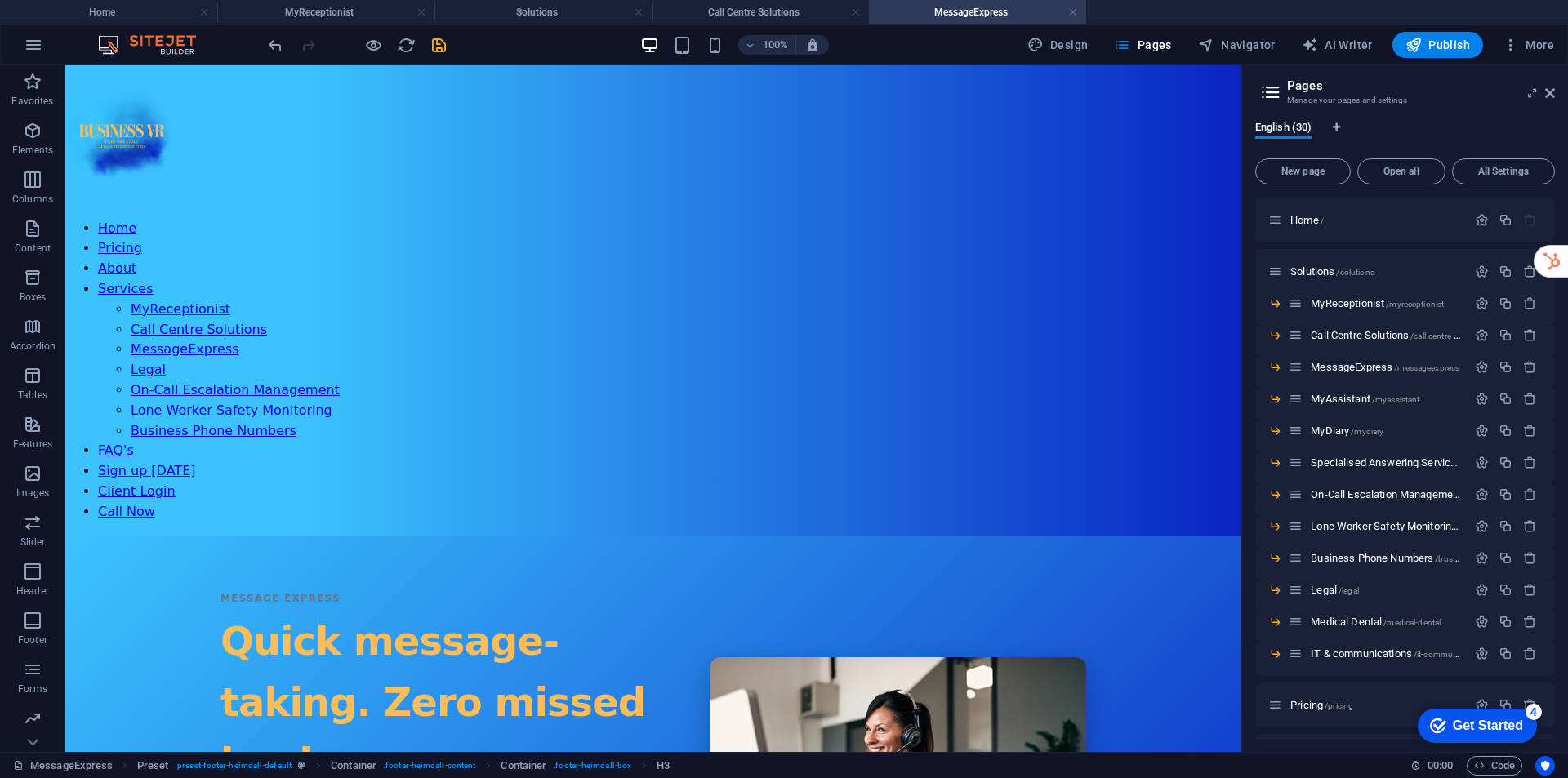
drag, startPoint x: 1234, startPoint y: 604, endPoint x: 1313, endPoint y: 162, distance: 449.0
click at [150, 68] on icon at bounding box center [151, 76] width 9 height 17
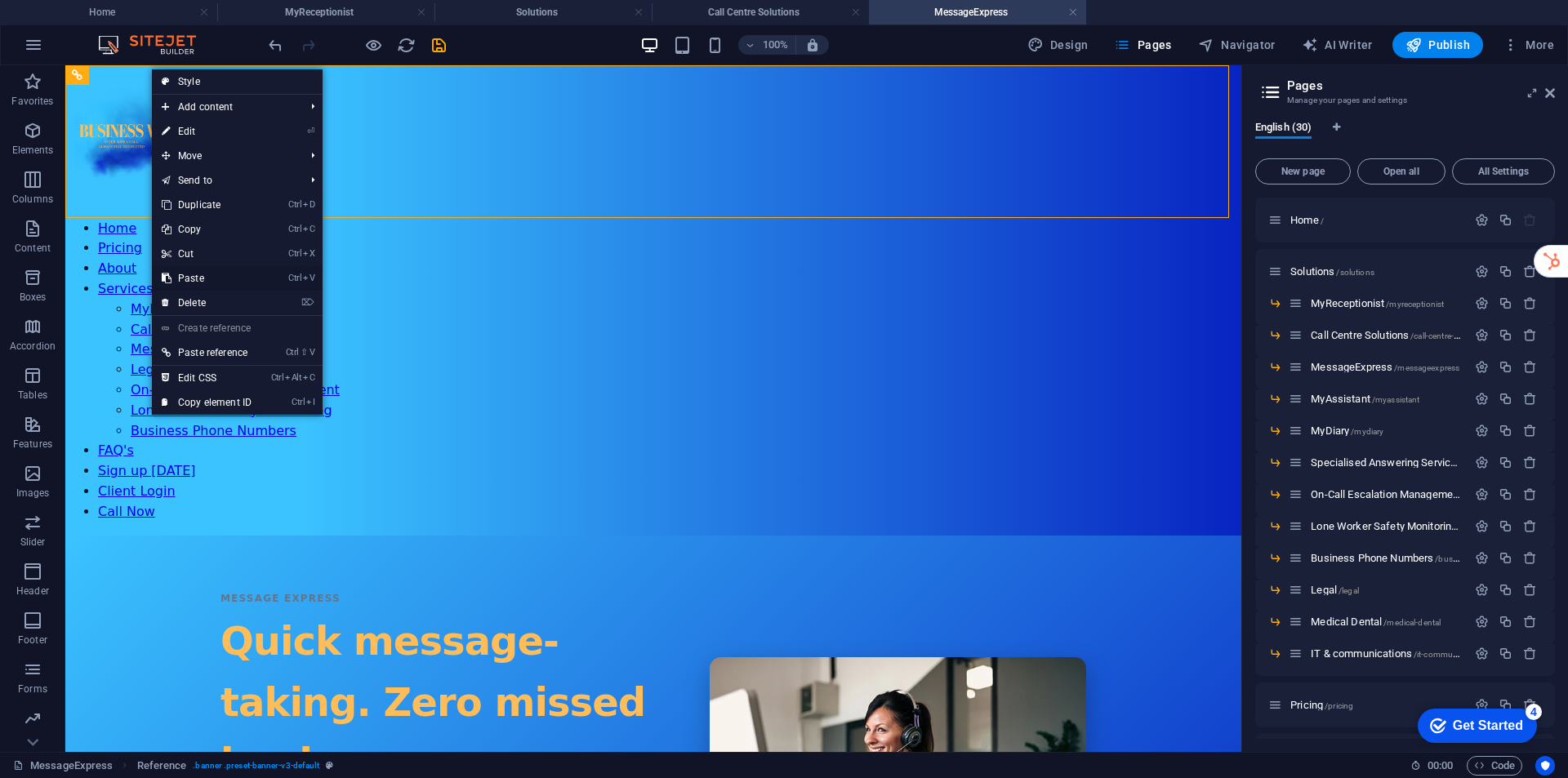
click at [201, 281] on link "Ctrl V Paste" at bounding box center [207, 278] width 109 height 24
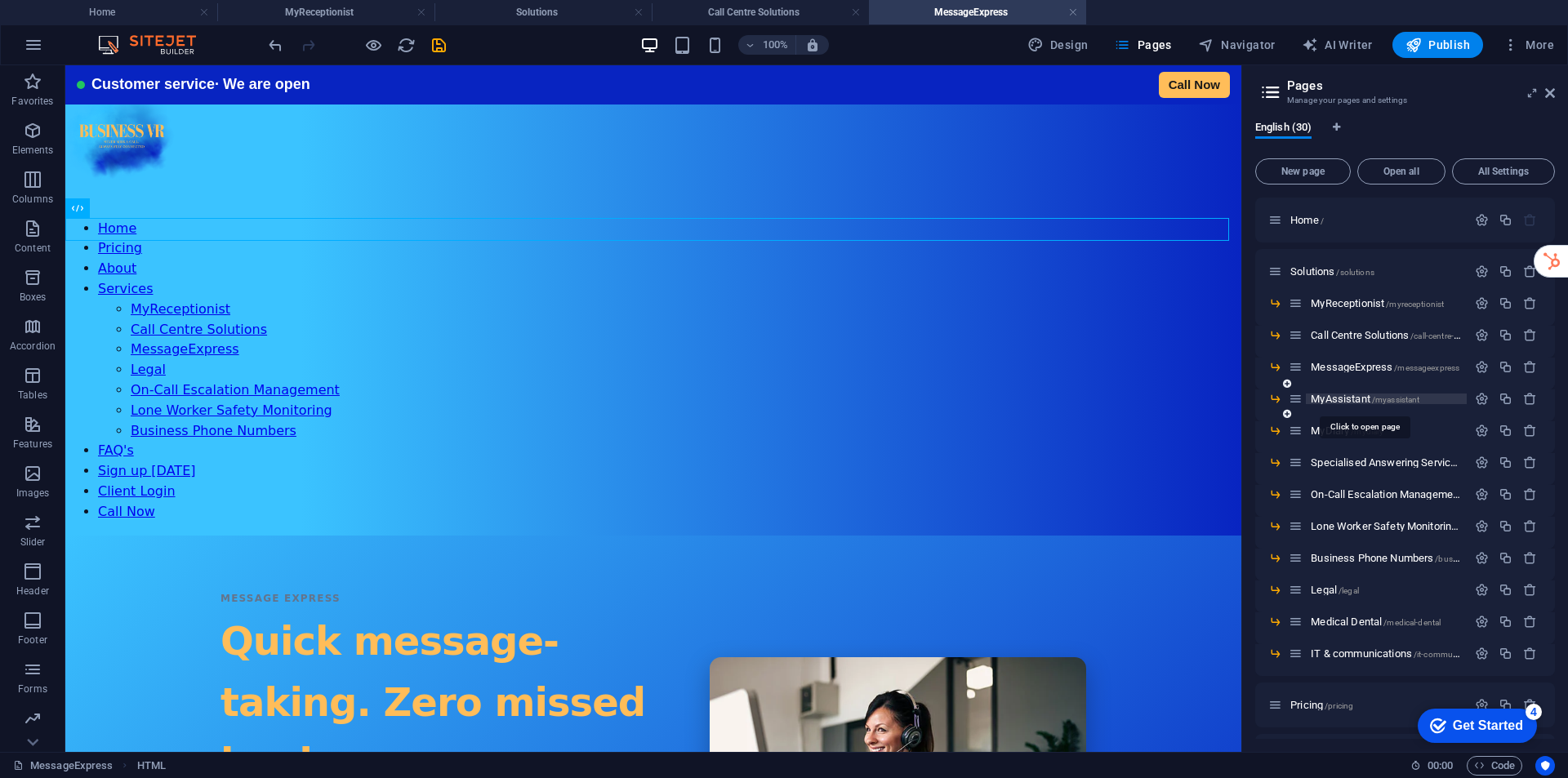
click at [1346, 400] on span "MyAssistant /myassistant" at bounding box center [1365, 399] width 109 height 12
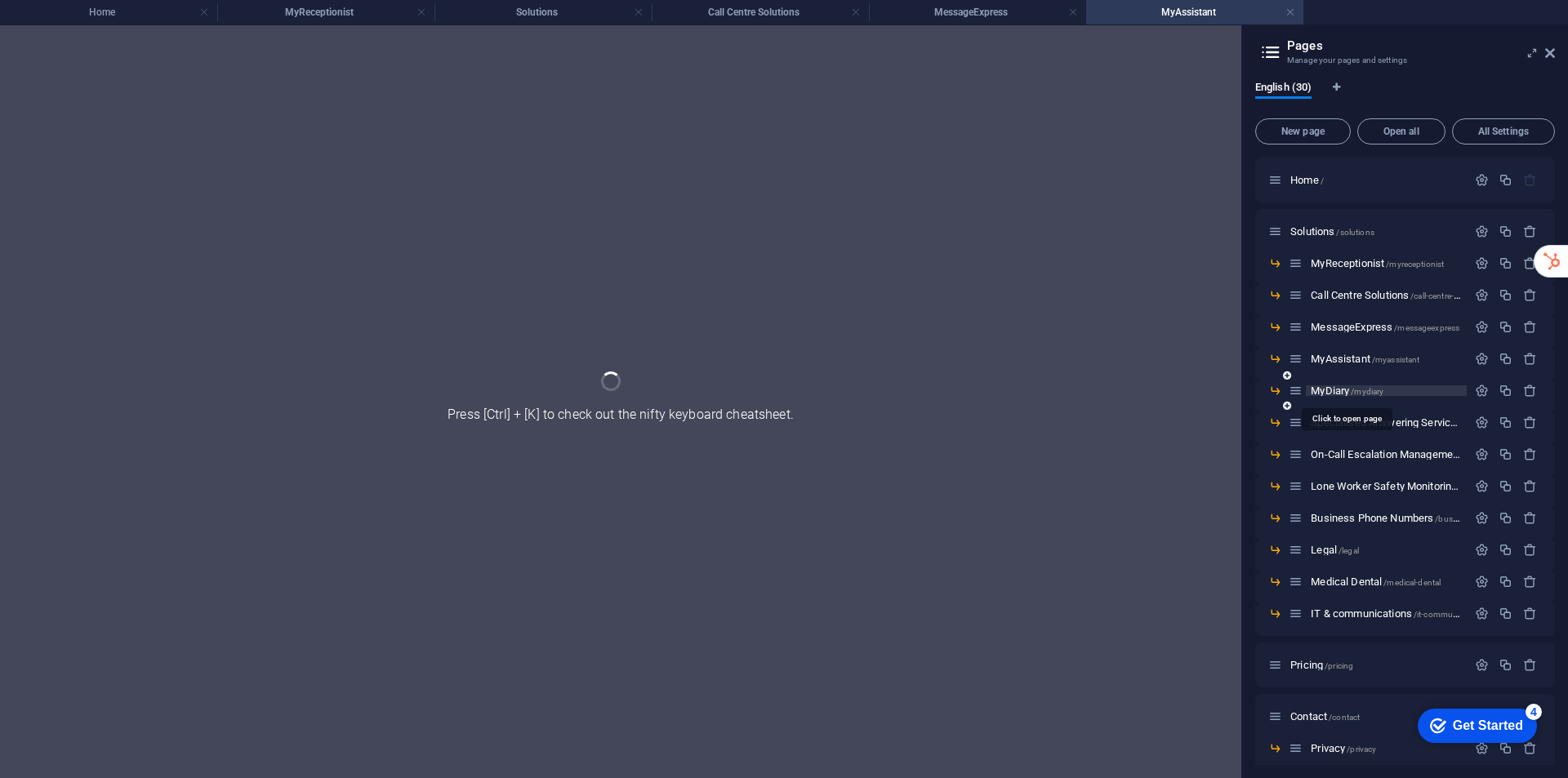
click at [1337, 390] on span "MyDiary /mydiary" at bounding box center [1347, 391] width 73 height 12
click at [1188, 12] on h4 "MyAssistant" at bounding box center [1194, 12] width 217 height 18
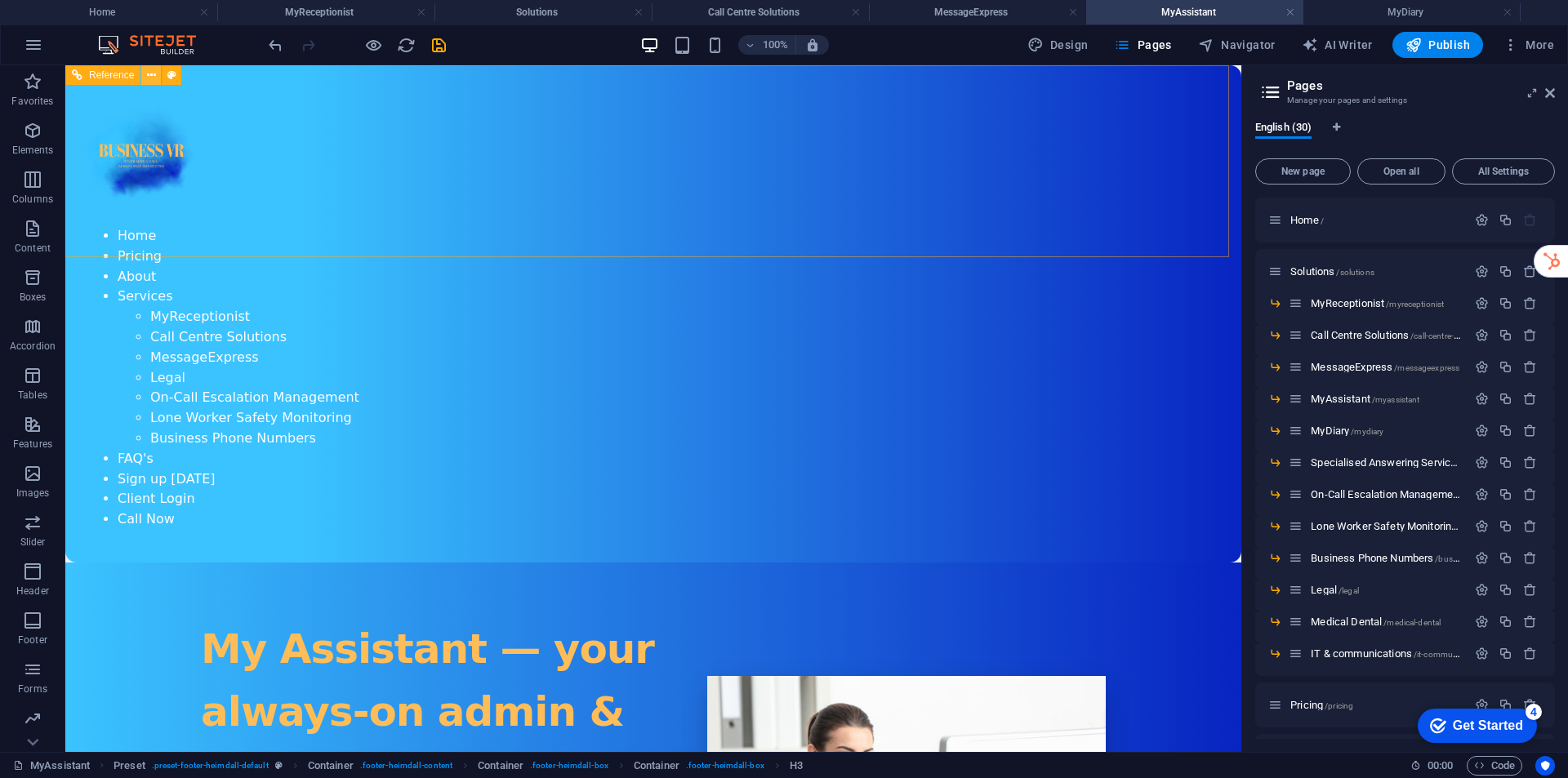
click at [154, 79] on icon at bounding box center [151, 76] width 9 height 17
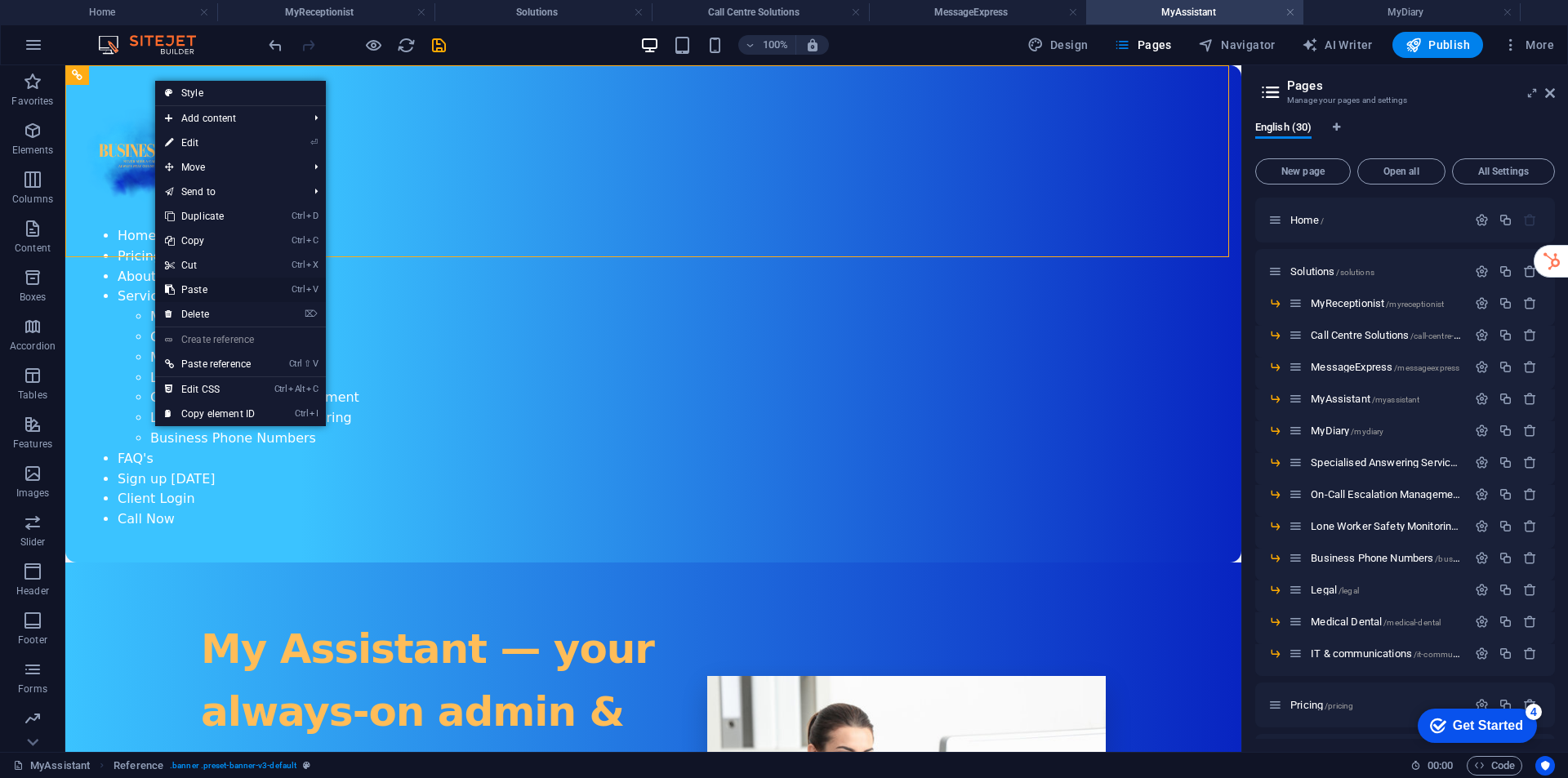
drag, startPoint x: 200, startPoint y: 294, endPoint x: 672, endPoint y: 62, distance: 525.9
click at [200, 294] on link "Ctrl V Paste" at bounding box center [210, 290] width 109 height 24
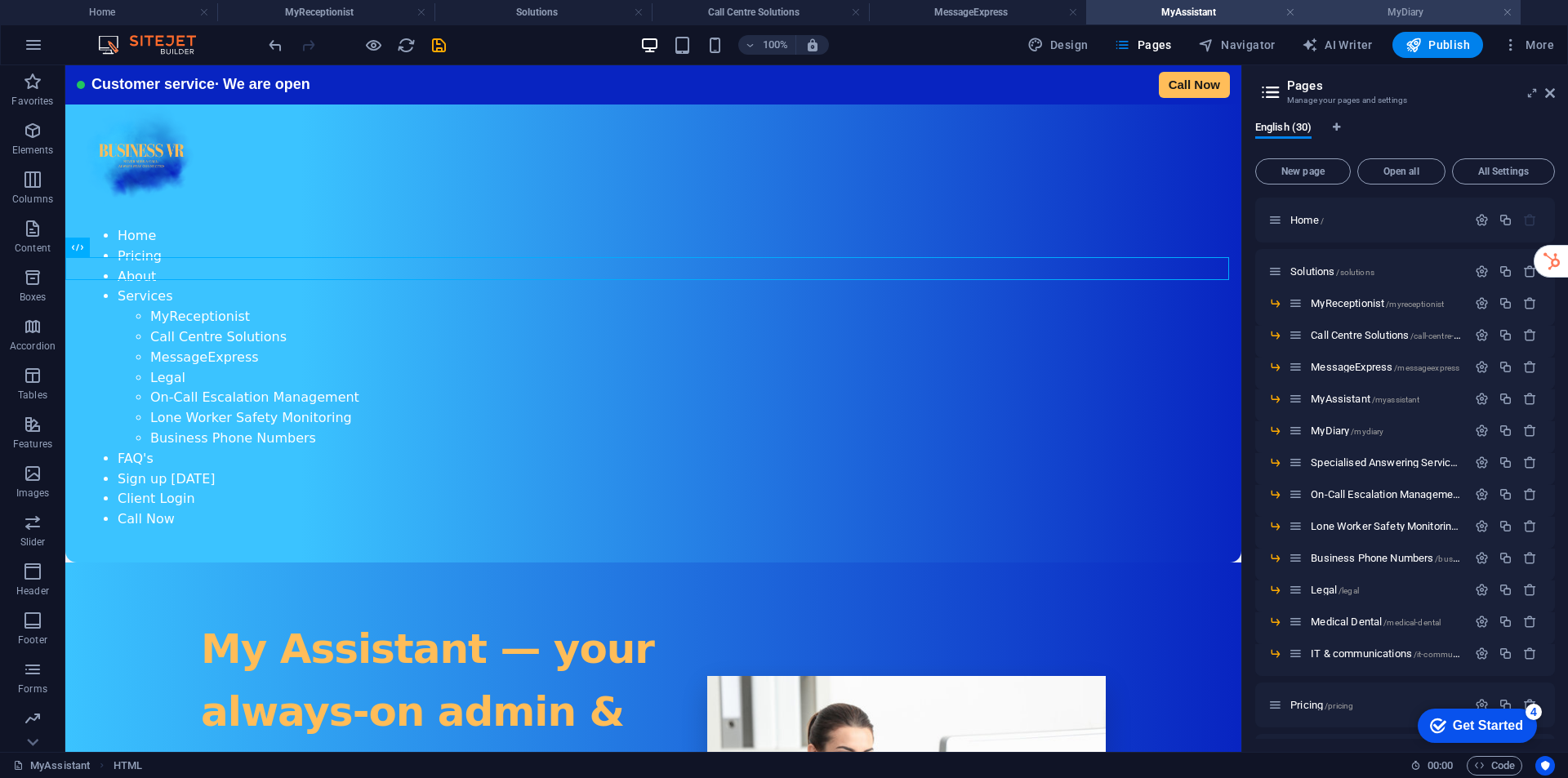
click at [1350, 13] on h4 "MyDiary" at bounding box center [1412, 12] width 217 height 18
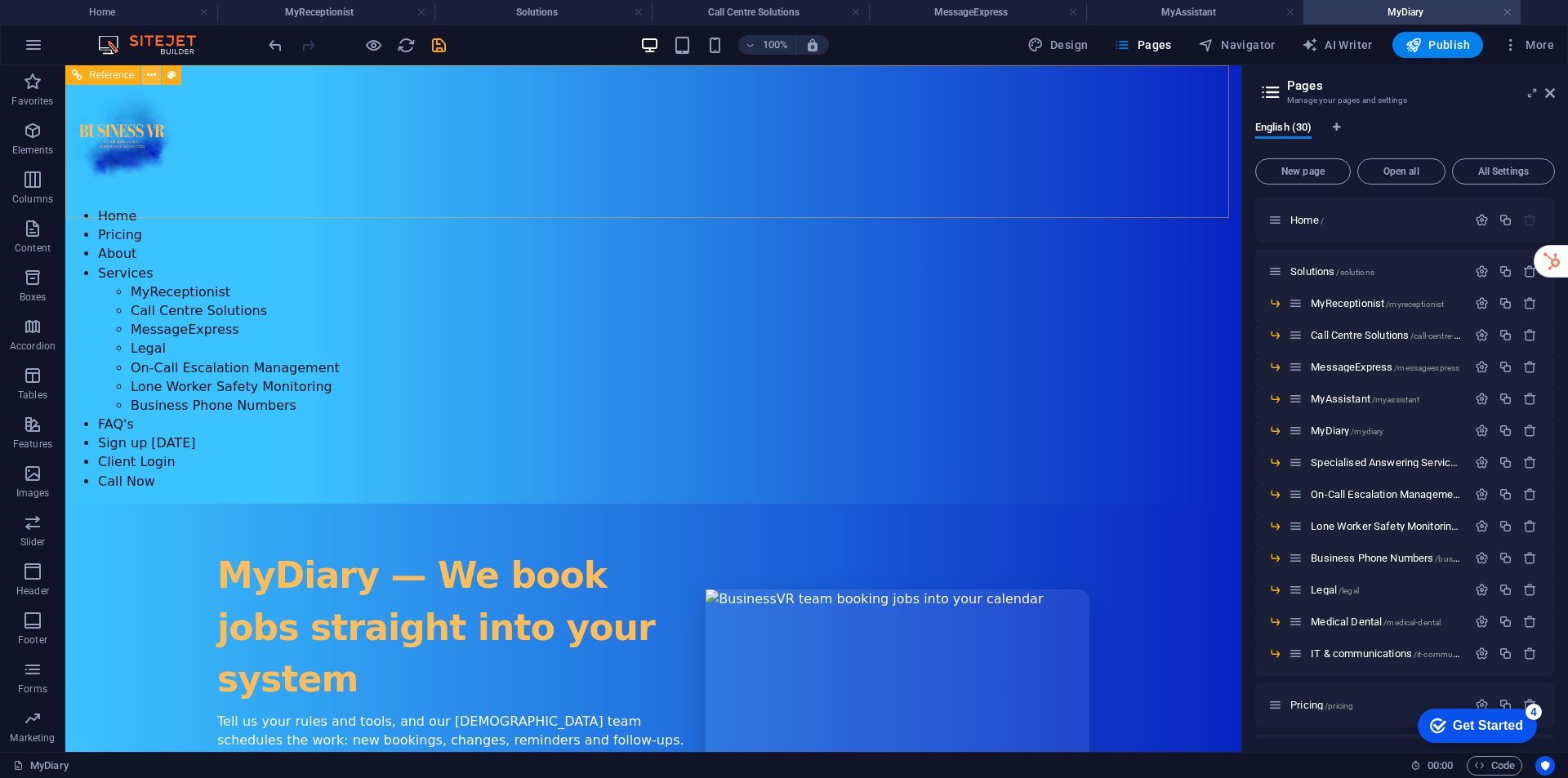
click at [144, 76] on button at bounding box center [151, 75] width 20 height 20
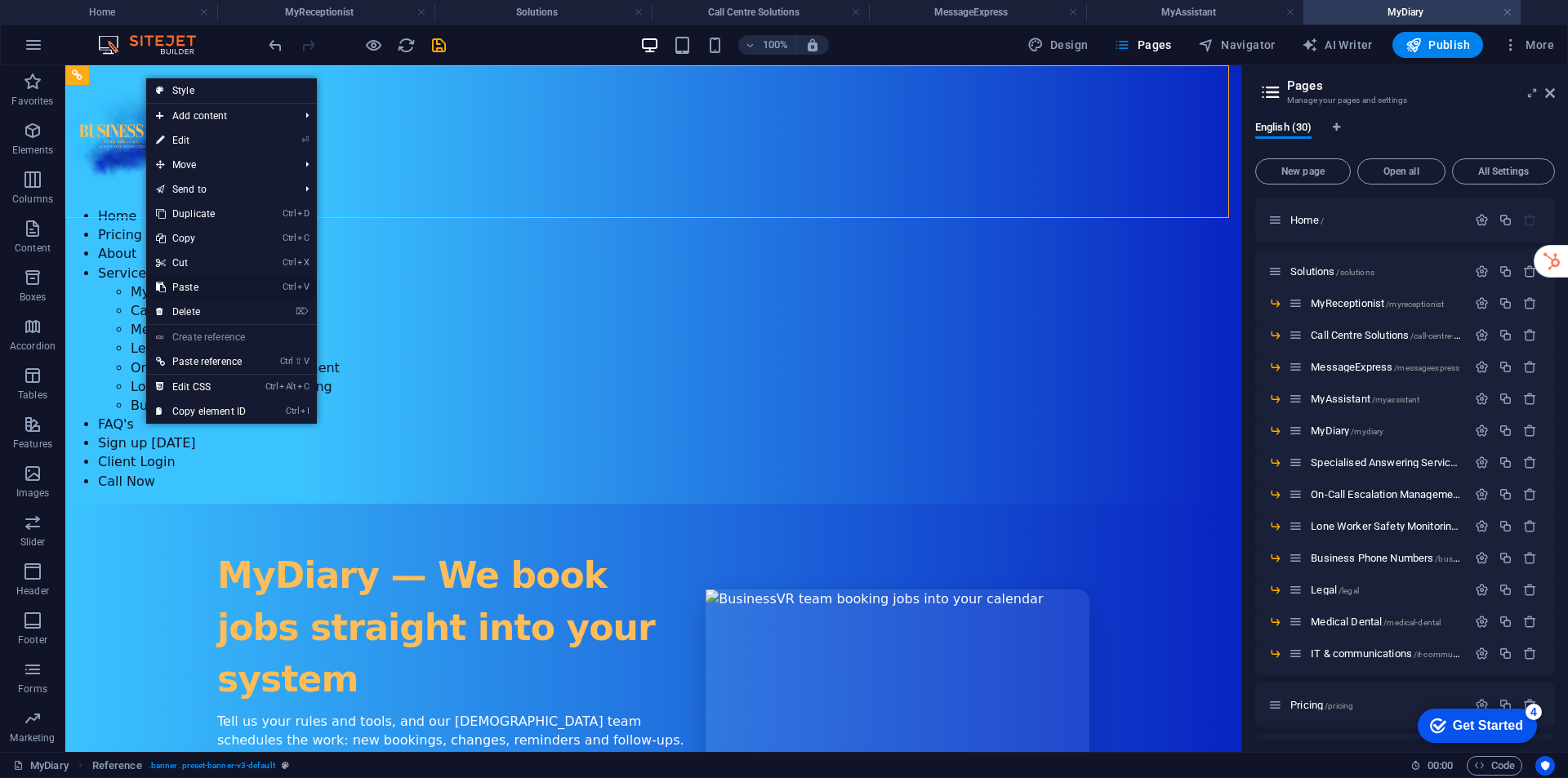
click at [197, 277] on link "Ctrl V Paste" at bounding box center [201, 287] width 109 height 24
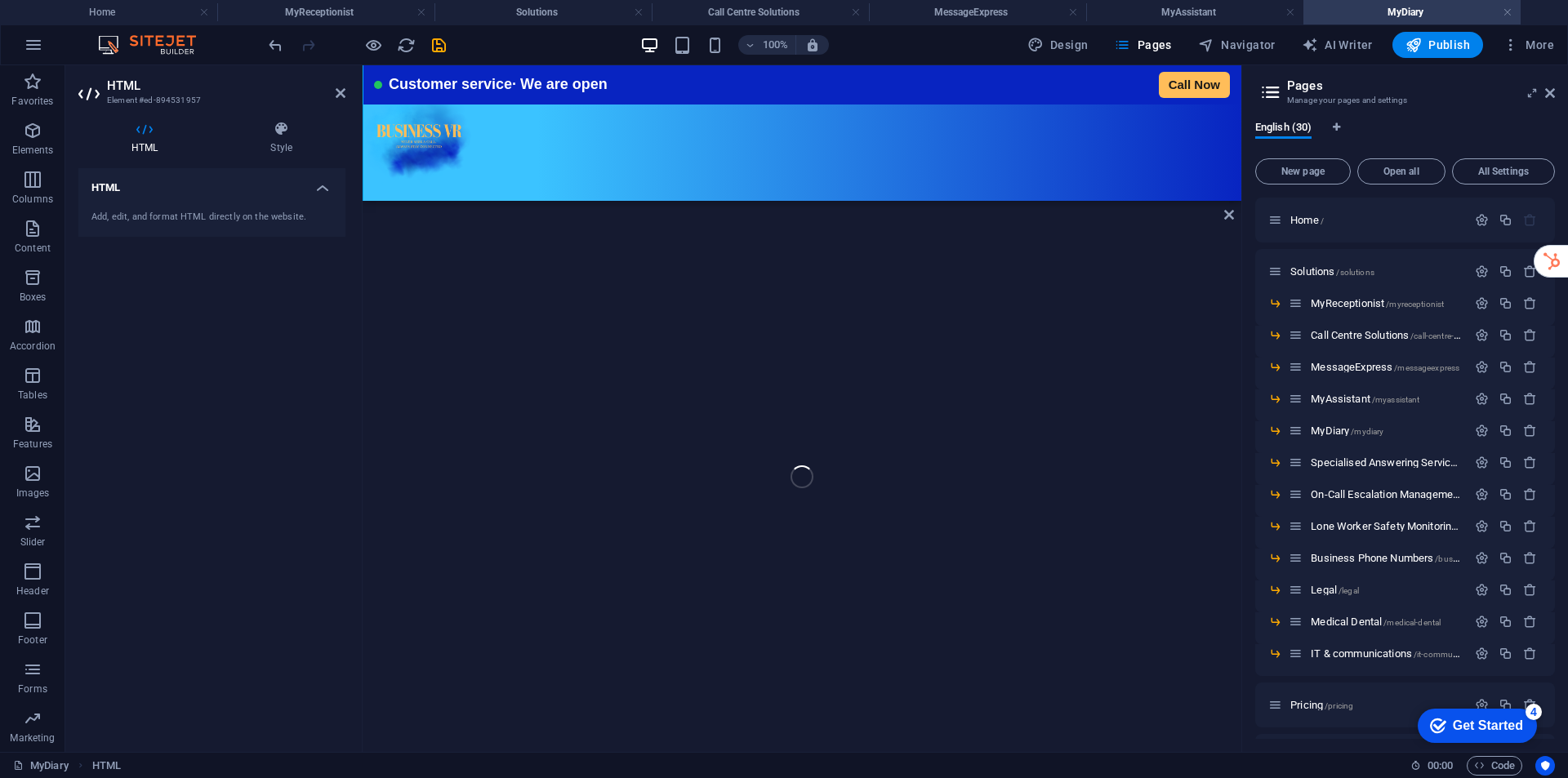
scroll to position [1536, 0]
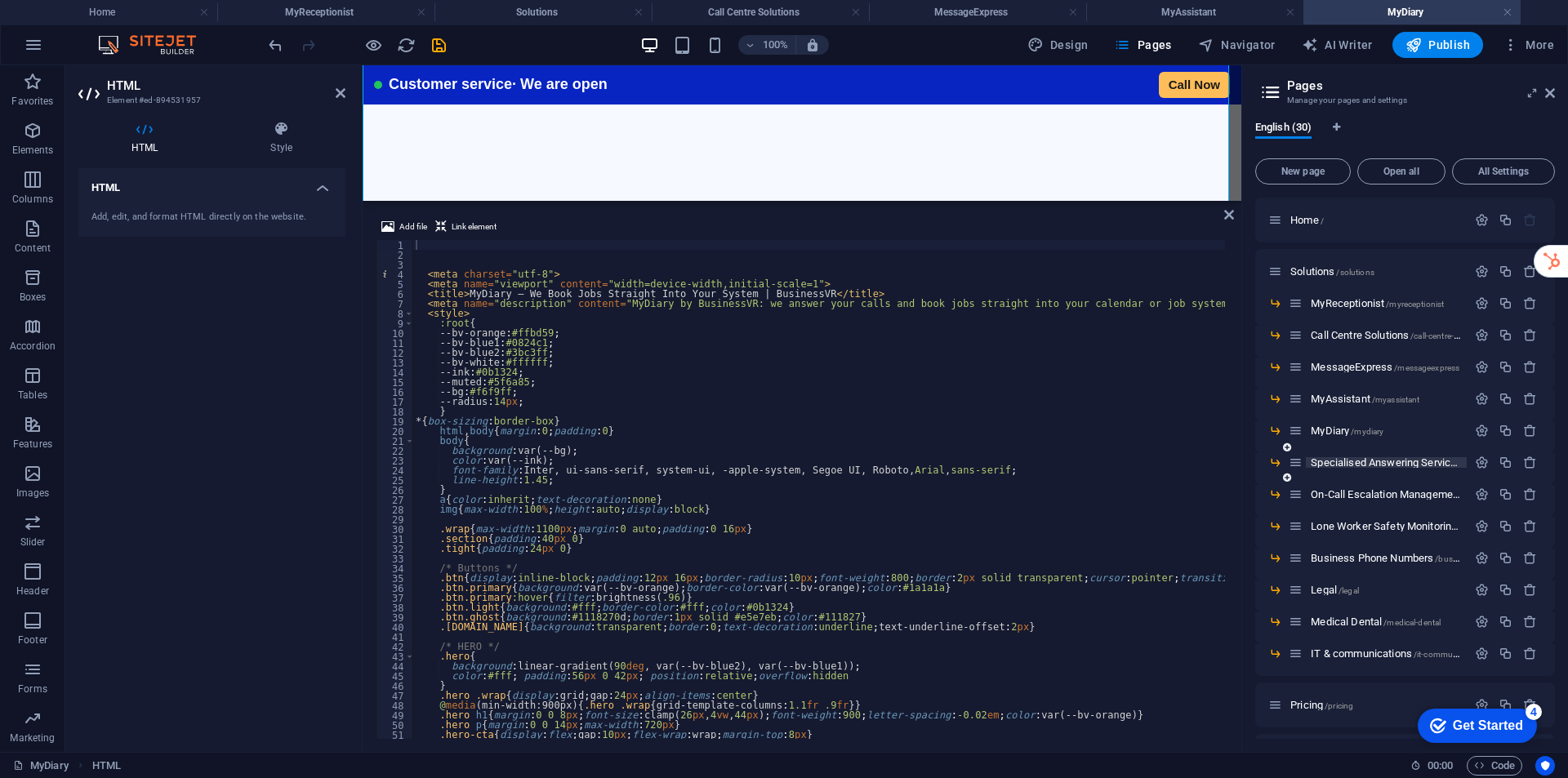
click at [1339, 467] on span "Specialised Answering Services /specialised-answering-services" at bounding box center [1446, 462] width 270 height 12
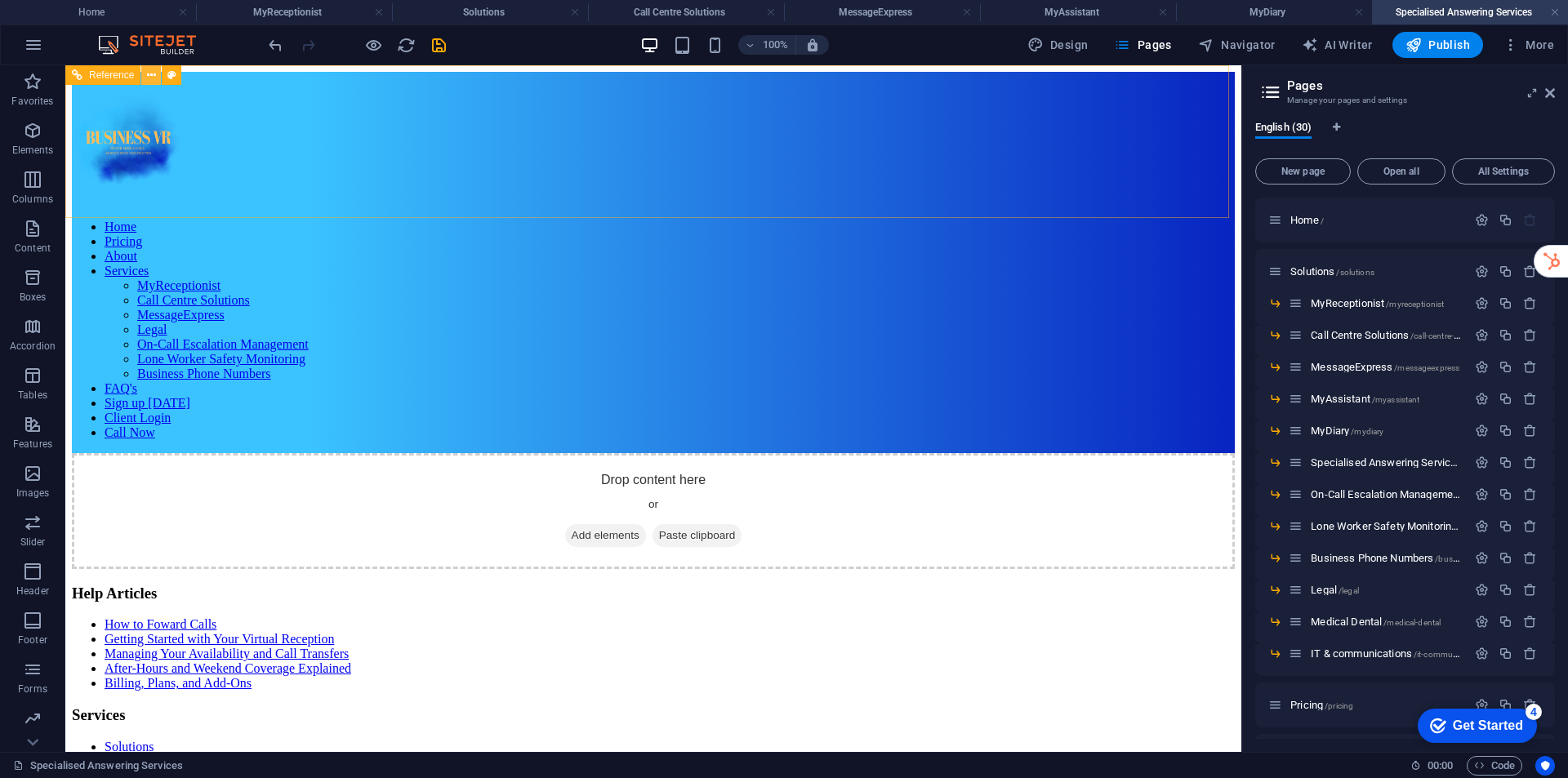
scroll to position [0, 0]
click at [149, 76] on icon at bounding box center [151, 76] width 9 height 17
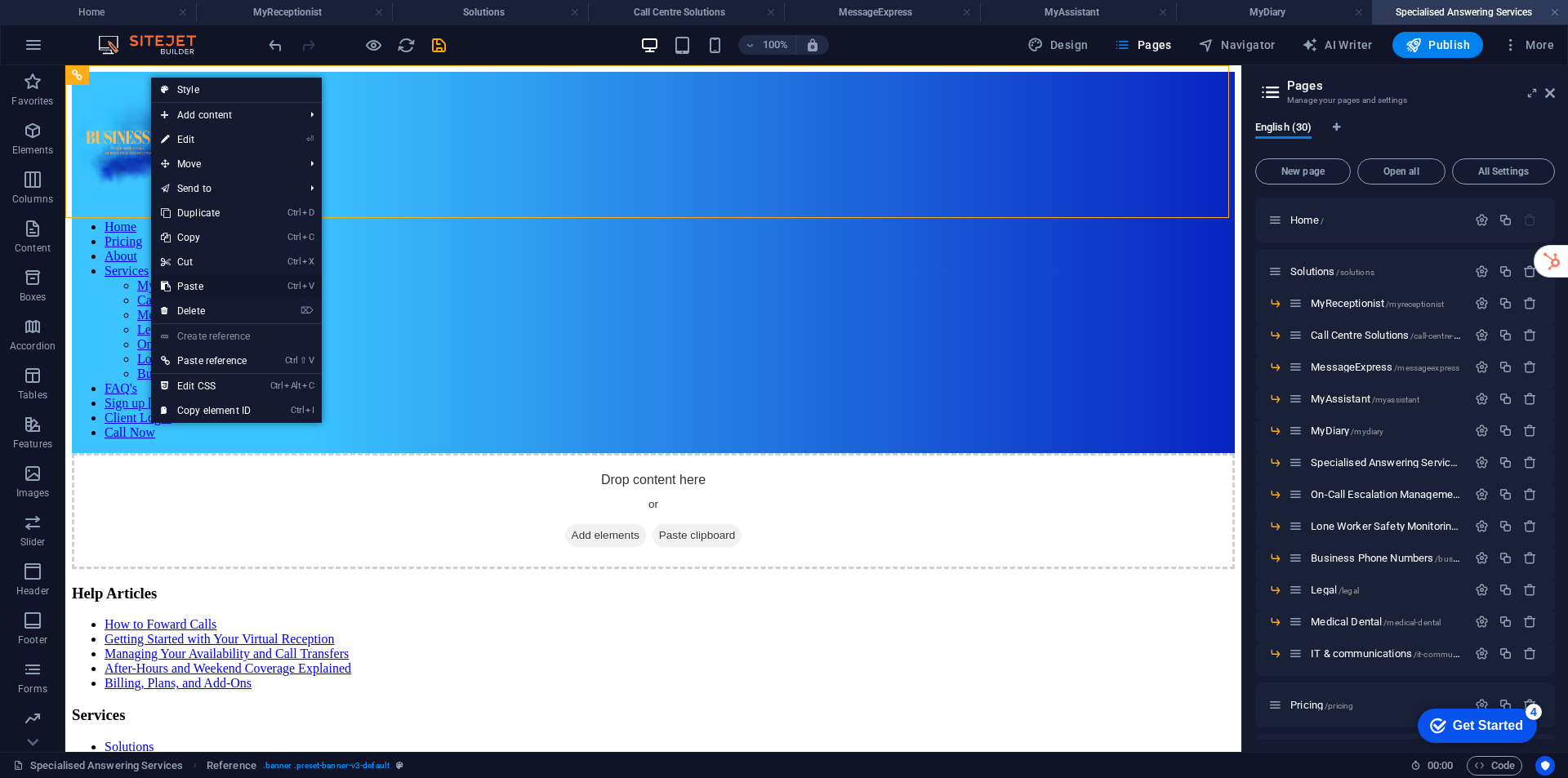
click at [196, 288] on link "Ctrl V Paste" at bounding box center [206, 287] width 109 height 24
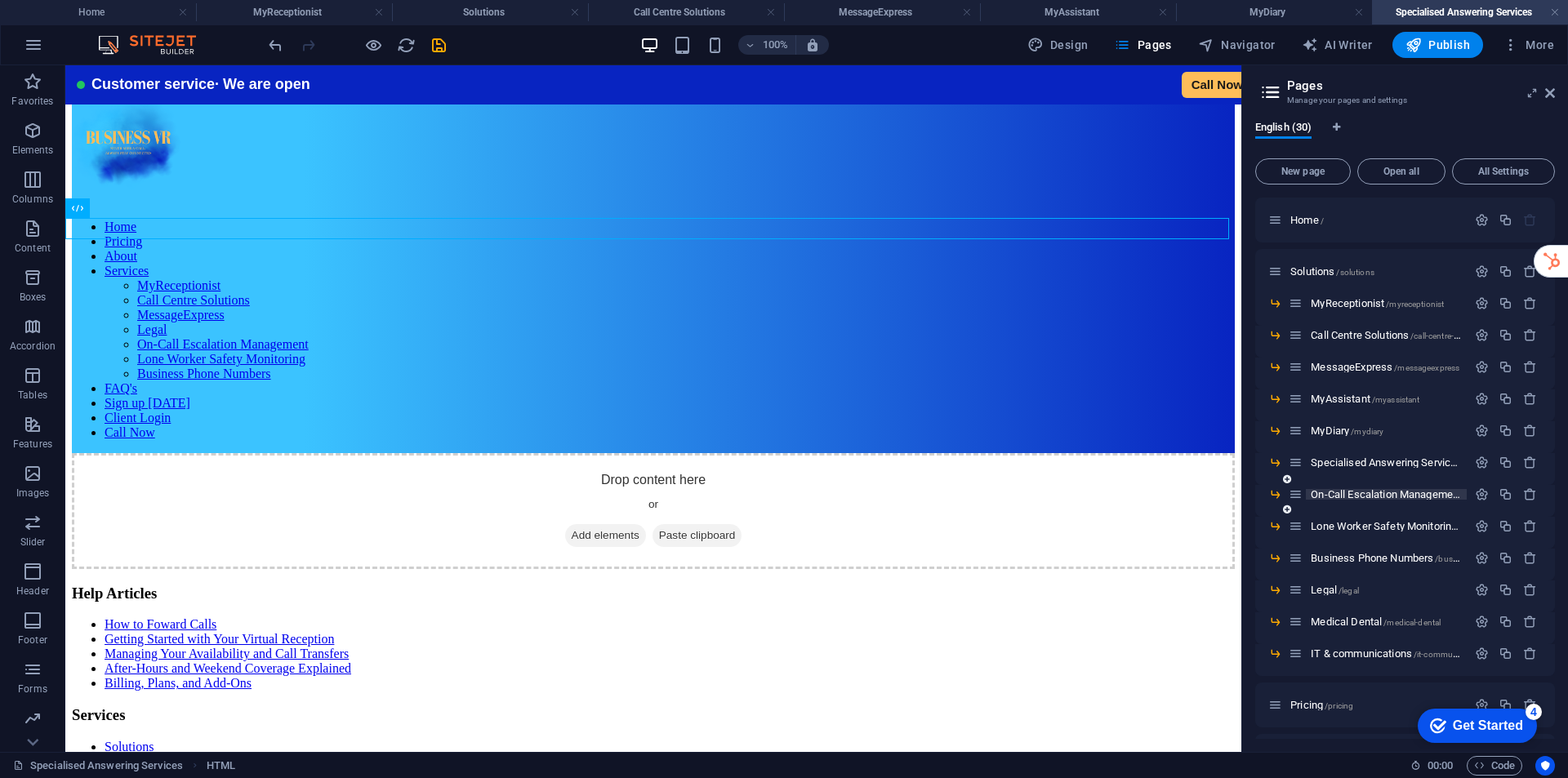
click at [1333, 489] on span "On-Call Escalation Management /on-call-escalation-management" at bounding box center [1446, 494] width 272 height 12
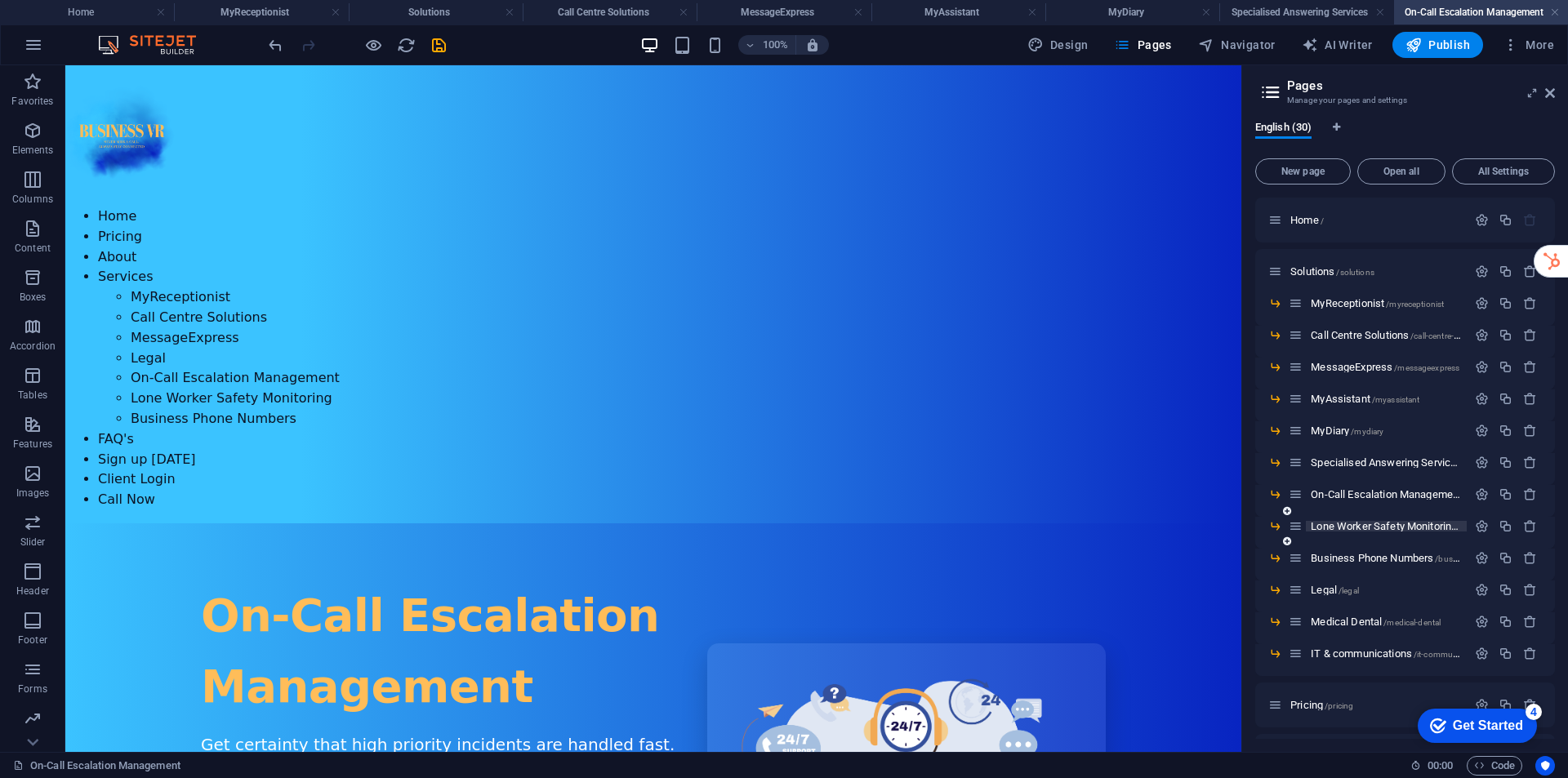
click at [1373, 525] on span "Lone Worker Safety Monitoring /lone-worker-safety-monitoring" at bounding box center [1442, 526] width 263 height 12
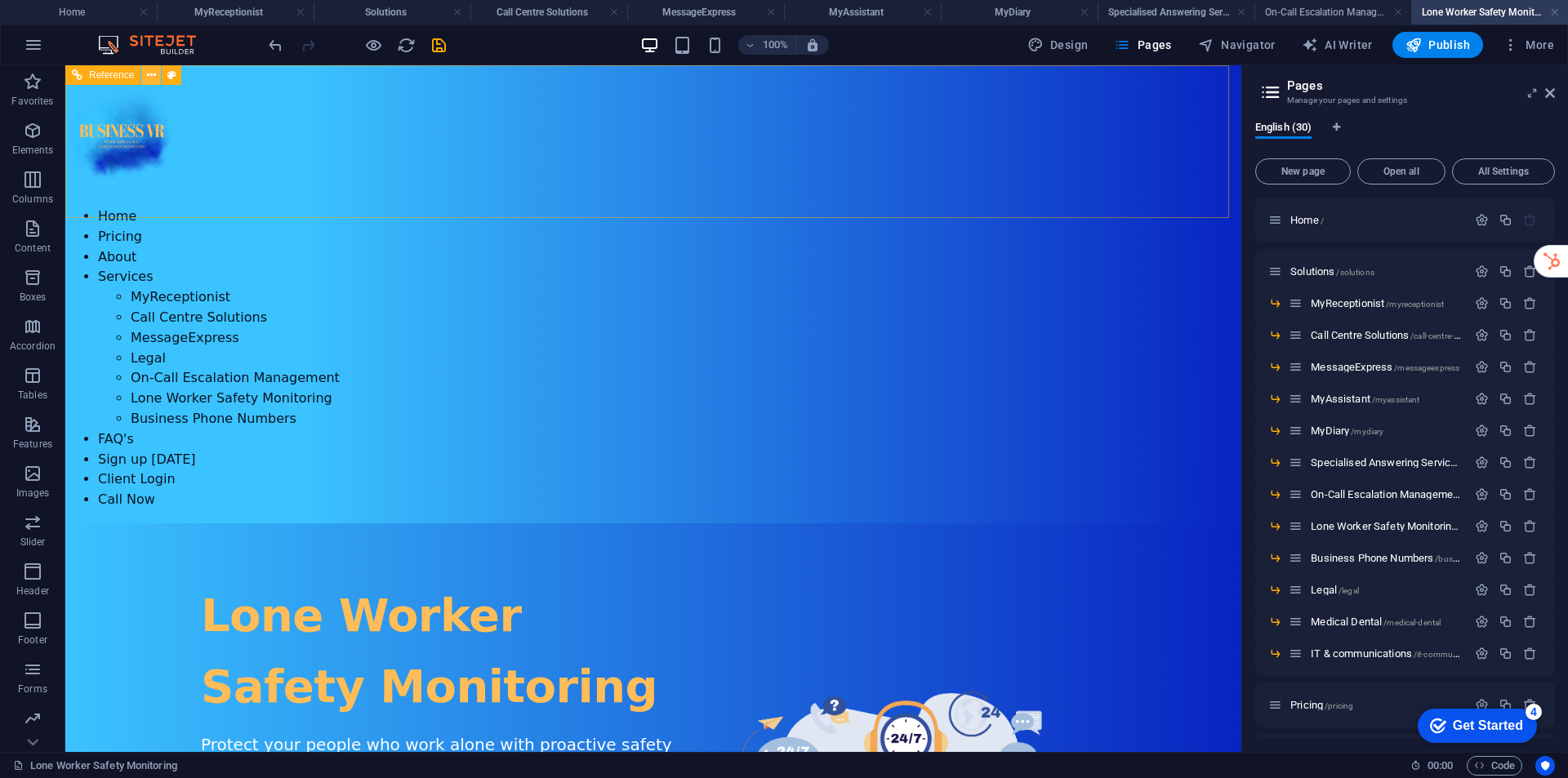
drag, startPoint x: 89, startPoint y: 1, endPoint x: 146, endPoint y: 79, distance: 96.6
click at [147, 79] on icon at bounding box center [151, 76] width 9 height 17
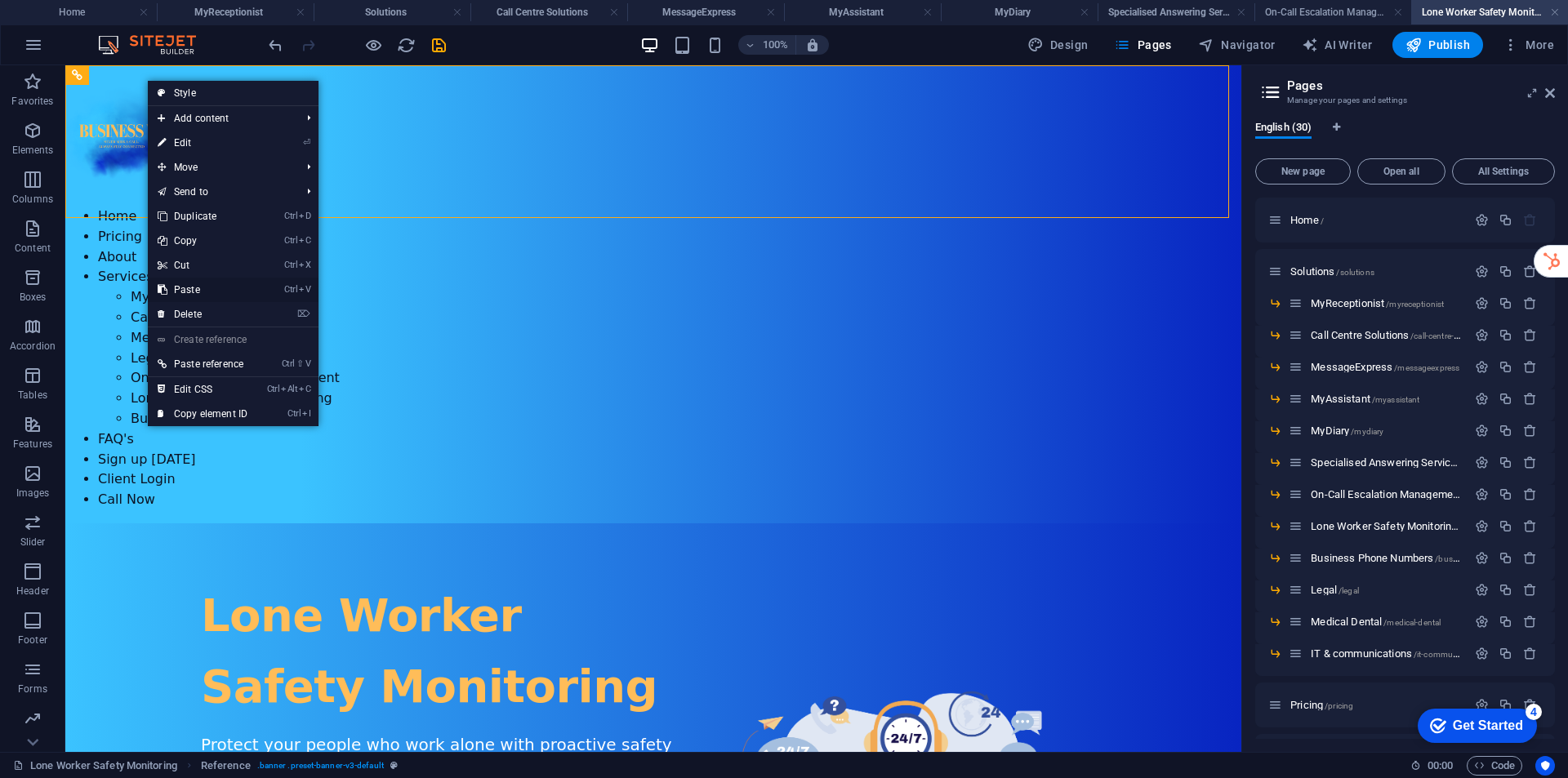
drag, startPoint x: 184, startPoint y: 292, endPoint x: 326, endPoint y: 222, distance: 158.3
click at [184, 292] on link "Ctrl V Paste" at bounding box center [202, 290] width 109 height 24
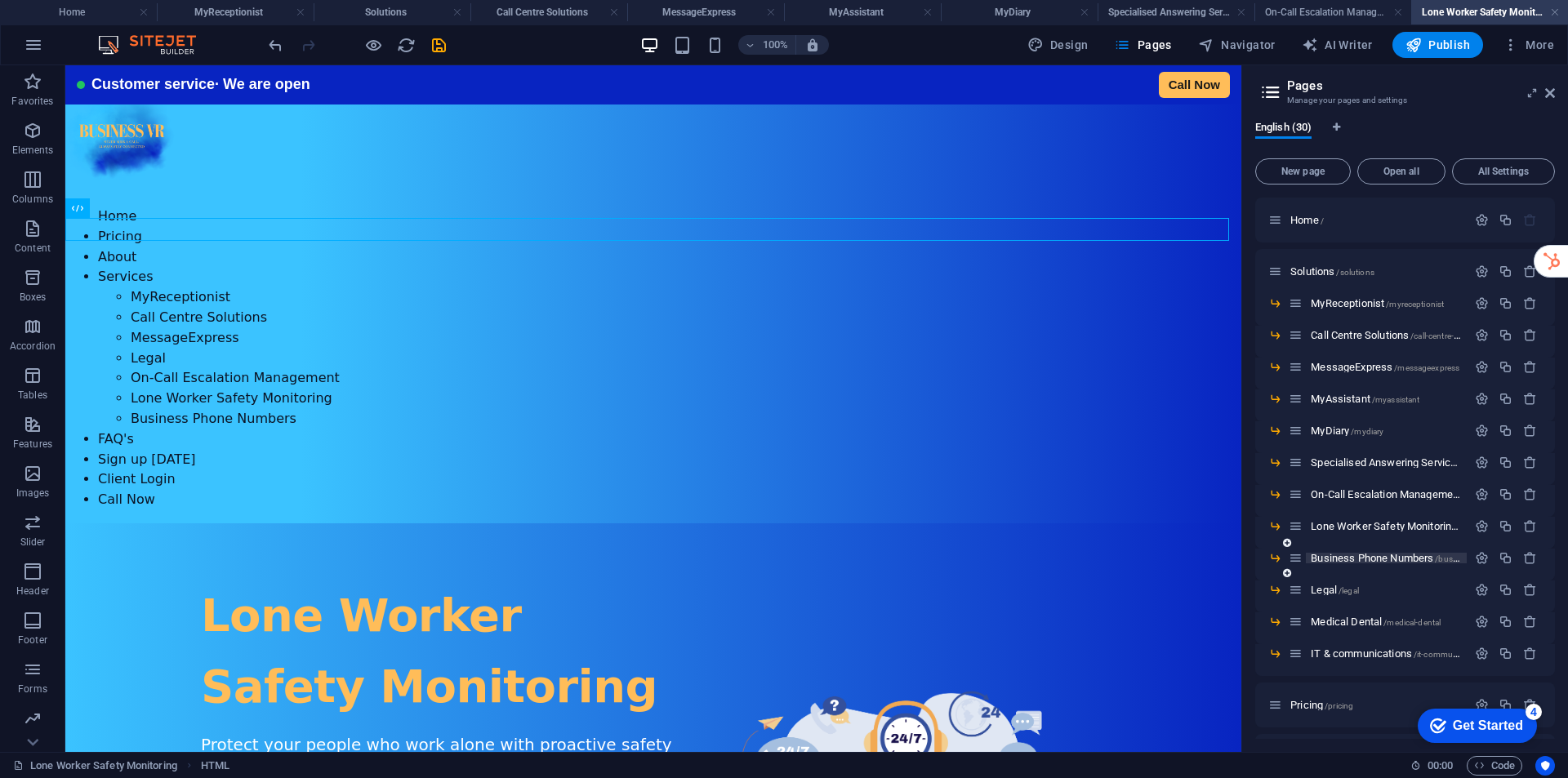
click at [1364, 560] on span "Business Phone Numbers /business-phone-numbers" at bounding box center [1423, 557] width 224 height 12
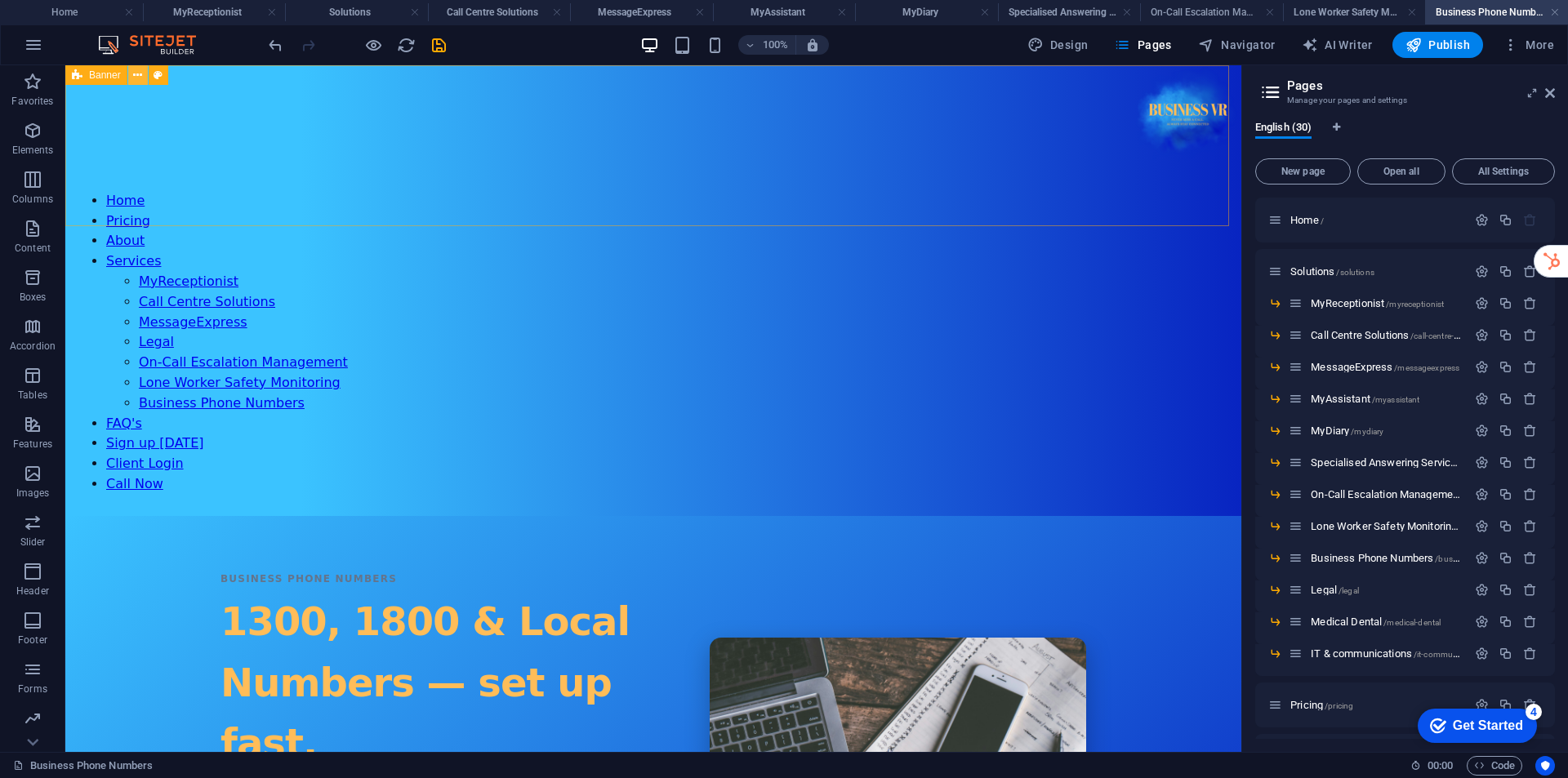
click at [130, 77] on button at bounding box center [138, 75] width 20 height 20
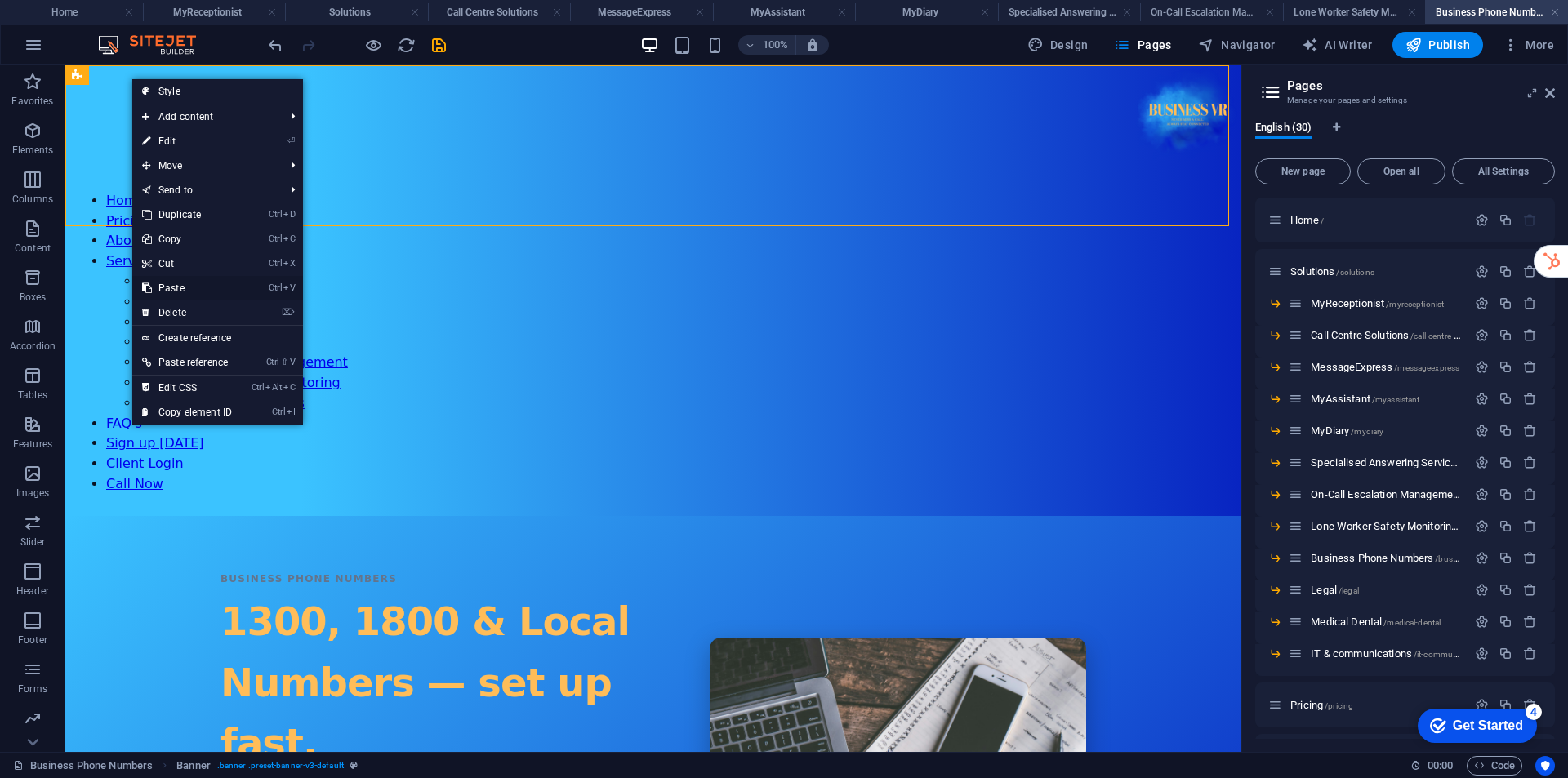
click at [197, 285] on link "Ctrl V Paste" at bounding box center [187, 288] width 109 height 24
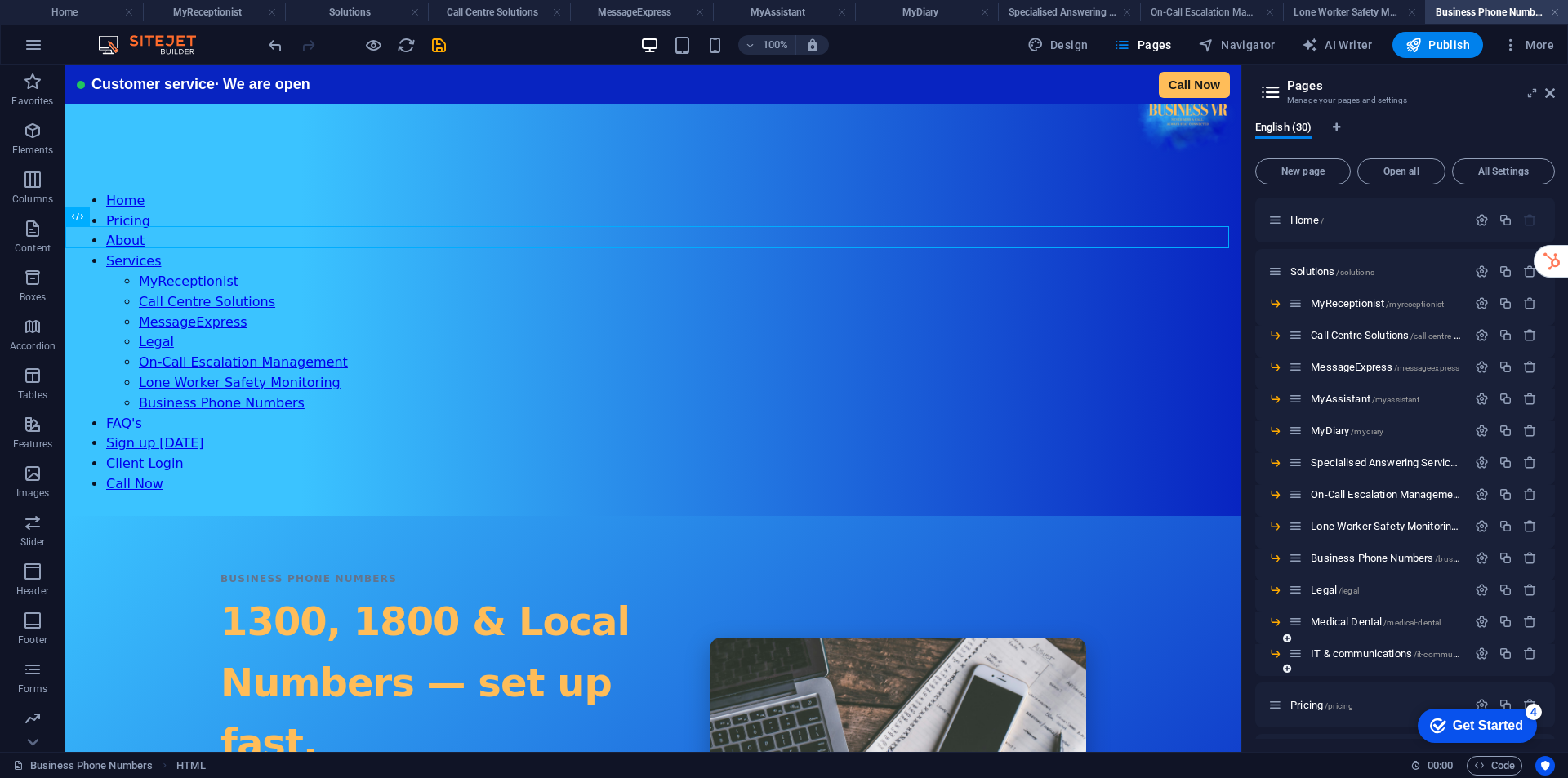
click at [1344, 623] on span "Medical Dental /medical-dental" at bounding box center [1375, 622] width 129 height 12
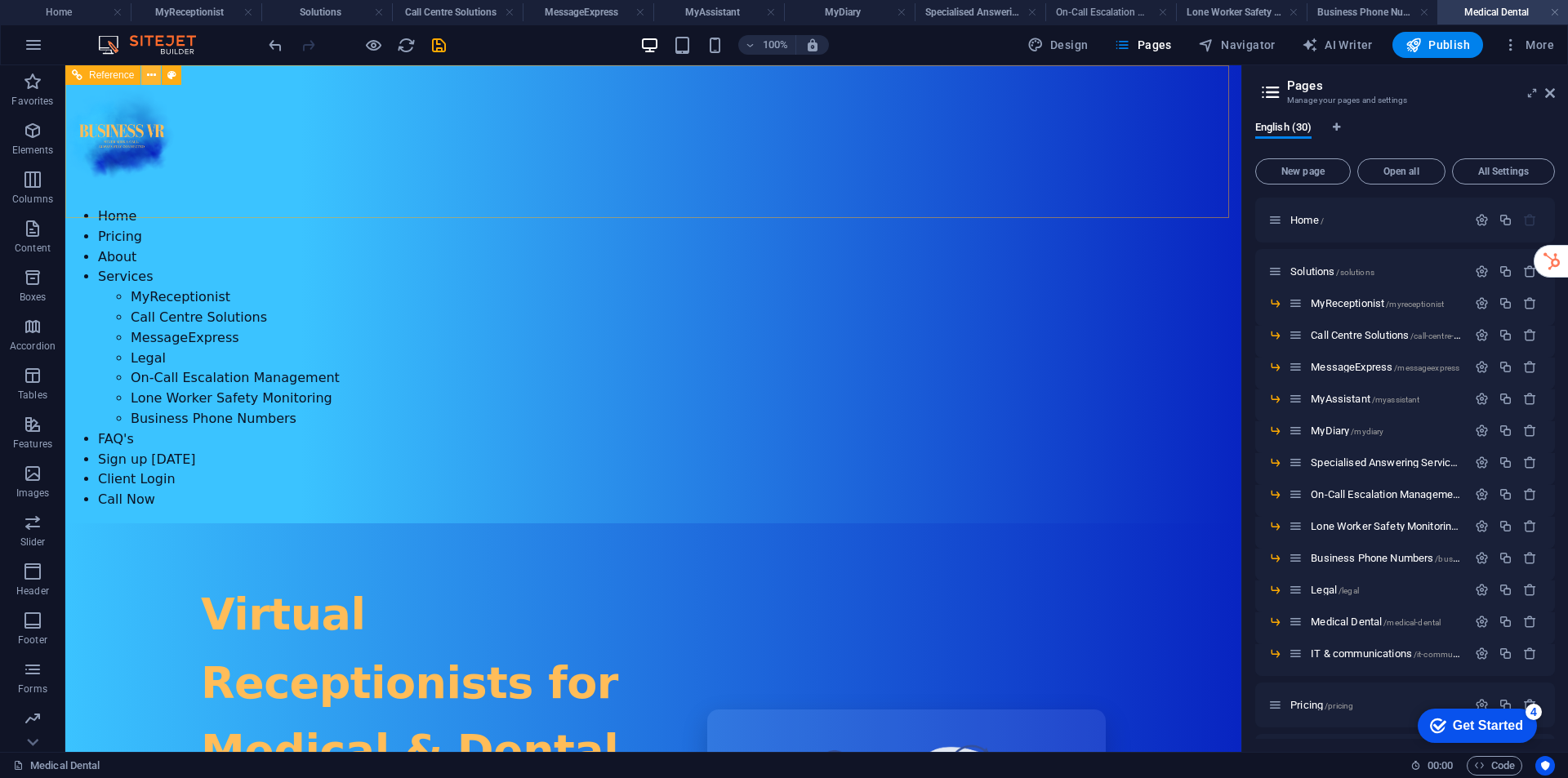
click at [150, 76] on icon at bounding box center [151, 76] width 9 height 17
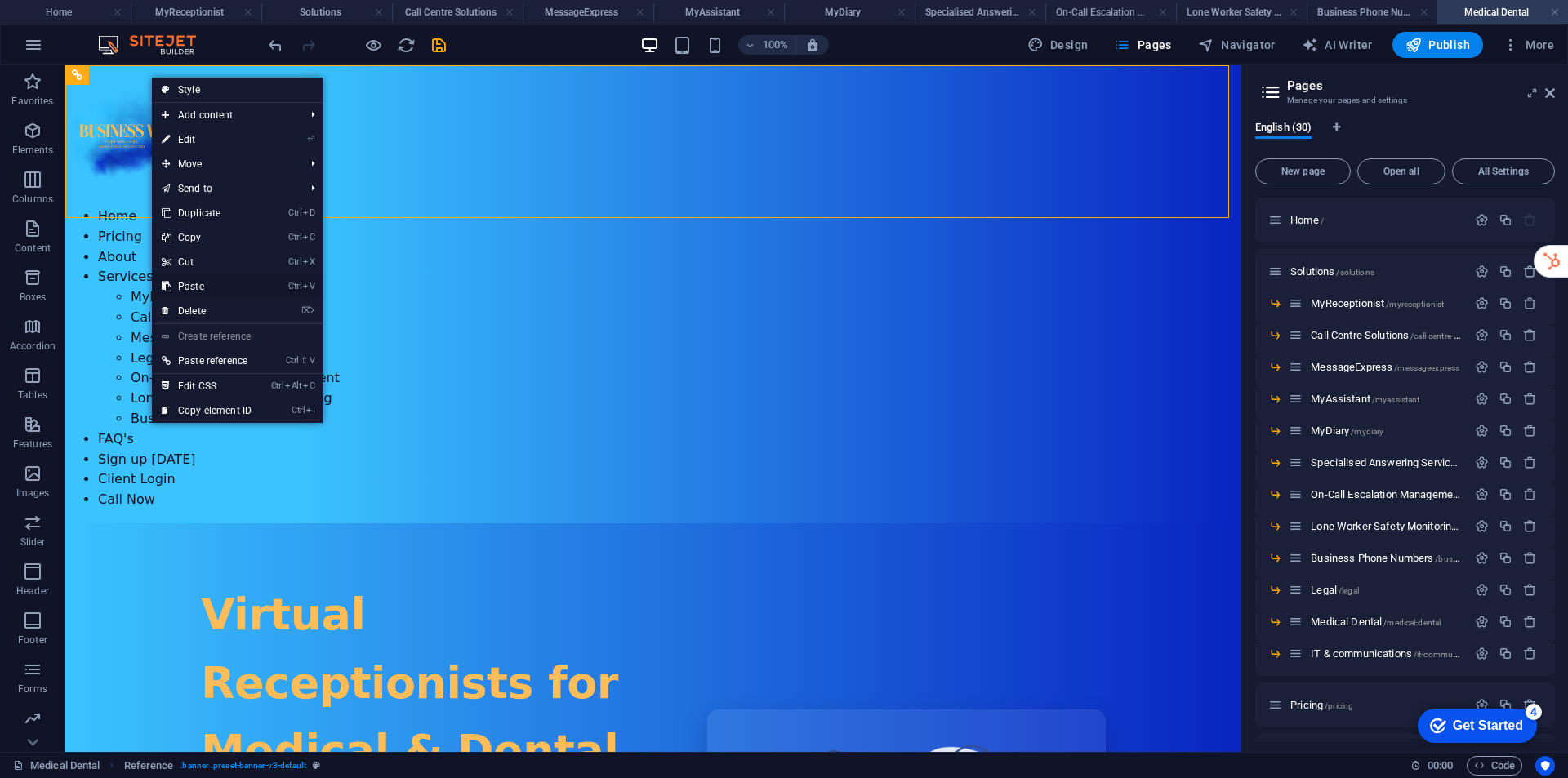
click at [202, 284] on link "Ctrl V Paste" at bounding box center [207, 287] width 109 height 24
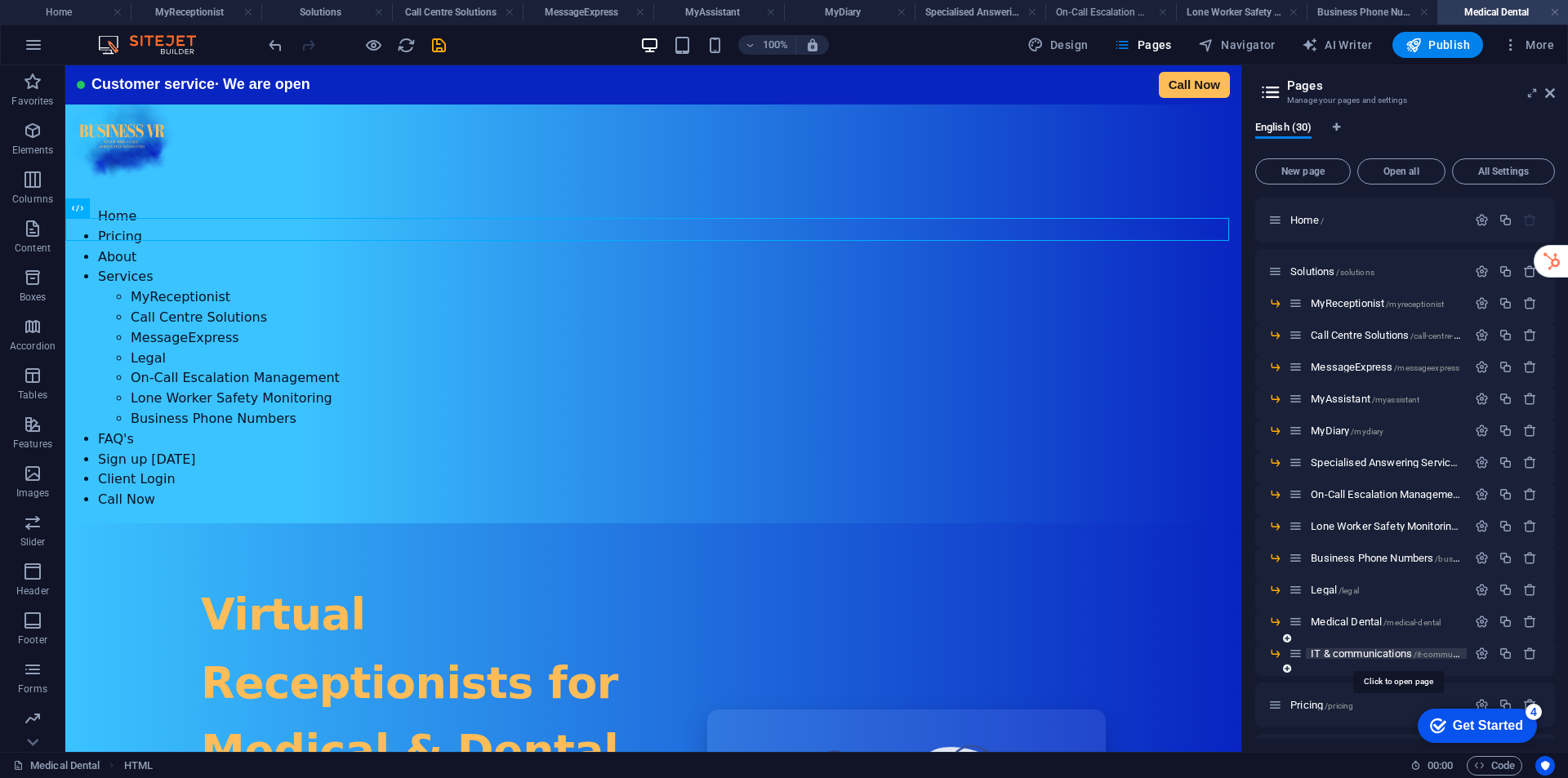
click at [1356, 649] on span "IT & communications /it-communications" at bounding box center [1399, 653] width 175 height 12
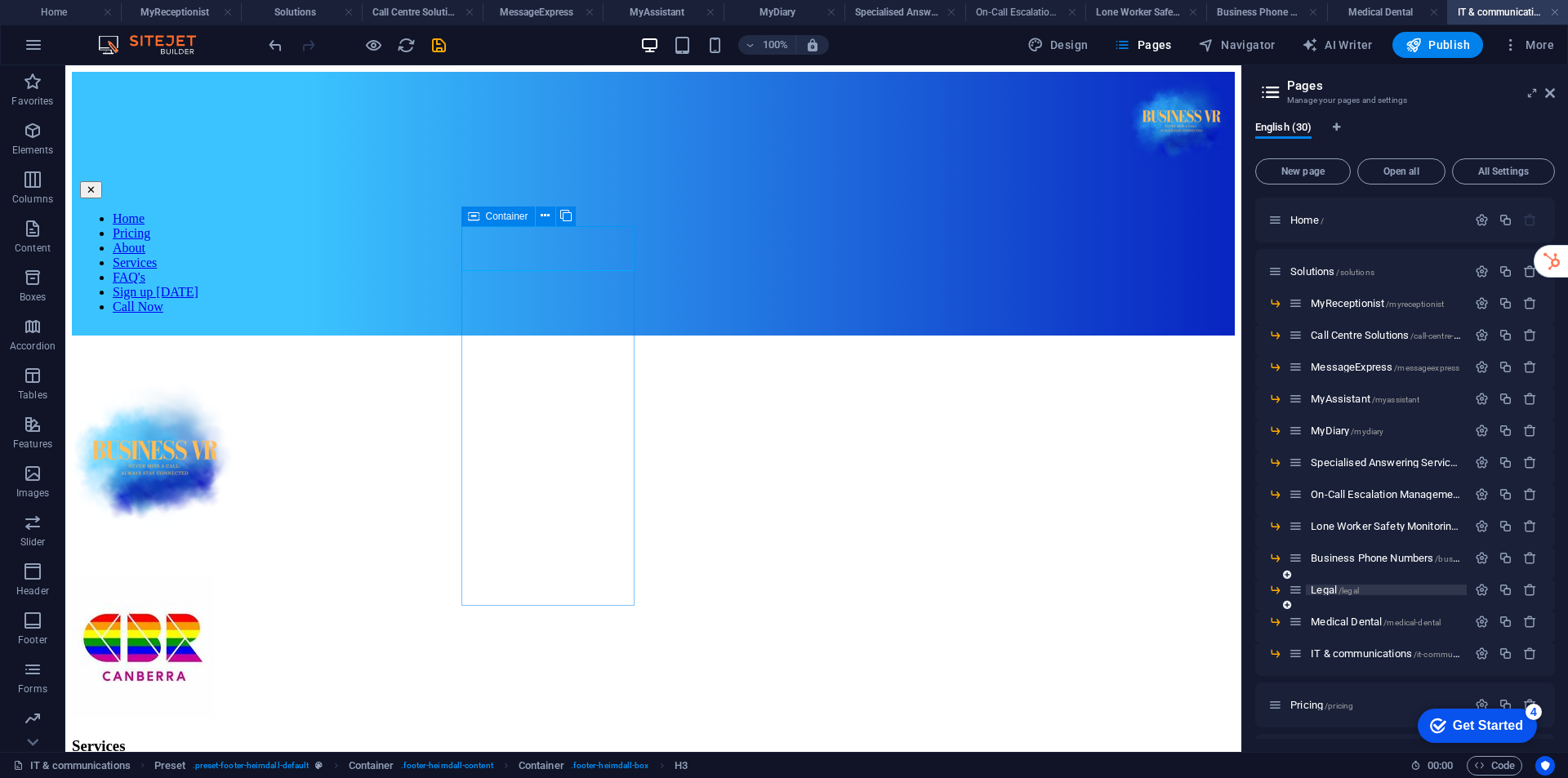
click at [1327, 593] on span "Legal /legal" at bounding box center [1334, 590] width 48 height 12
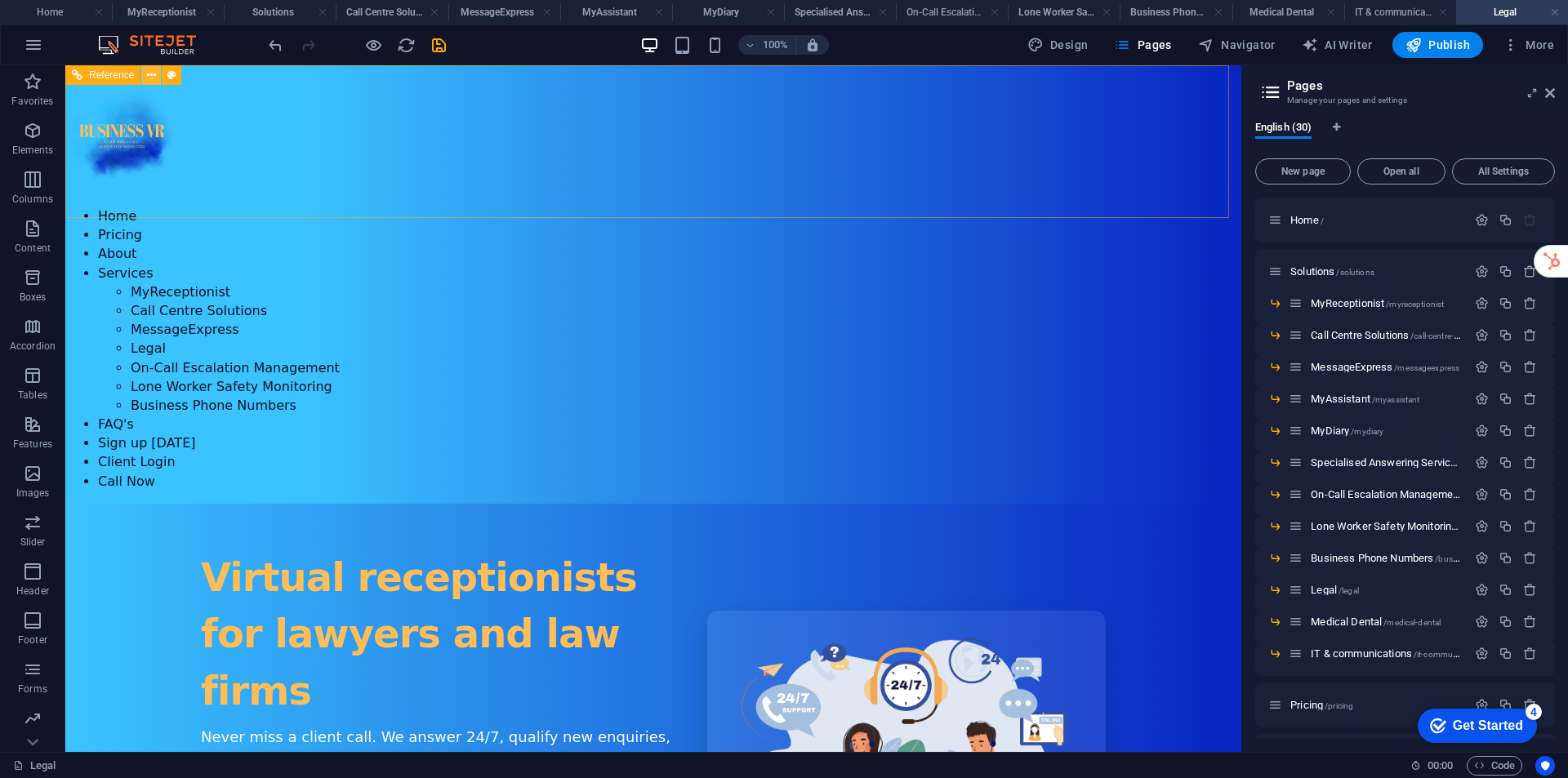
click at [147, 74] on icon at bounding box center [151, 76] width 9 height 17
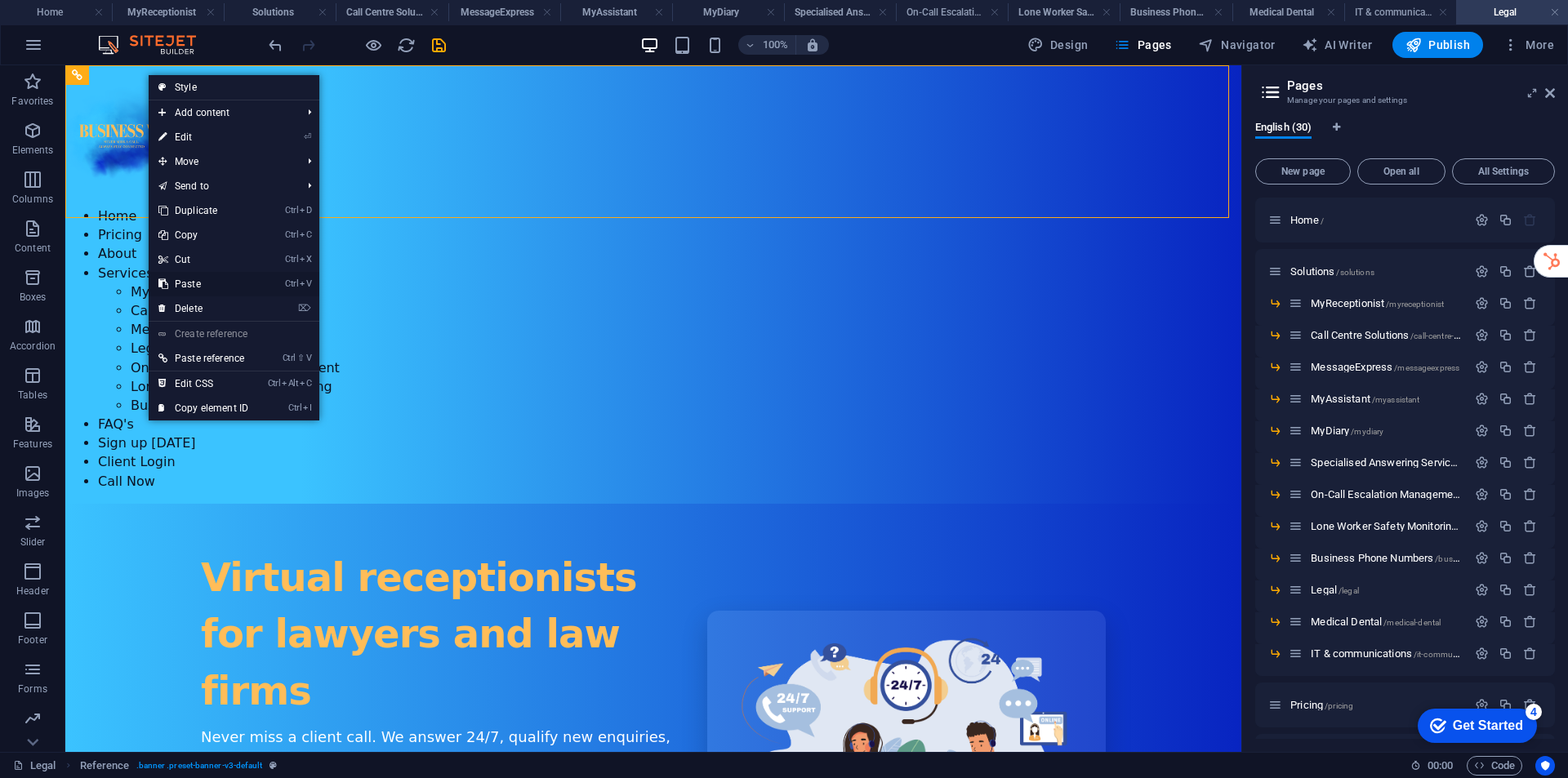
click at [203, 280] on link "Ctrl V Paste" at bounding box center [203, 284] width 109 height 24
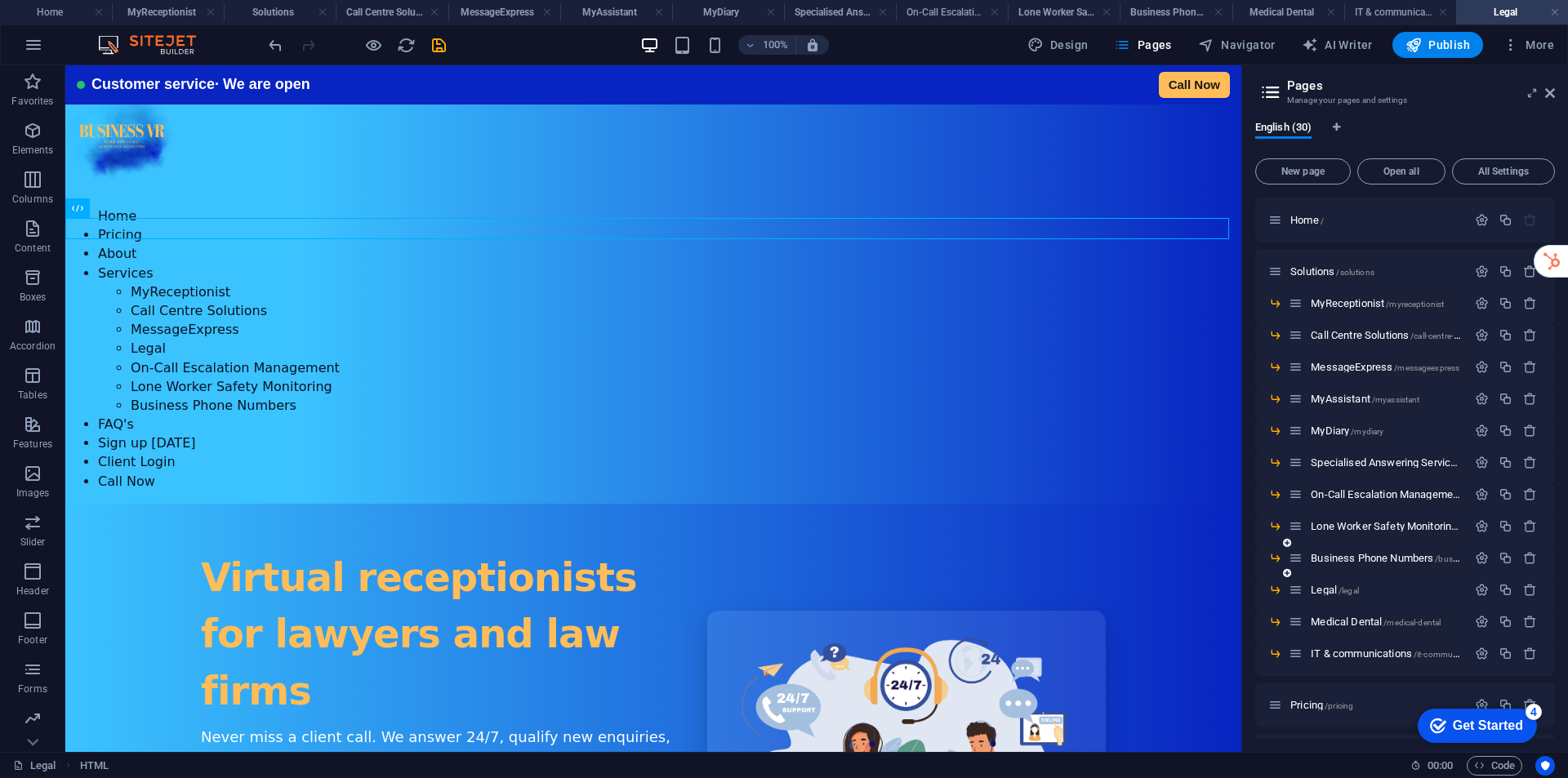
scroll to position [326, 0]
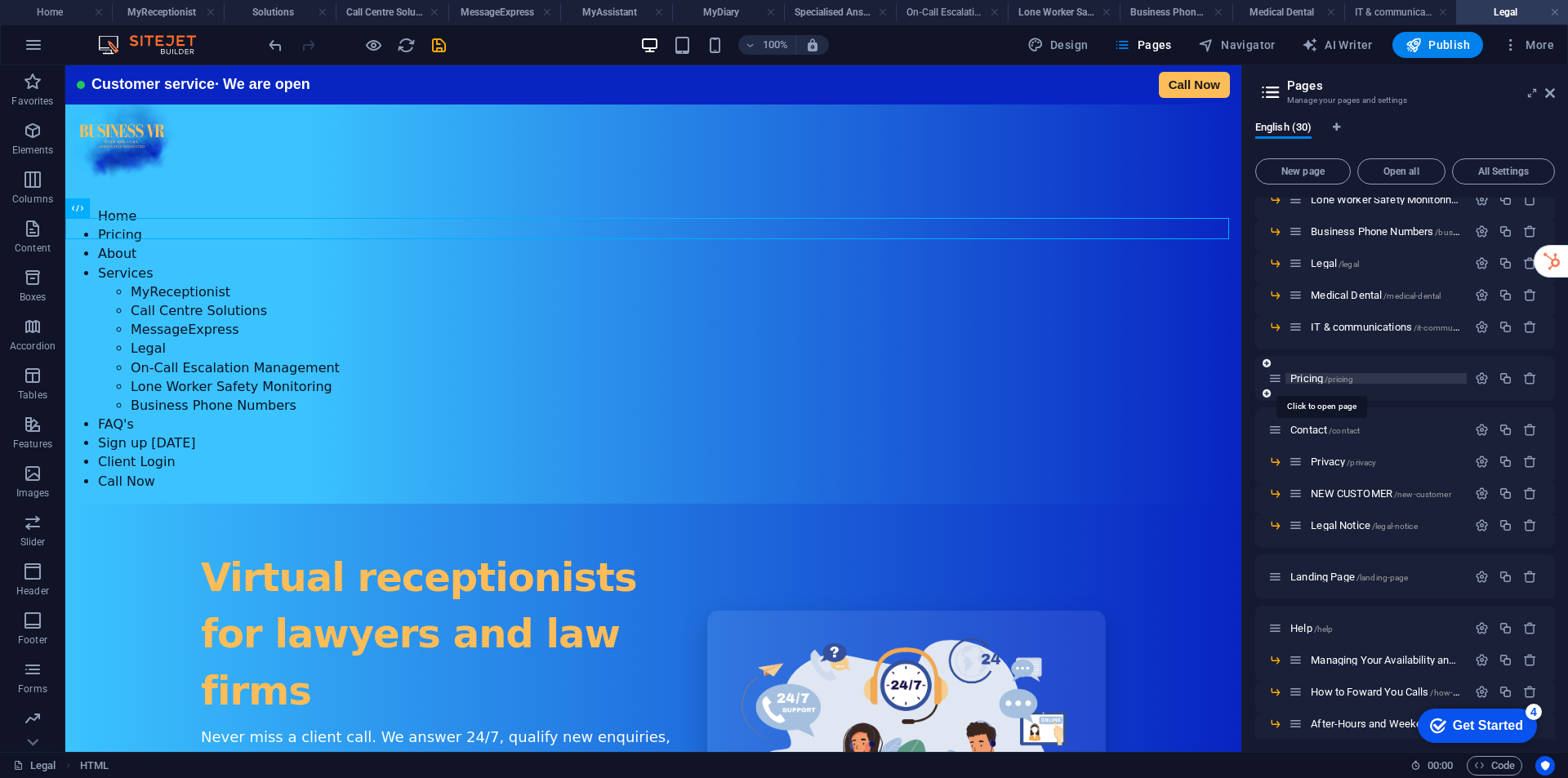
click at [1307, 377] on span "Pricing /pricing" at bounding box center [1321, 379] width 63 height 12
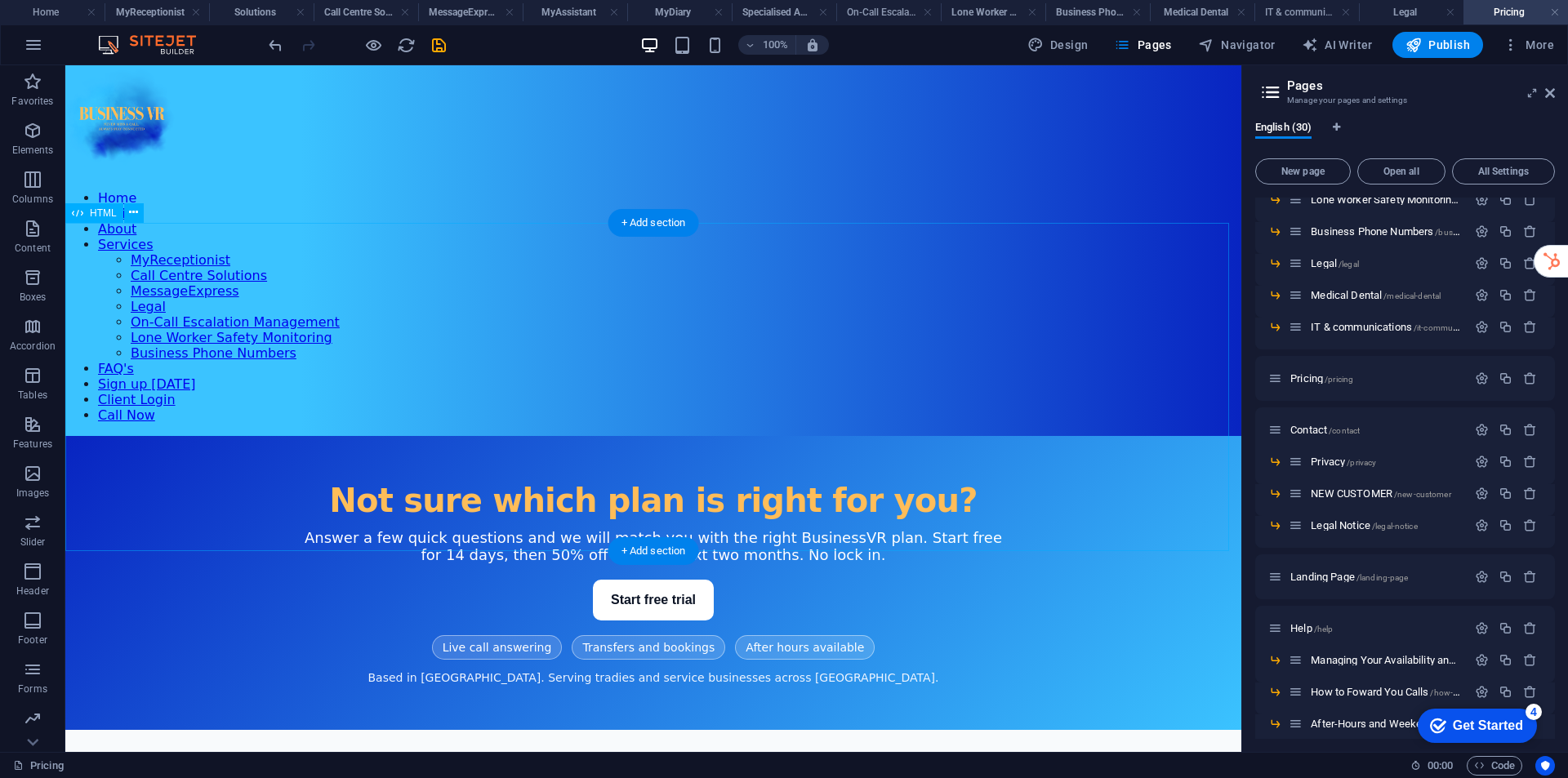
scroll to position [0, 0]
click at [143, 75] on button at bounding box center [151, 75] width 20 height 20
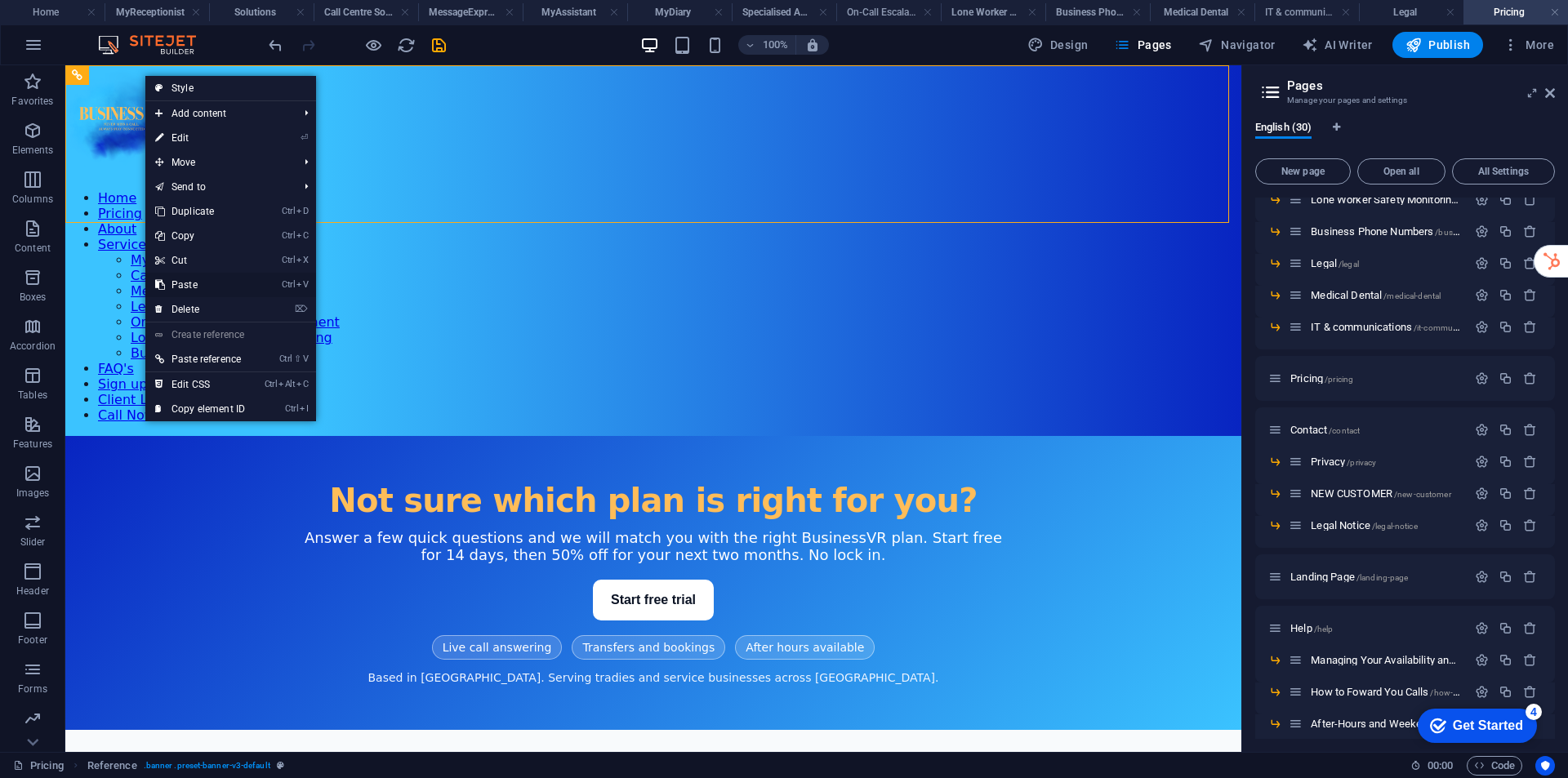
click at [181, 284] on link "Ctrl V Paste" at bounding box center [200, 285] width 109 height 24
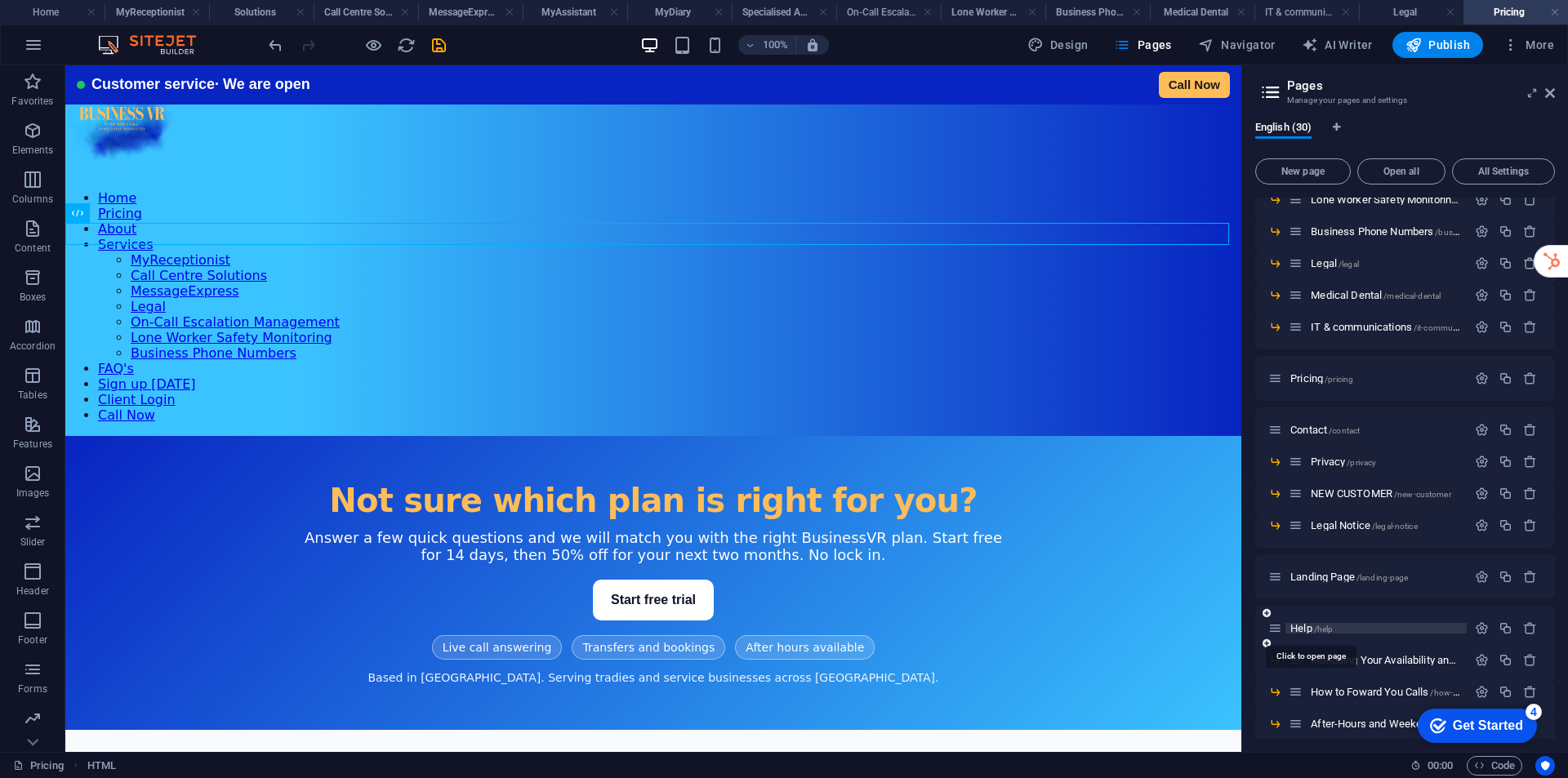
click at [1301, 628] on span "Help /help" at bounding box center [1311, 628] width 43 height 12
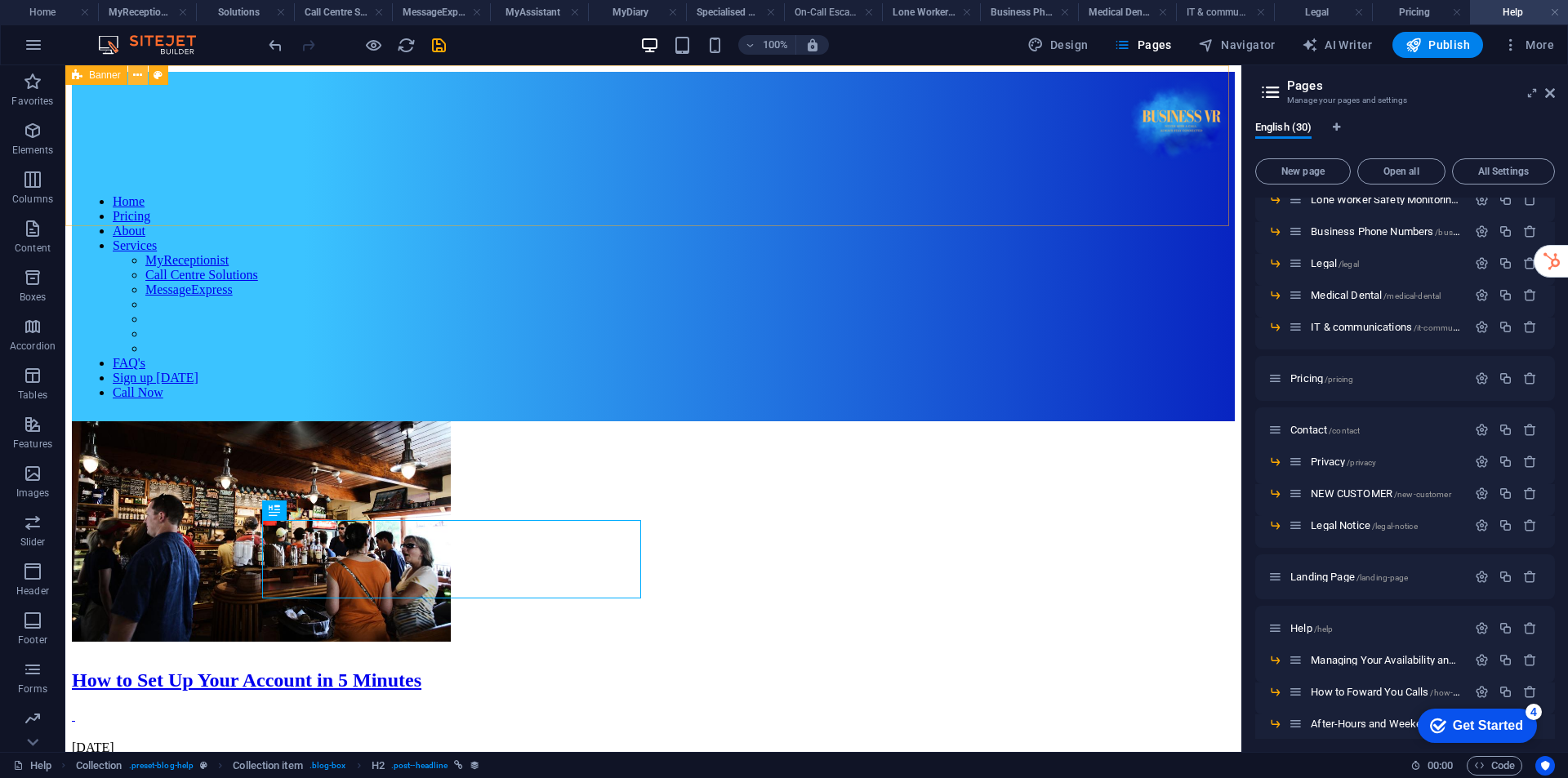
click at [136, 74] on icon at bounding box center [137, 76] width 9 height 17
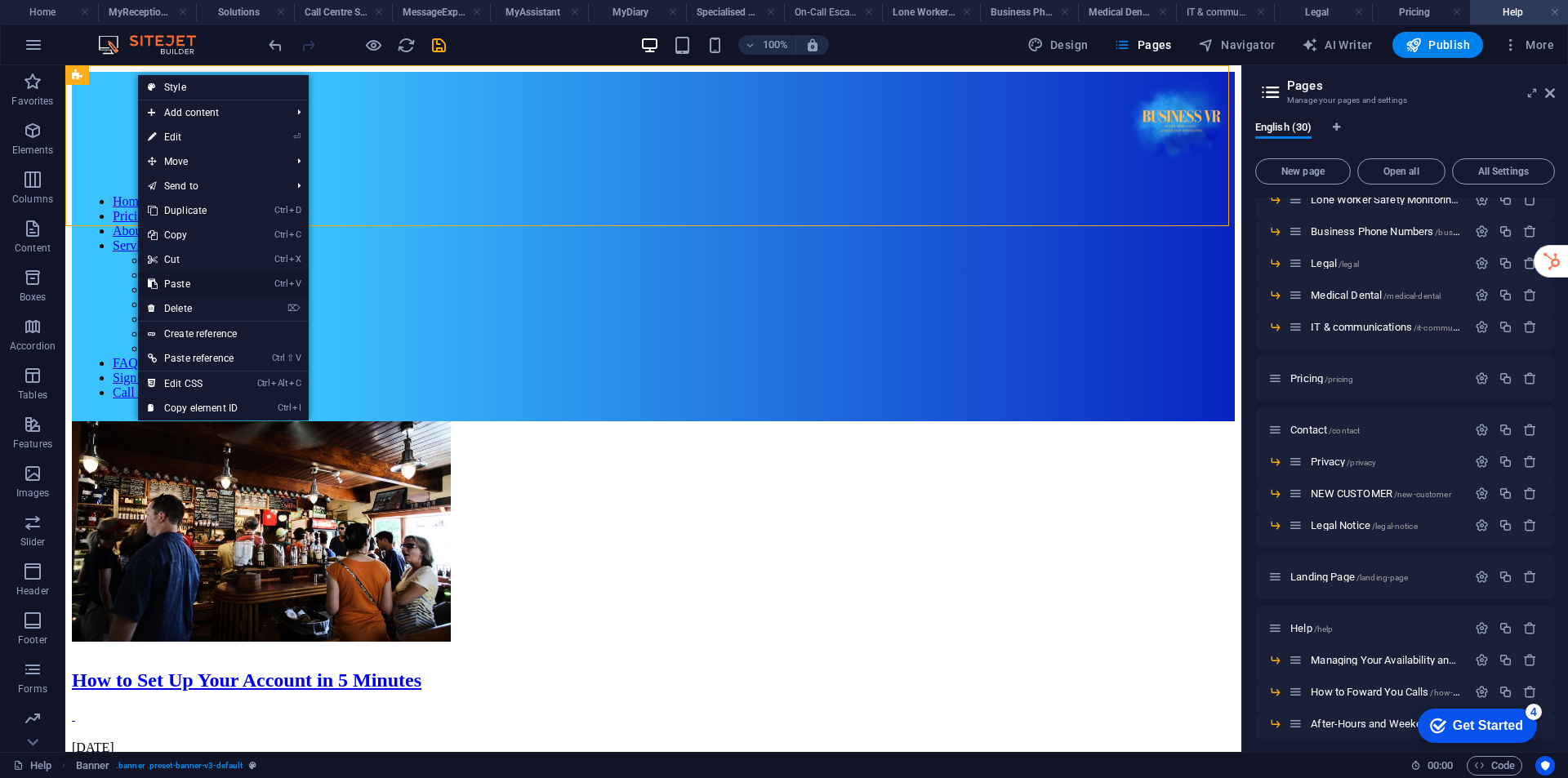
click at [188, 281] on link "Ctrl V Paste" at bounding box center [193, 284] width 109 height 24
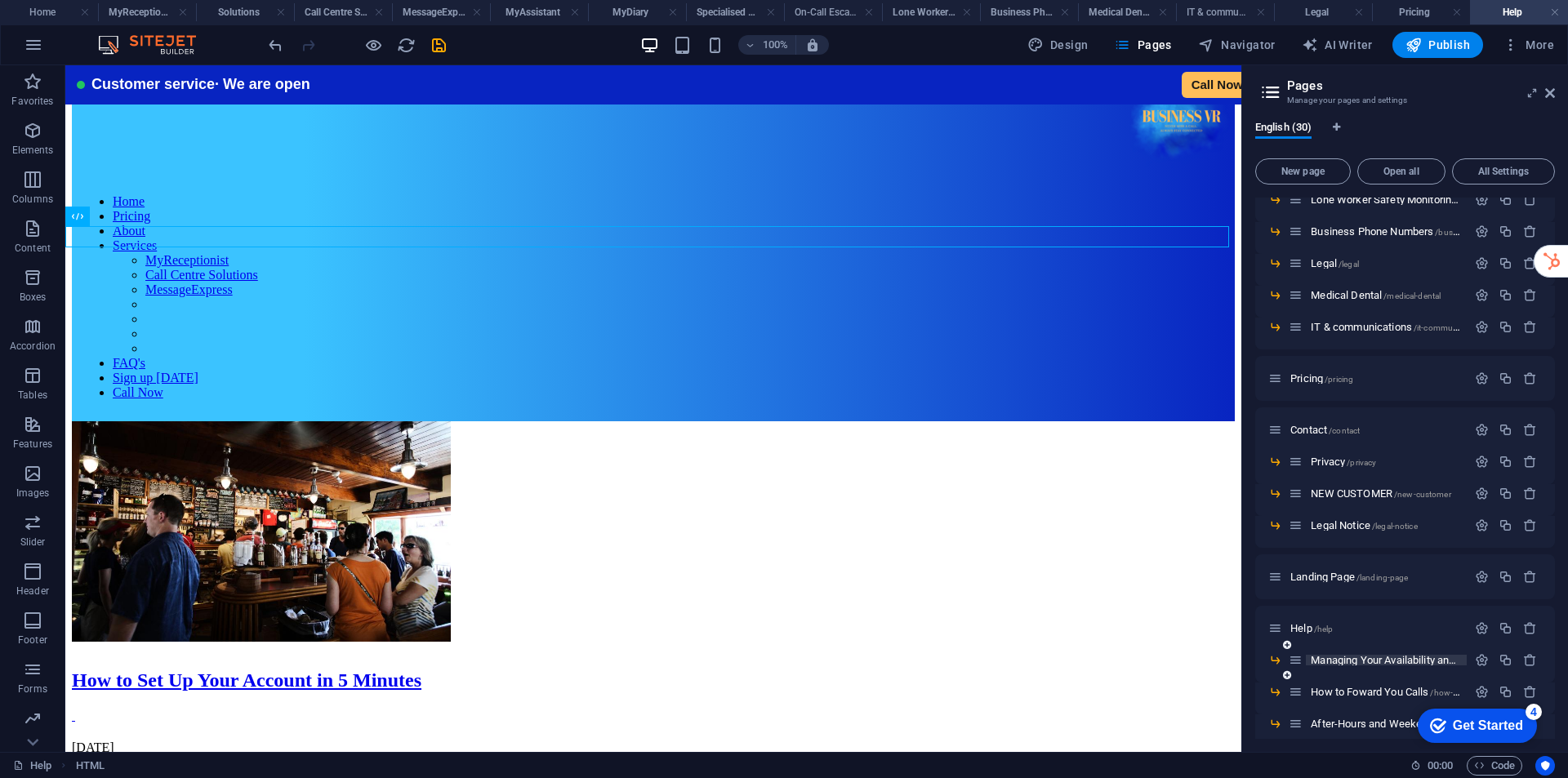
click at [1361, 658] on span "Managing Your Availability and Call Transfers /managing-your-availability-and-c…" at bounding box center [1501, 660] width 381 height 12
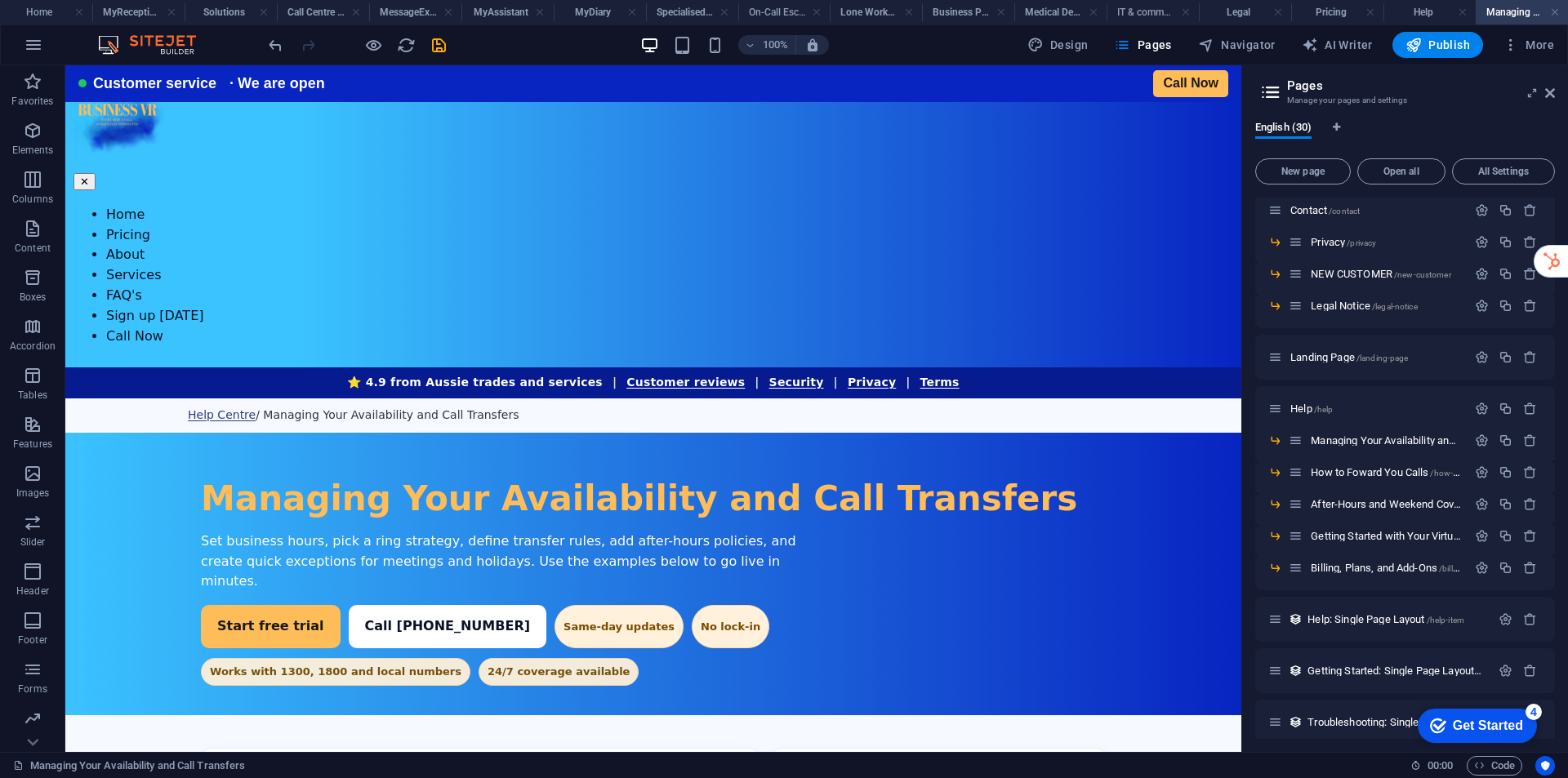
scroll to position [610, 0]
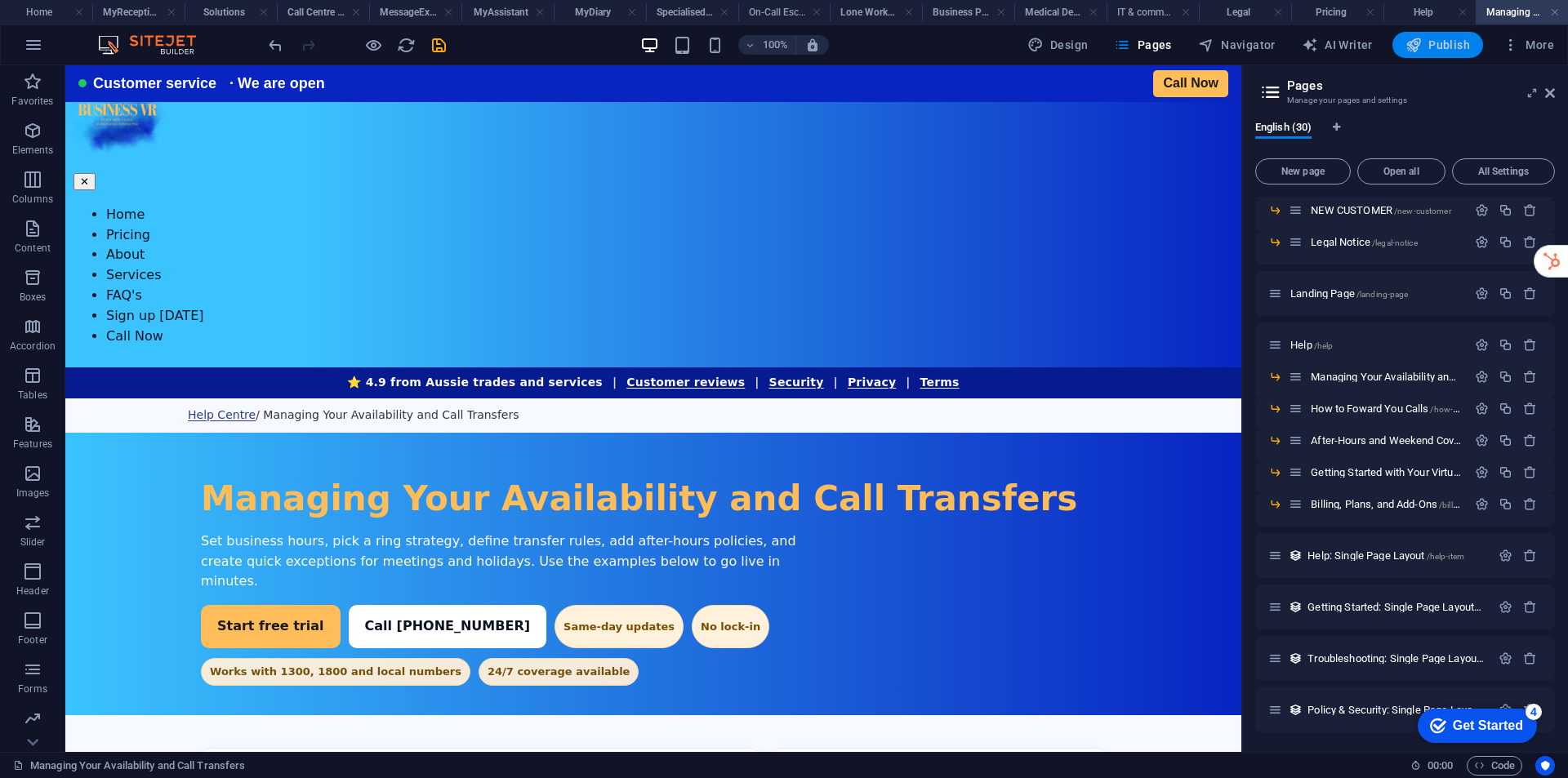
click at [1423, 48] on span "Publish" at bounding box center [1438, 44] width 64 height 16
